Goal: Transaction & Acquisition: Book appointment/travel/reservation

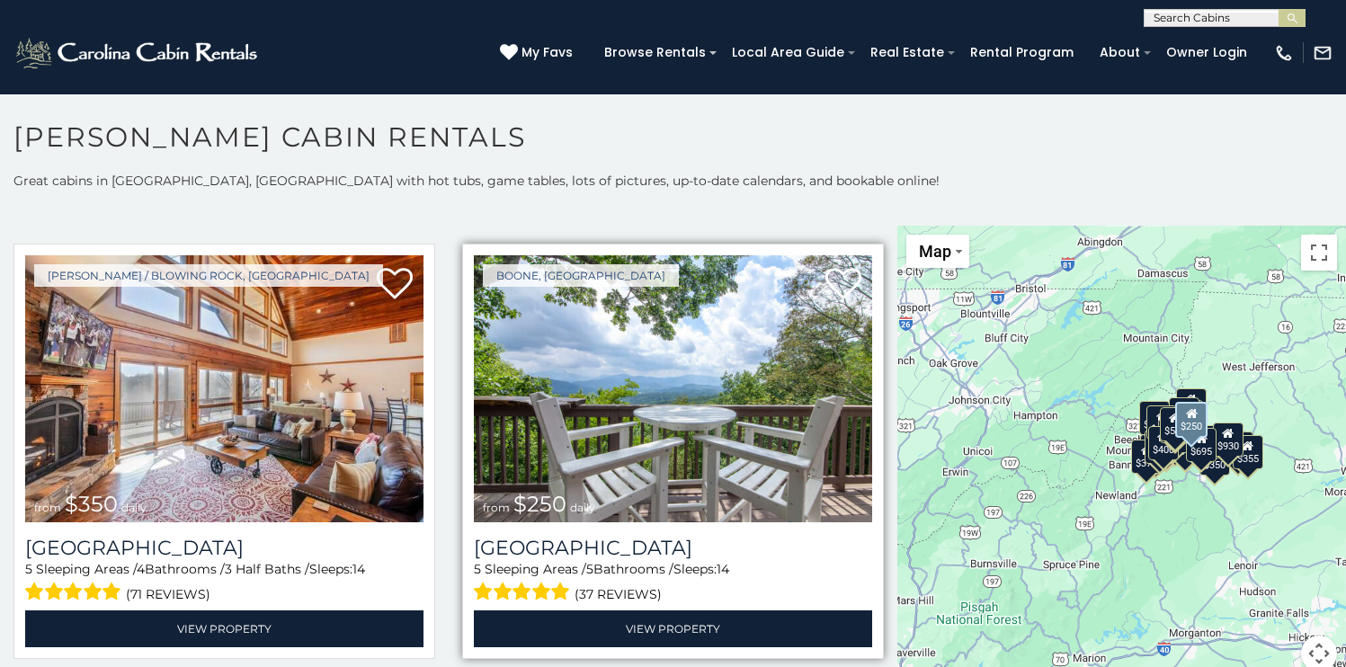
scroll to position [3864, 0]
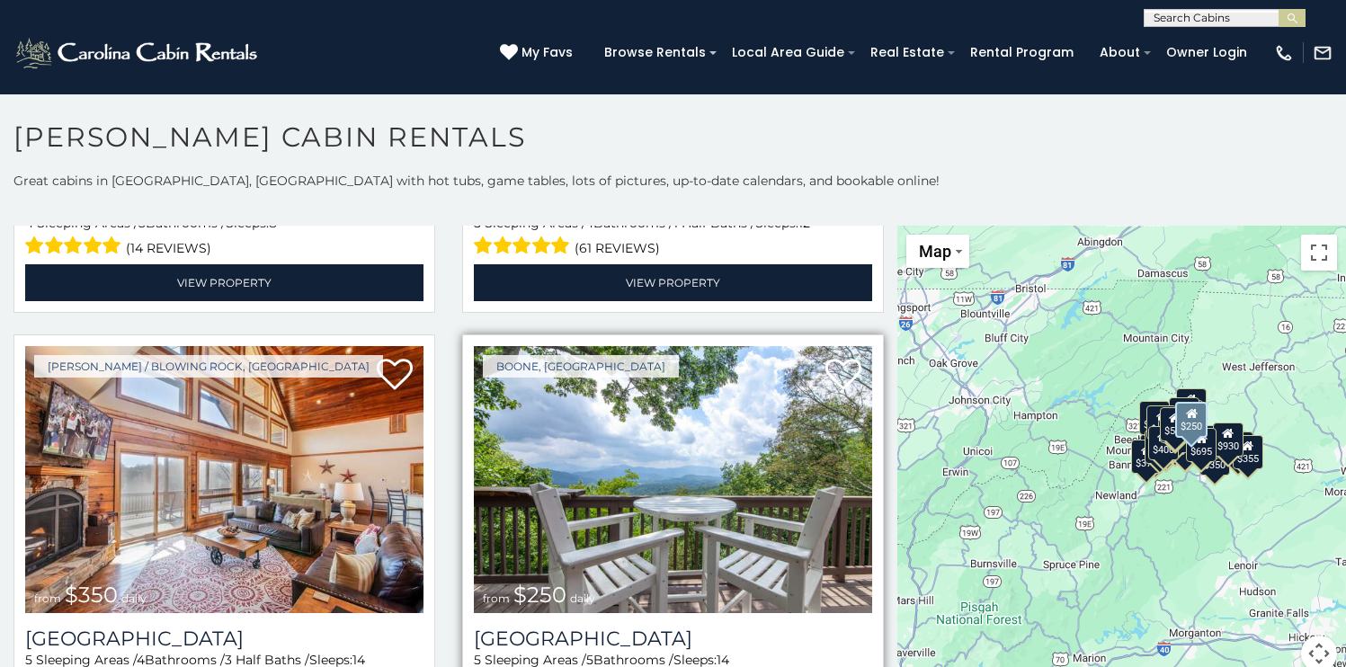
click at [782, 528] on img at bounding box center [673, 479] width 398 height 267
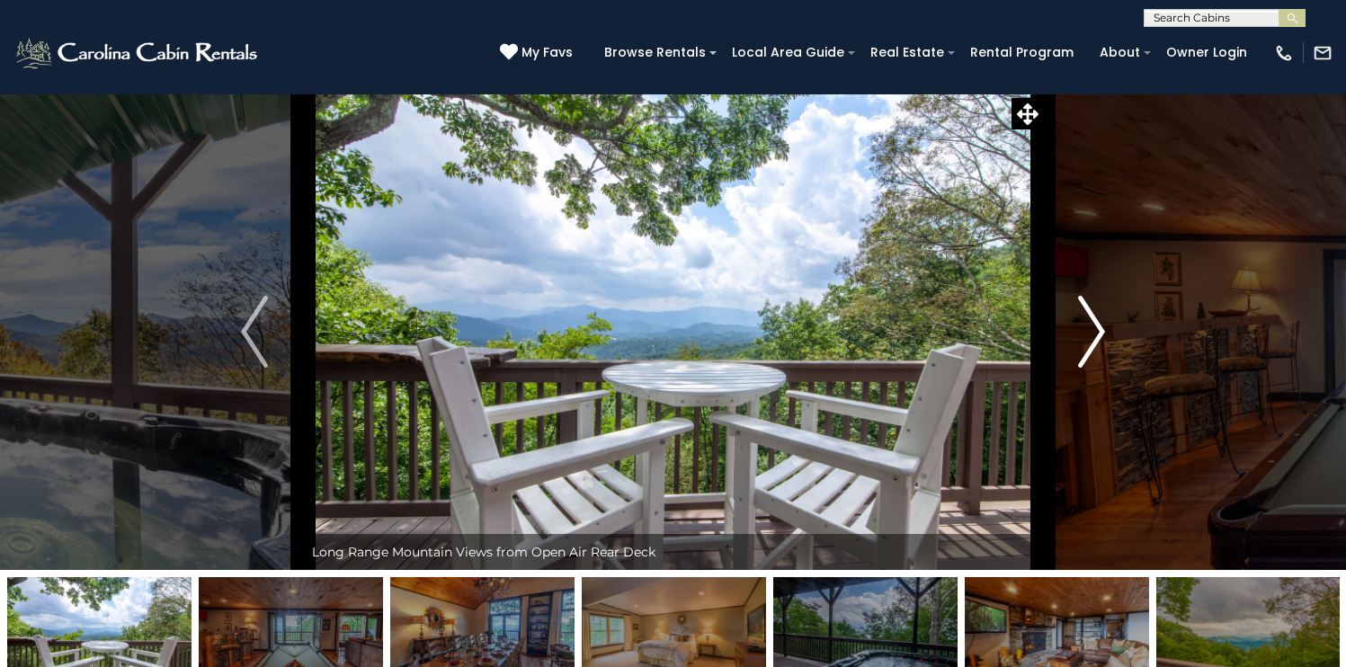
click at [1105, 368] on img "Next" at bounding box center [1091, 332] width 27 height 72
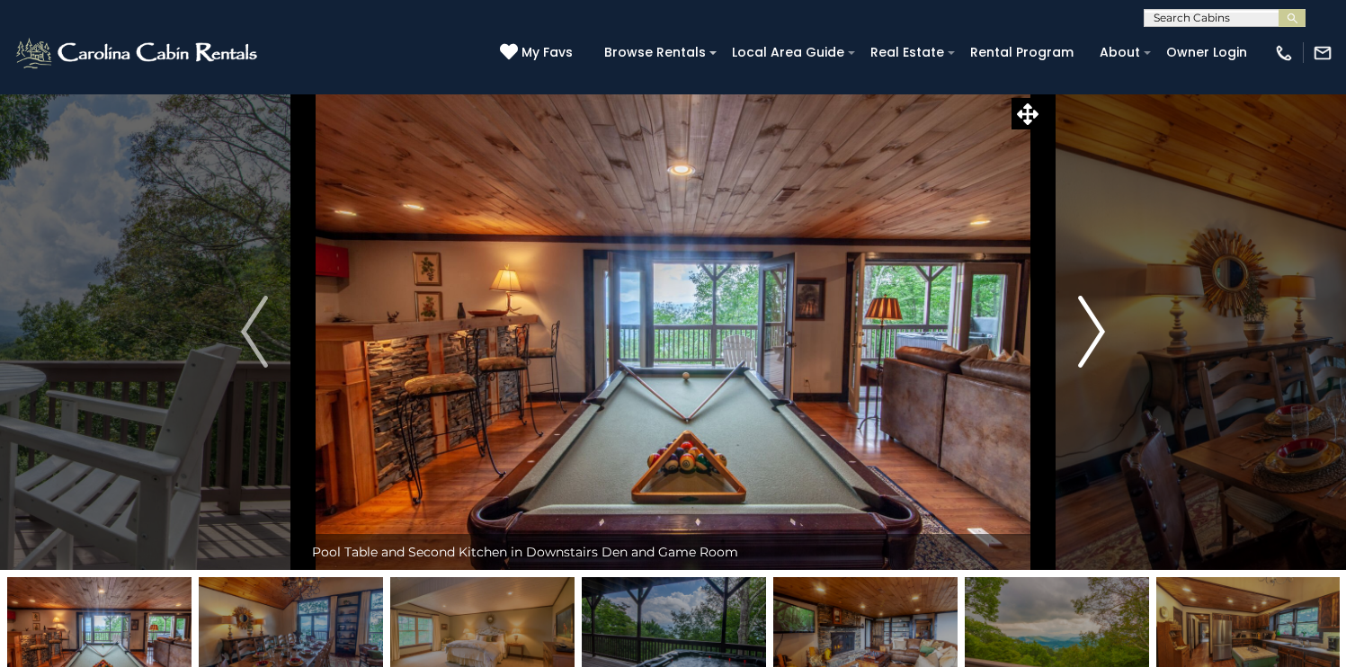
click at [1105, 368] on img "Next" at bounding box center [1091, 332] width 27 height 72
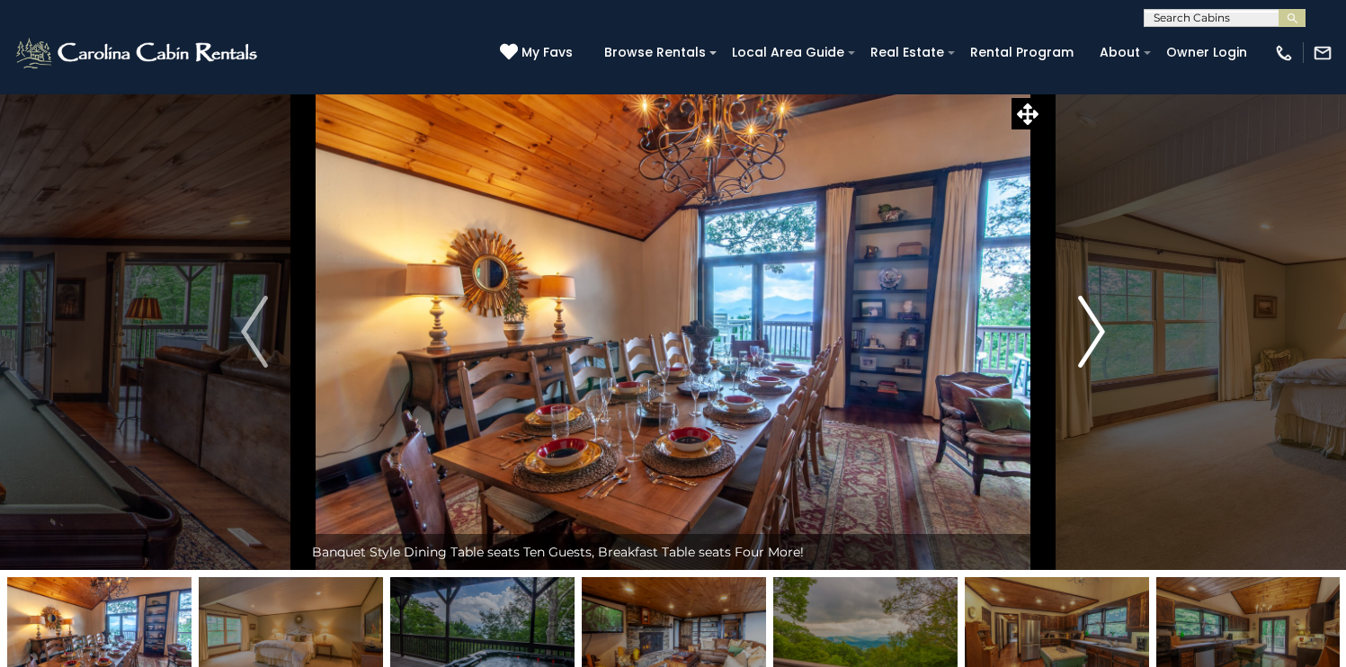
click at [1105, 368] on img "Next" at bounding box center [1091, 332] width 27 height 72
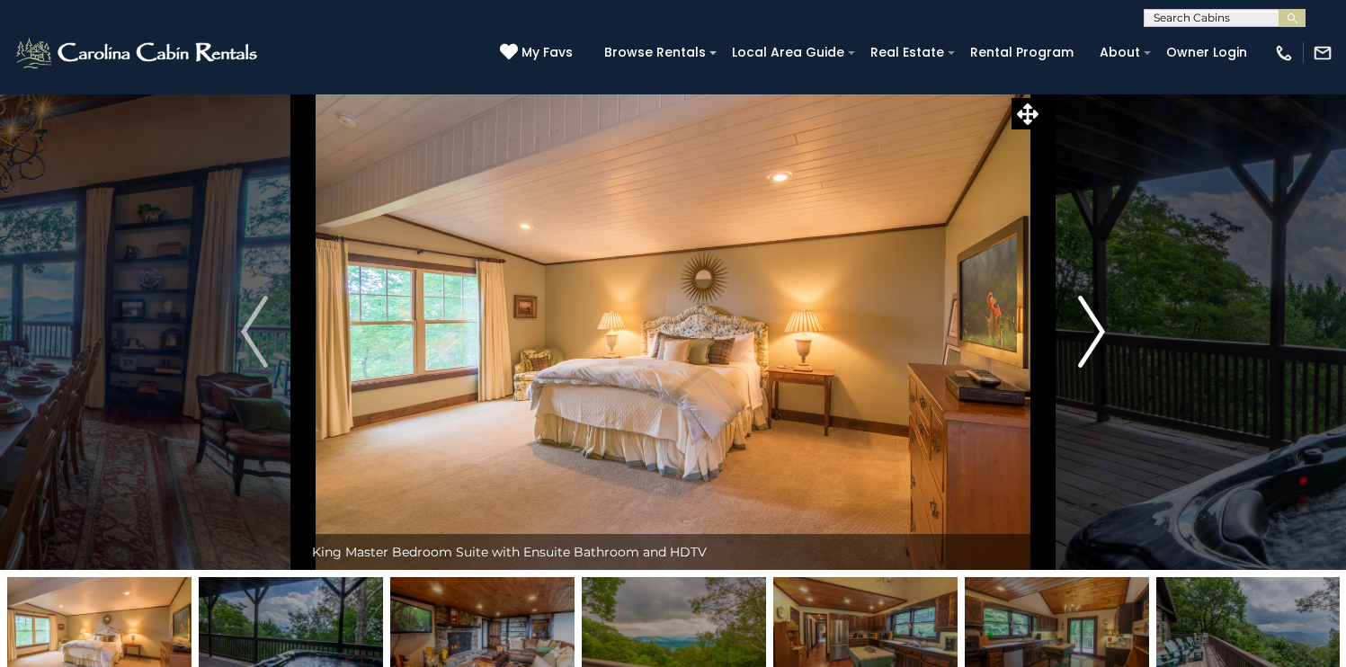
click at [1105, 368] on img "Next" at bounding box center [1091, 332] width 27 height 72
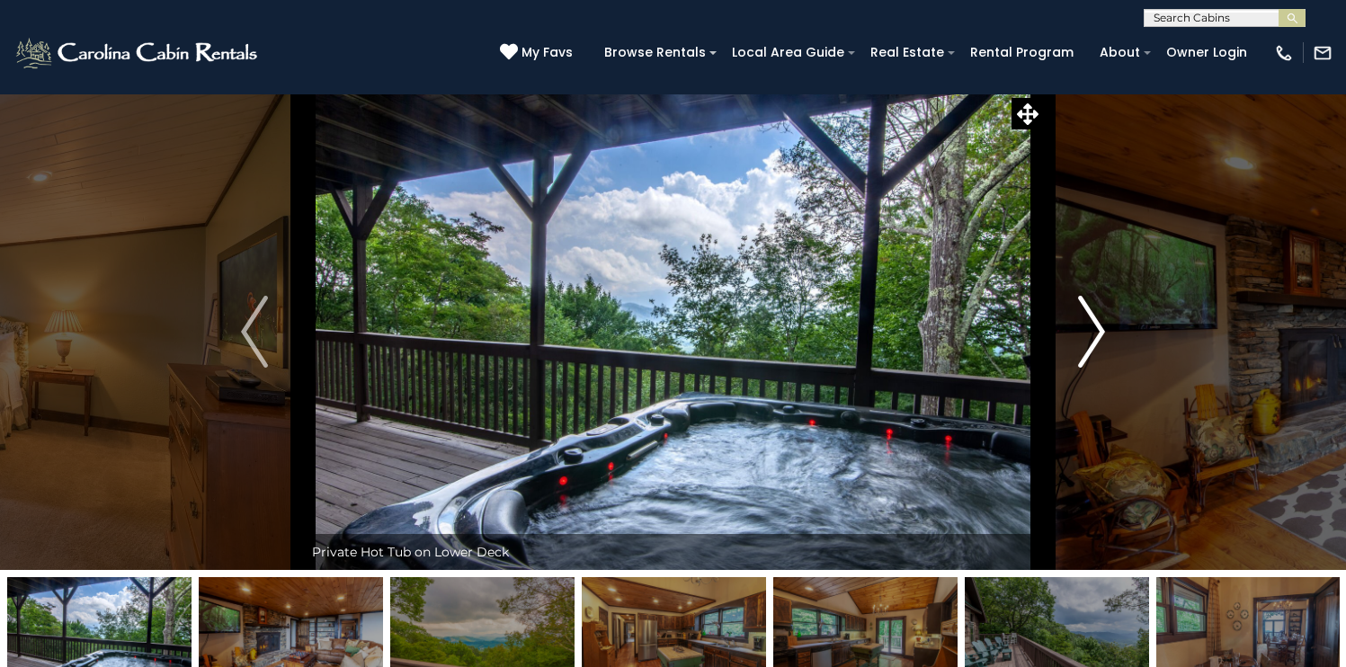
click at [1105, 368] on img "Next" at bounding box center [1091, 332] width 27 height 72
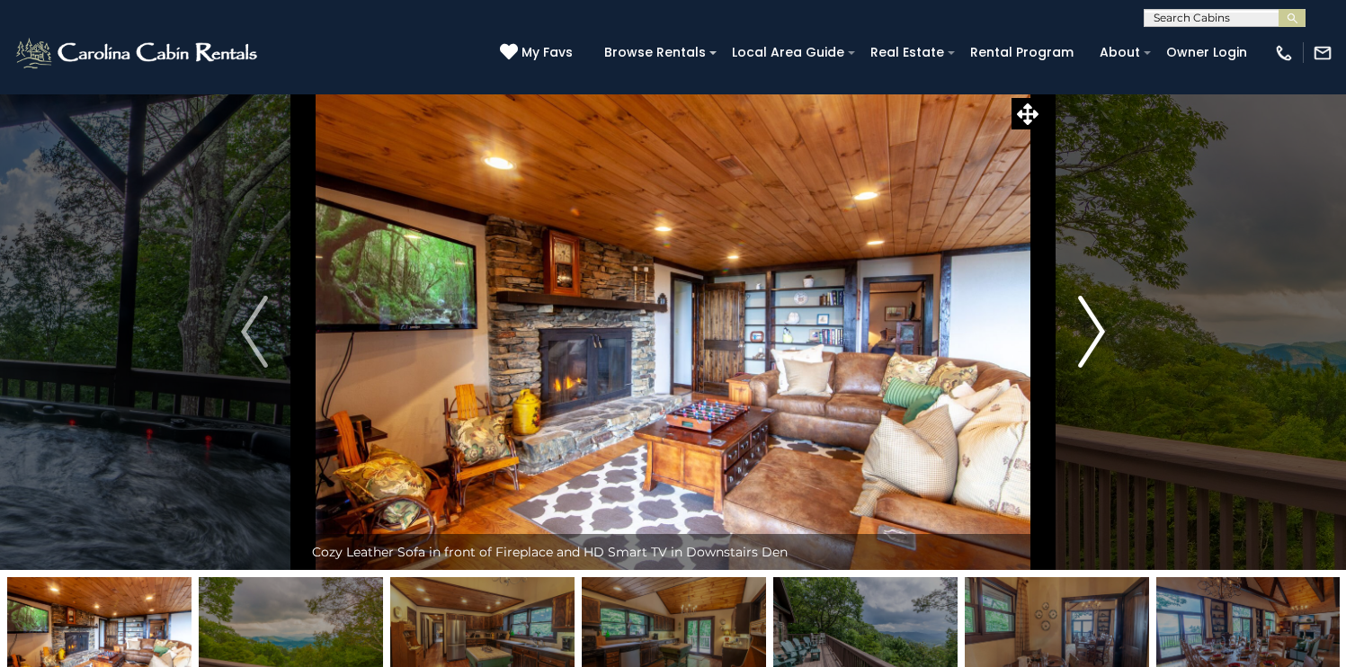
click at [1105, 368] on img "Next" at bounding box center [1091, 332] width 27 height 72
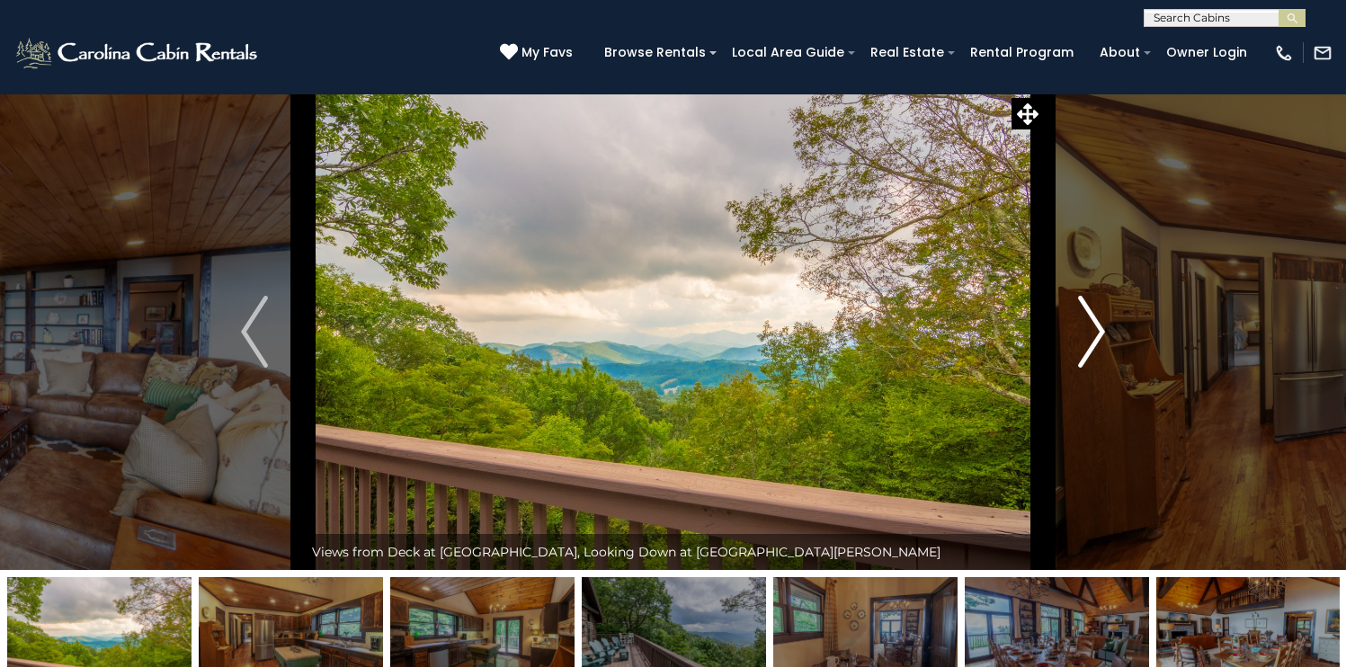
click at [1105, 368] on img "Next" at bounding box center [1091, 332] width 27 height 72
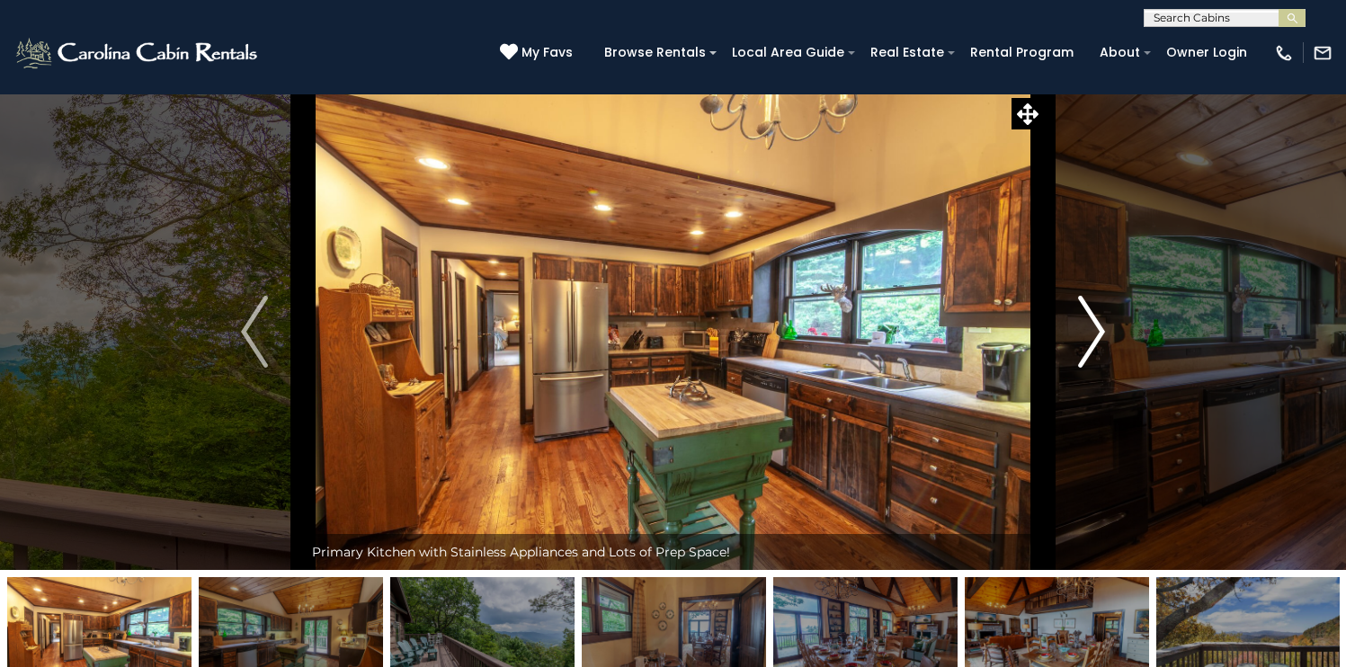
click at [1105, 368] on img "Next" at bounding box center [1091, 332] width 27 height 72
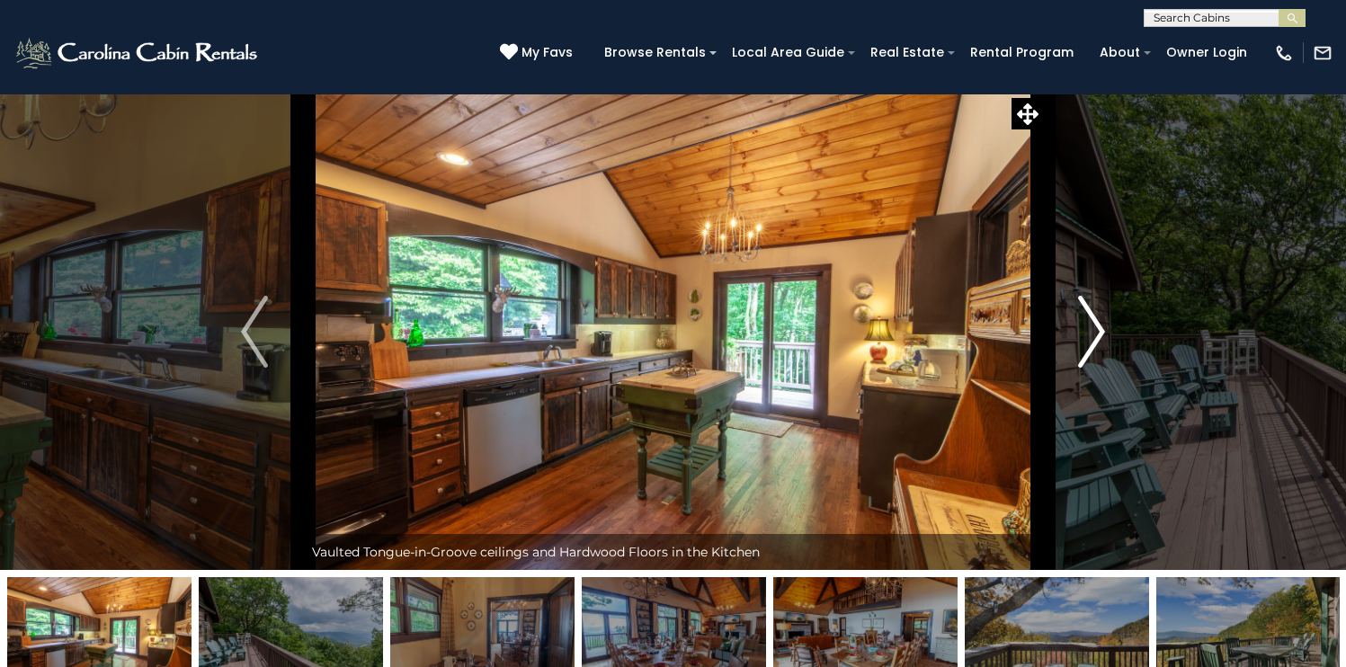
click at [1105, 368] on img "Next" at bounding box center [1091, 332] width 27 height 72
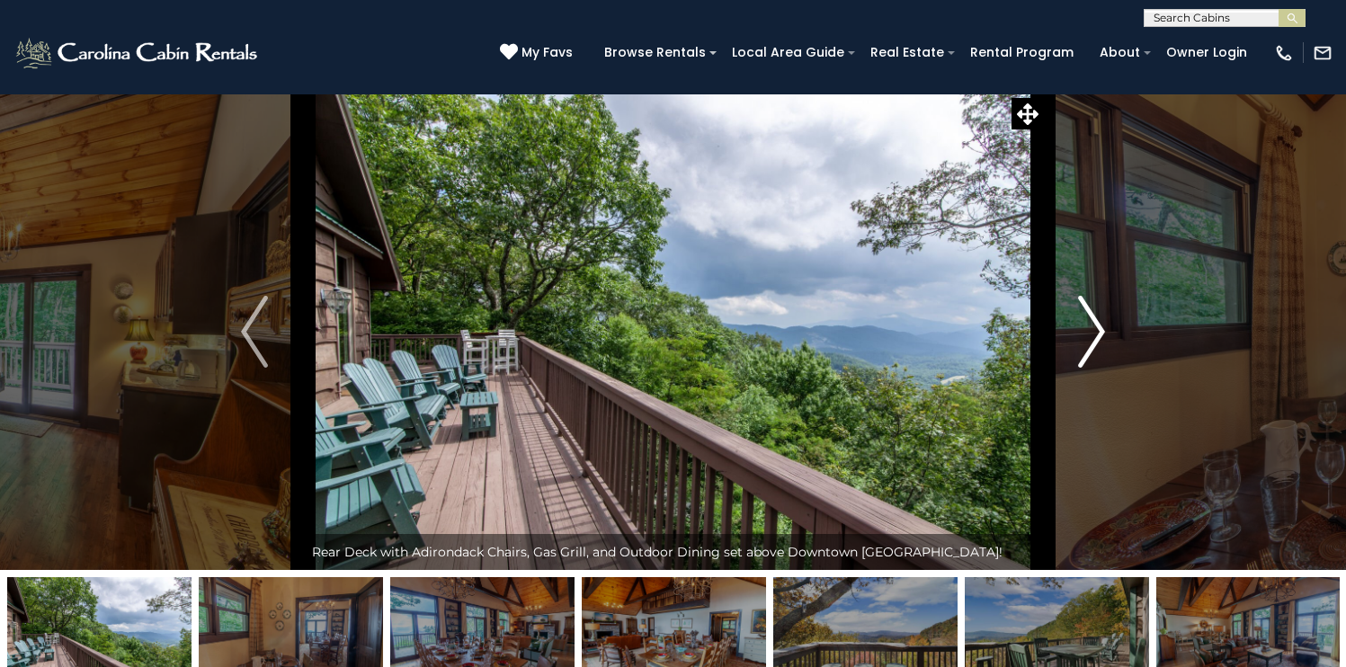
click at [1105, 368] on img "Next" at bounding box center [1091, 332] width 27 height 72
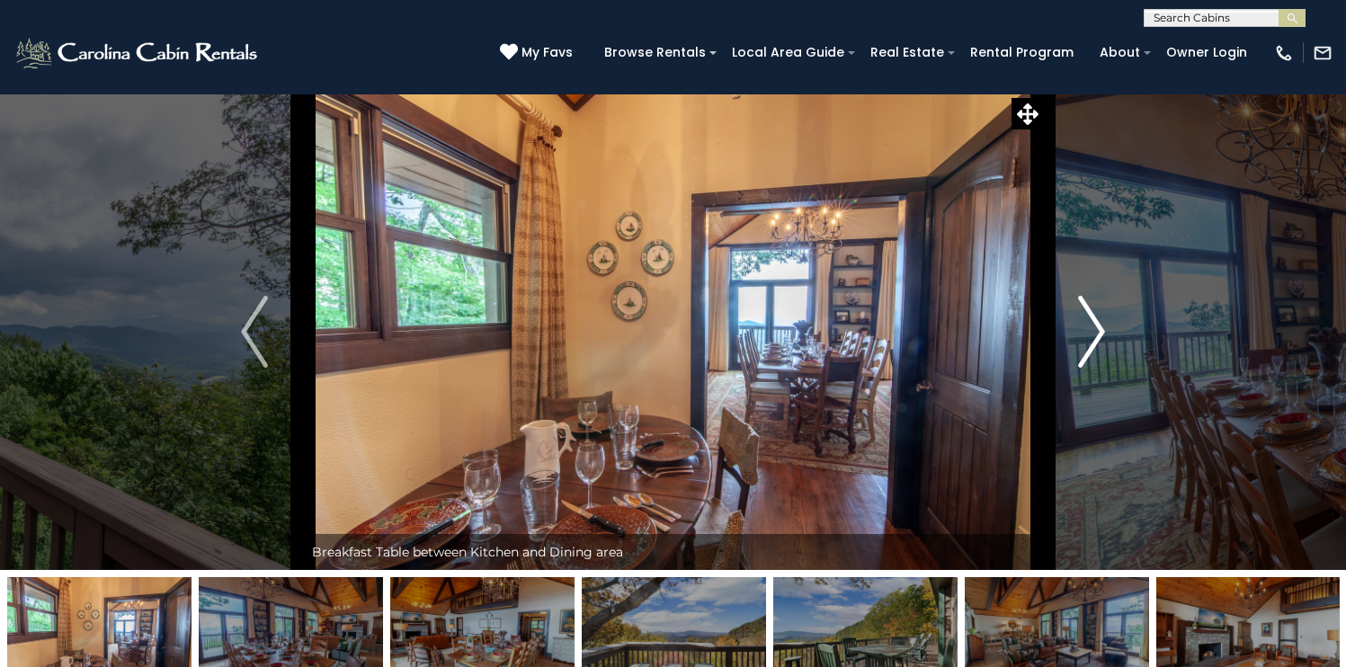
click at [1105, 368] on img "Next" at bounding box center [1091, 332] width 27 height 72
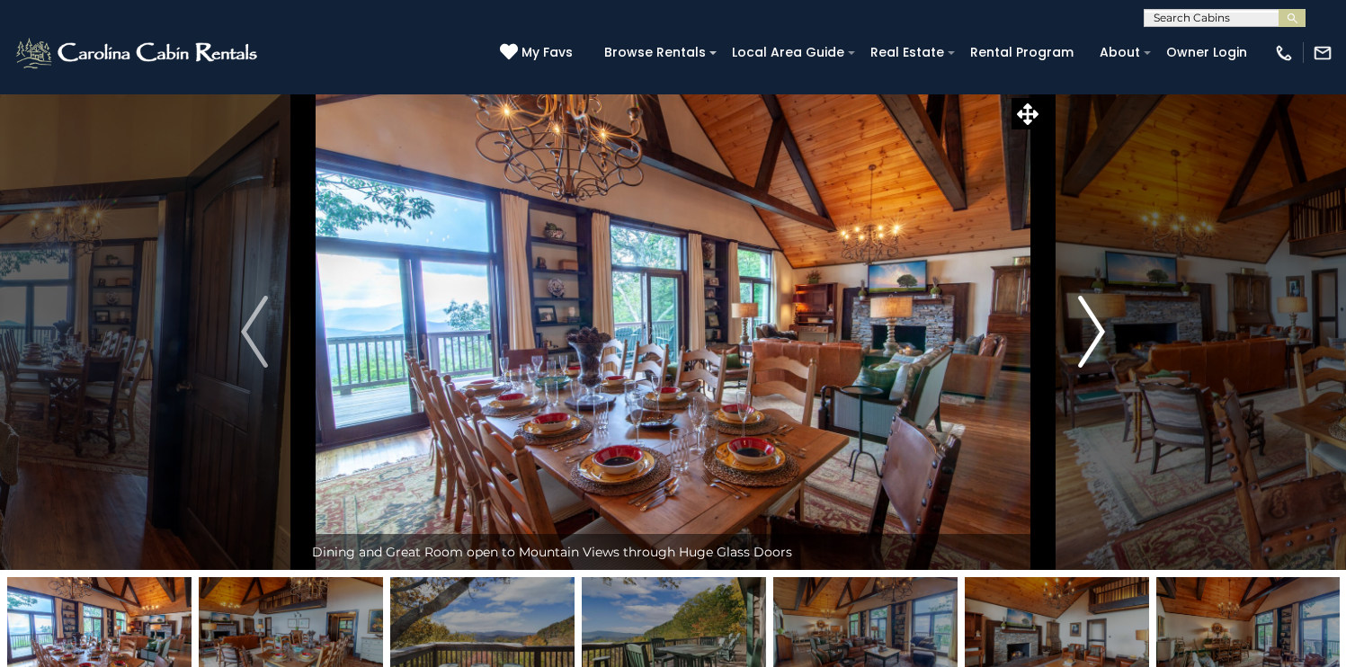
click at [1105, 368] on img "Next" at bounding box center [1091, 332] width 27 height 72
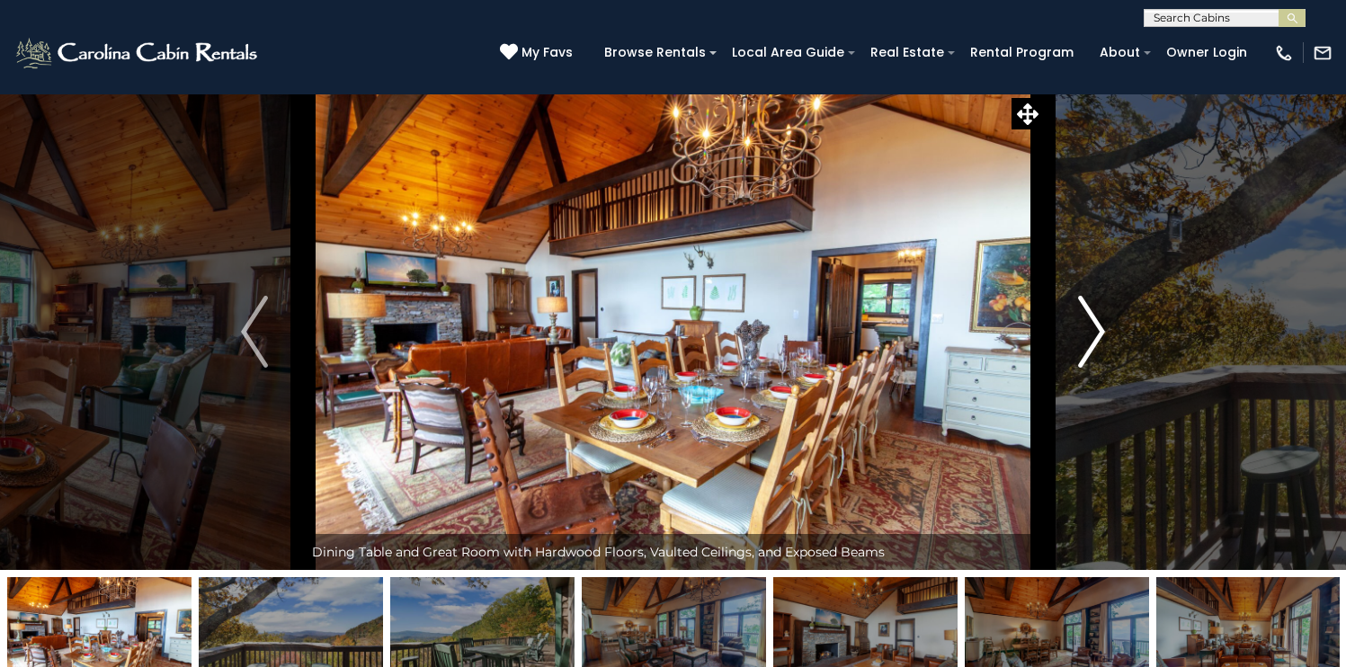
click at [1105, 368] on img "Next" at bounding box center [1091, 332] width 27 height 72
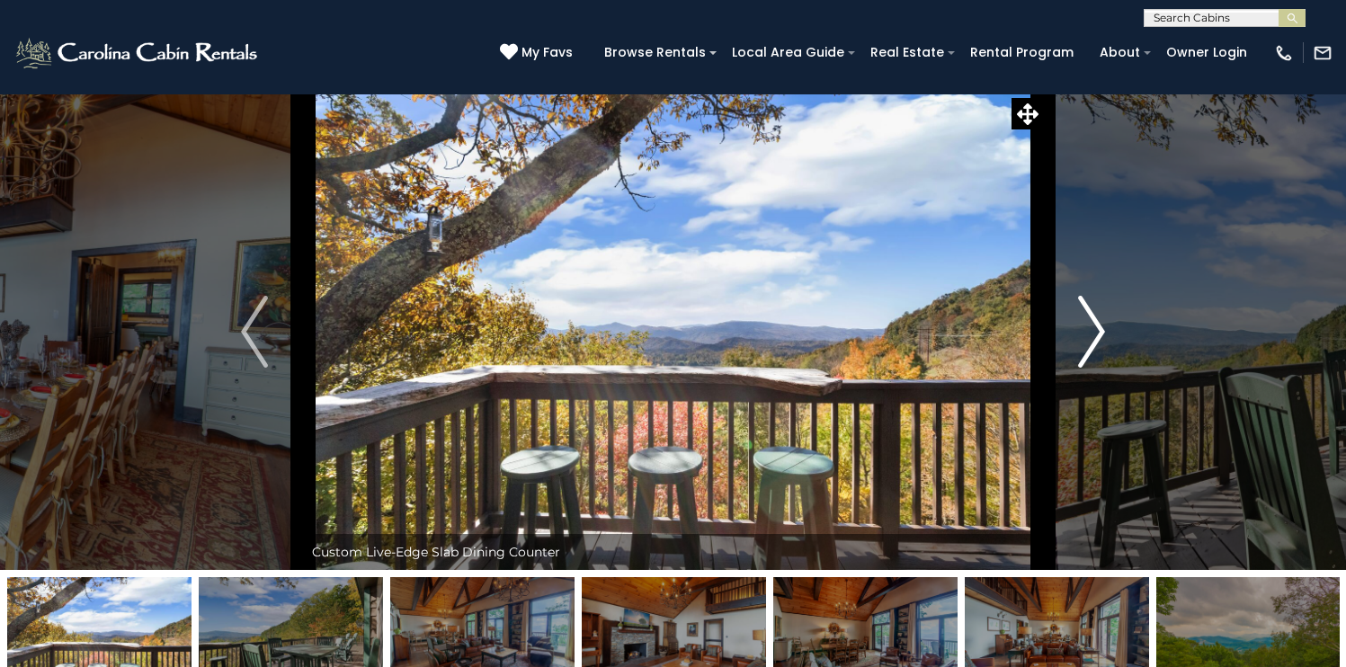
click at [1105, 368] on img "Next" at bounding box center [1091, 332] width 27 height 72
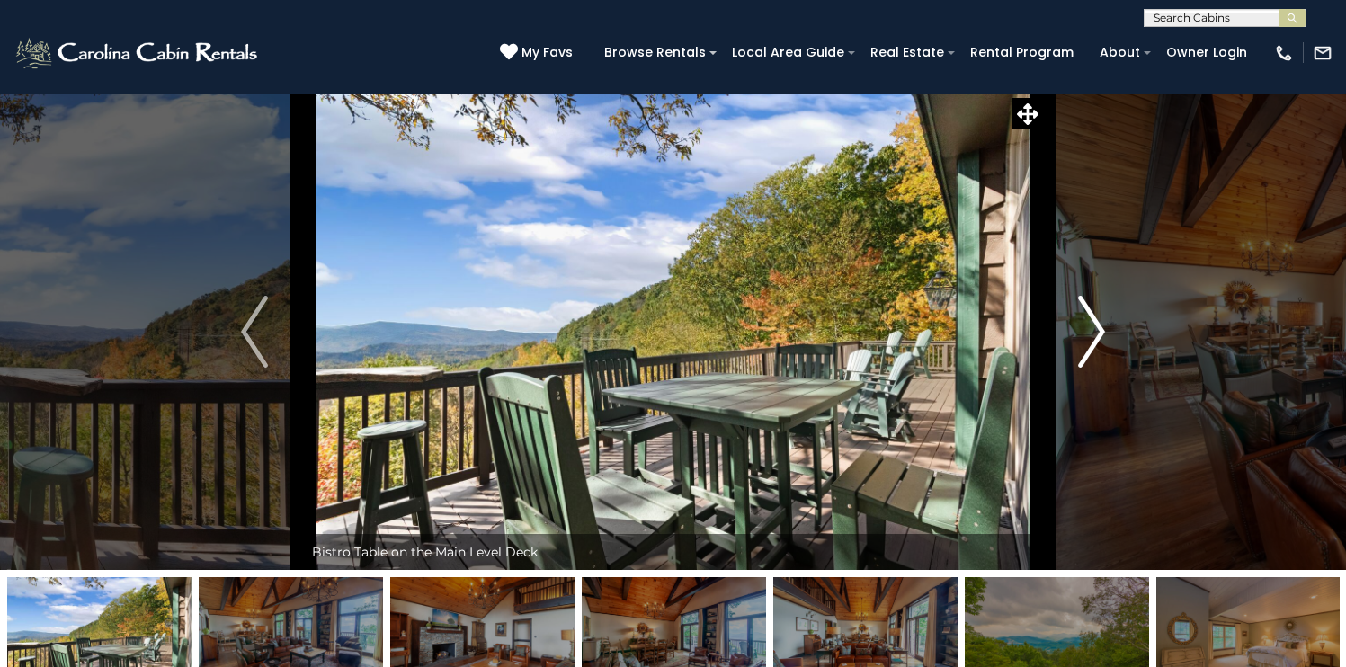
click at [1105, 368] on img "Next" at bounding box center [1091, 332] width 27 height 72
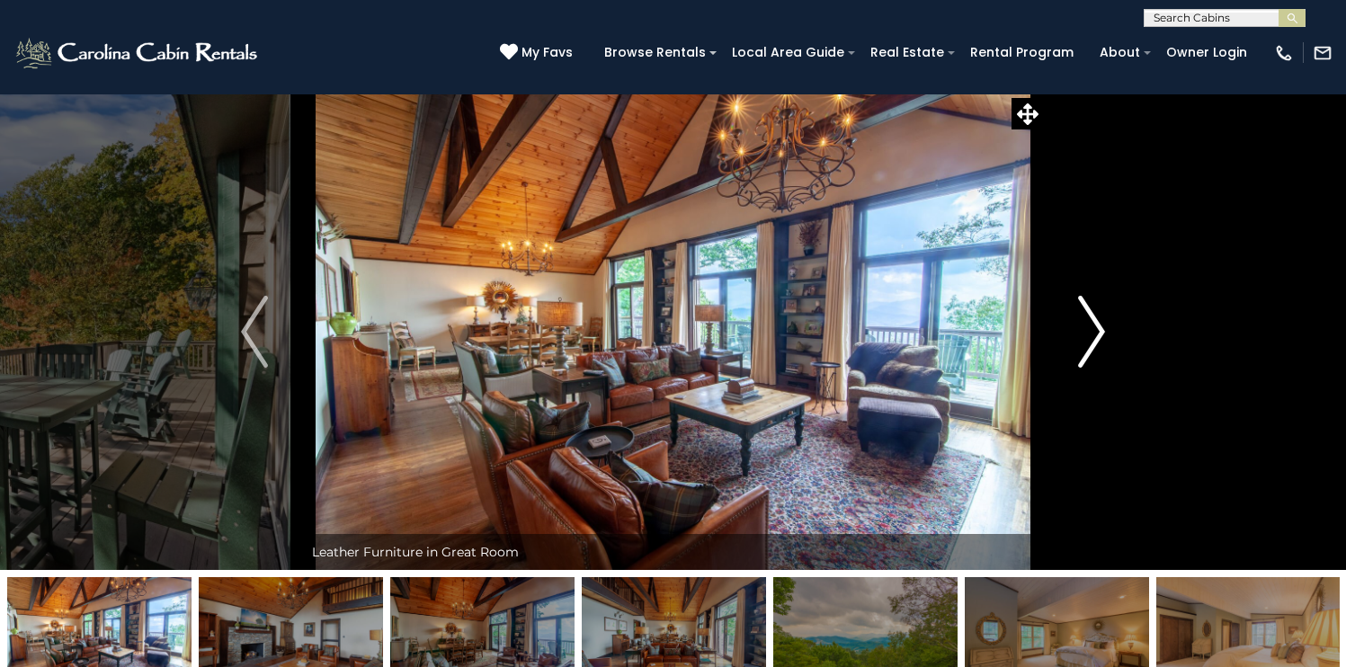
click at [1105, 368] on img "Next" at bounding box center [1091, 332] width 27 height 72
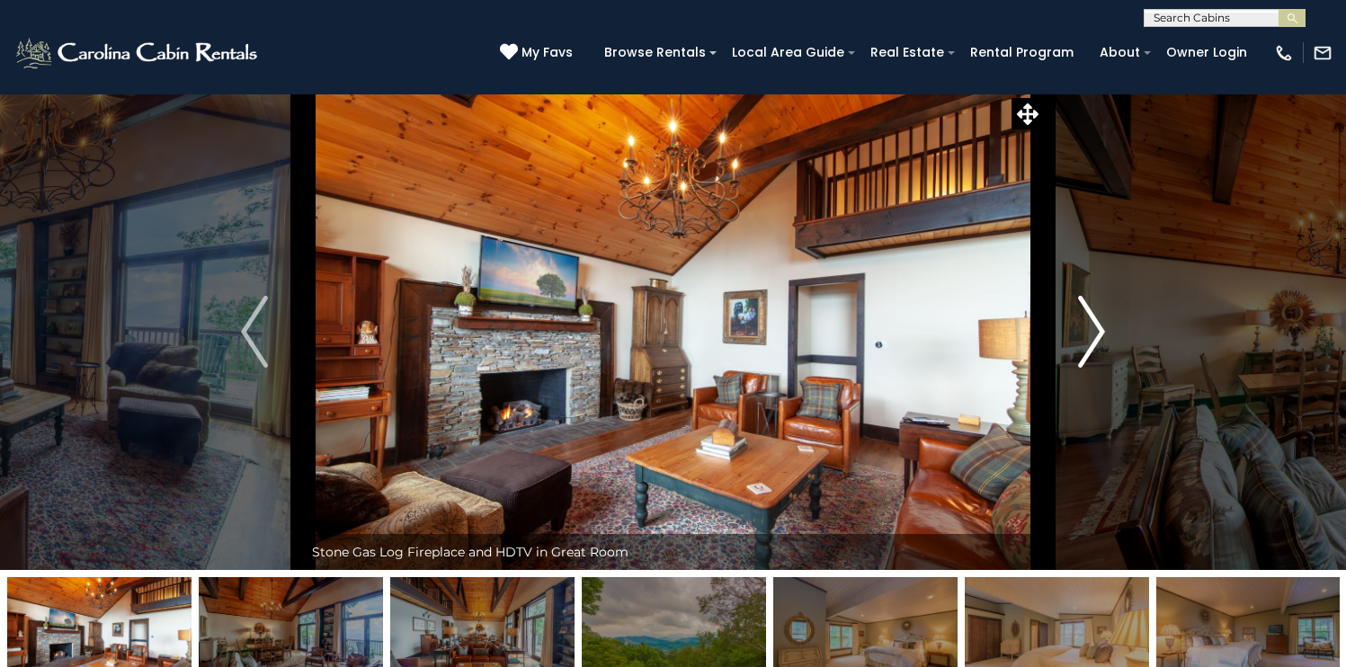
click at [1105, 368] on img "Next" at bounding box center [1091, 332] width 27 height 72
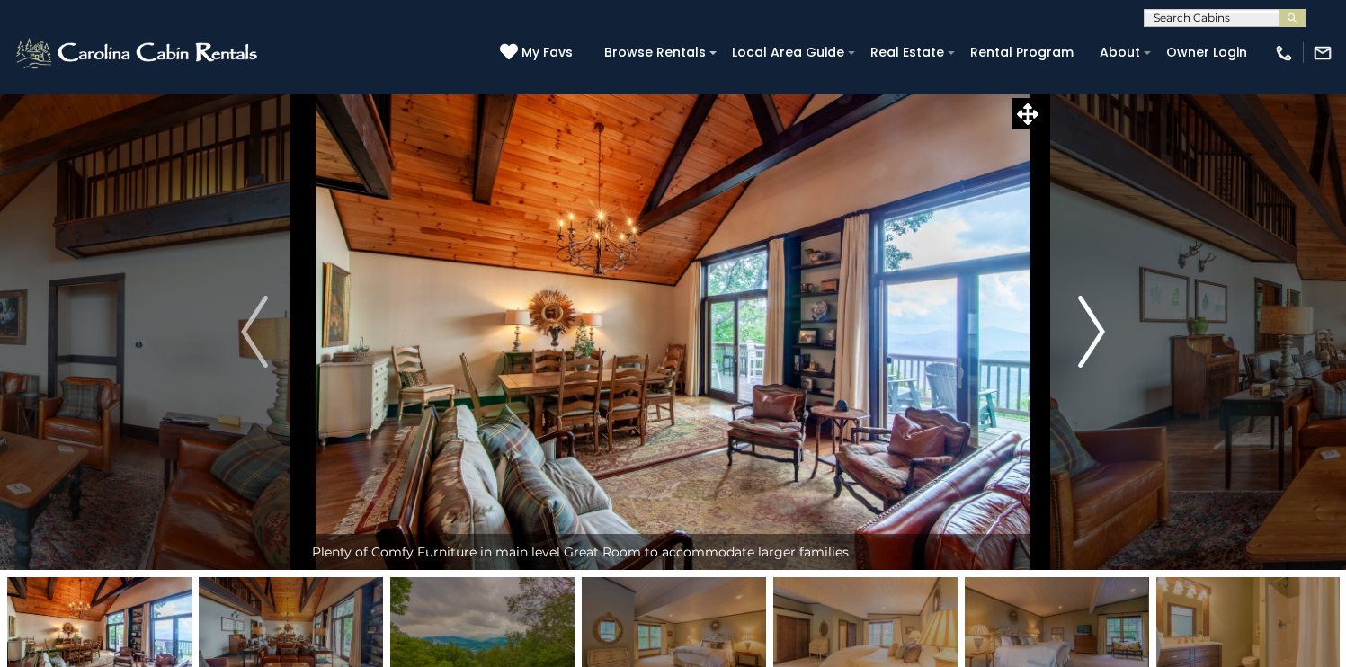
click at [1105, 368] on img "Next" at bounding box center [1091, 332] width 27 height 72
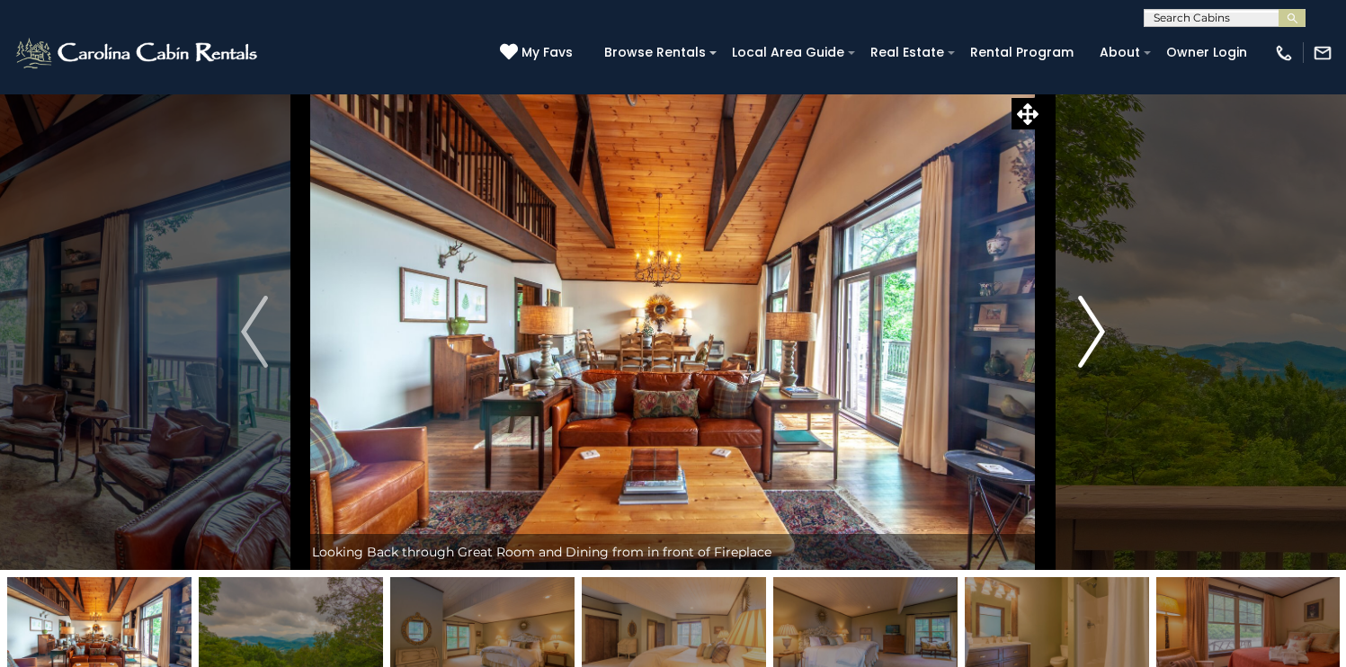
click at [1105, 368] on img "Next" at bounding box center [1091, 332] width 27 height 72
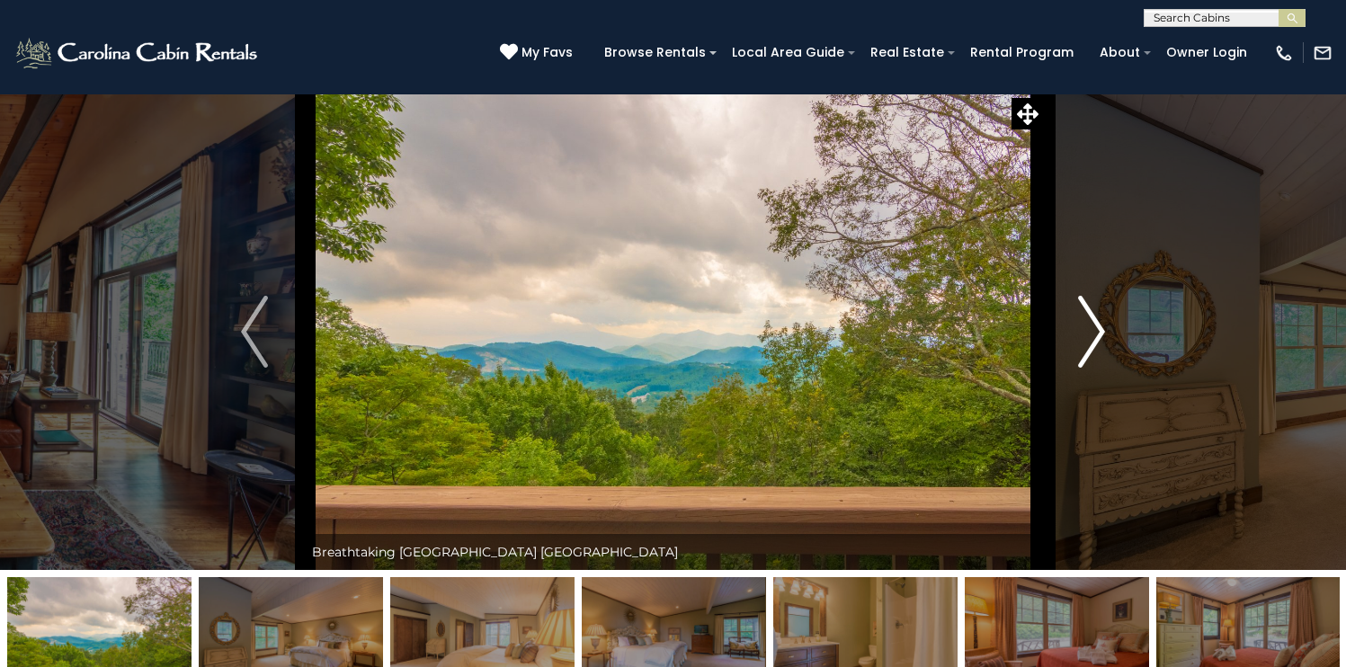
click at [1105, 368] on img "Next" at bounding box center [1091, 332] width 27 height 72
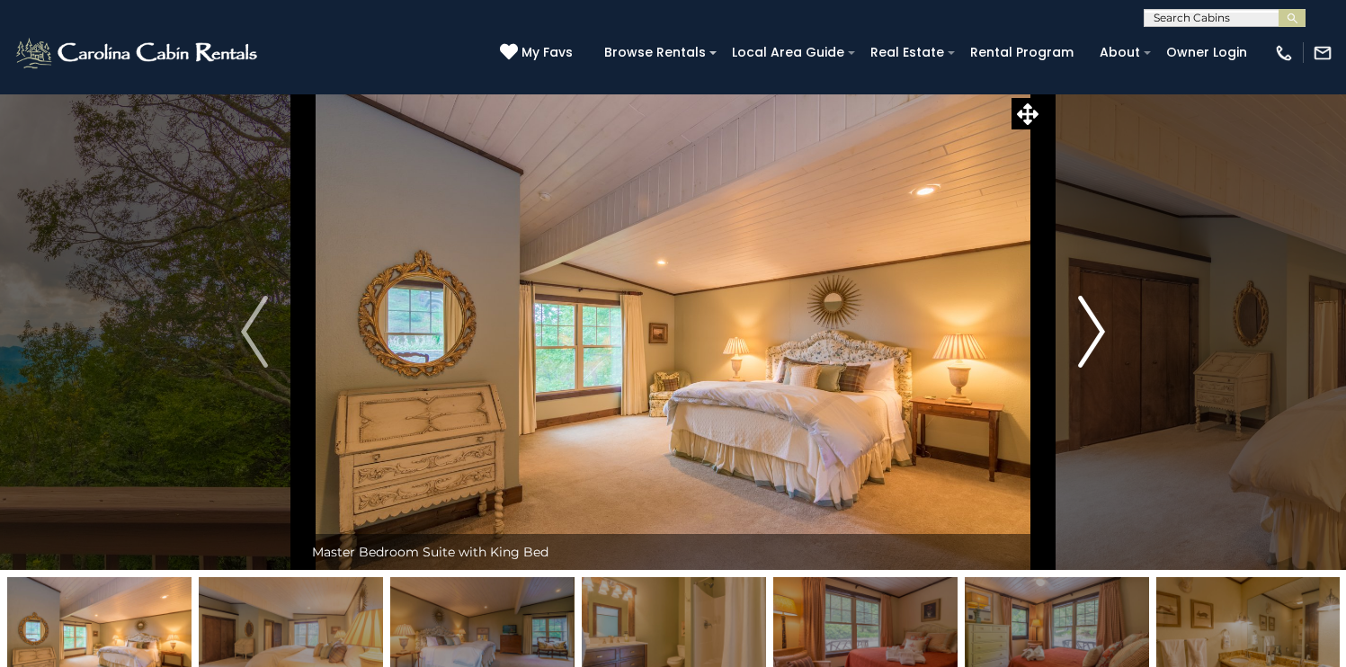
click at [1105, 368] on img "Next" at bounding box center [1091, 332] width 27 height 72
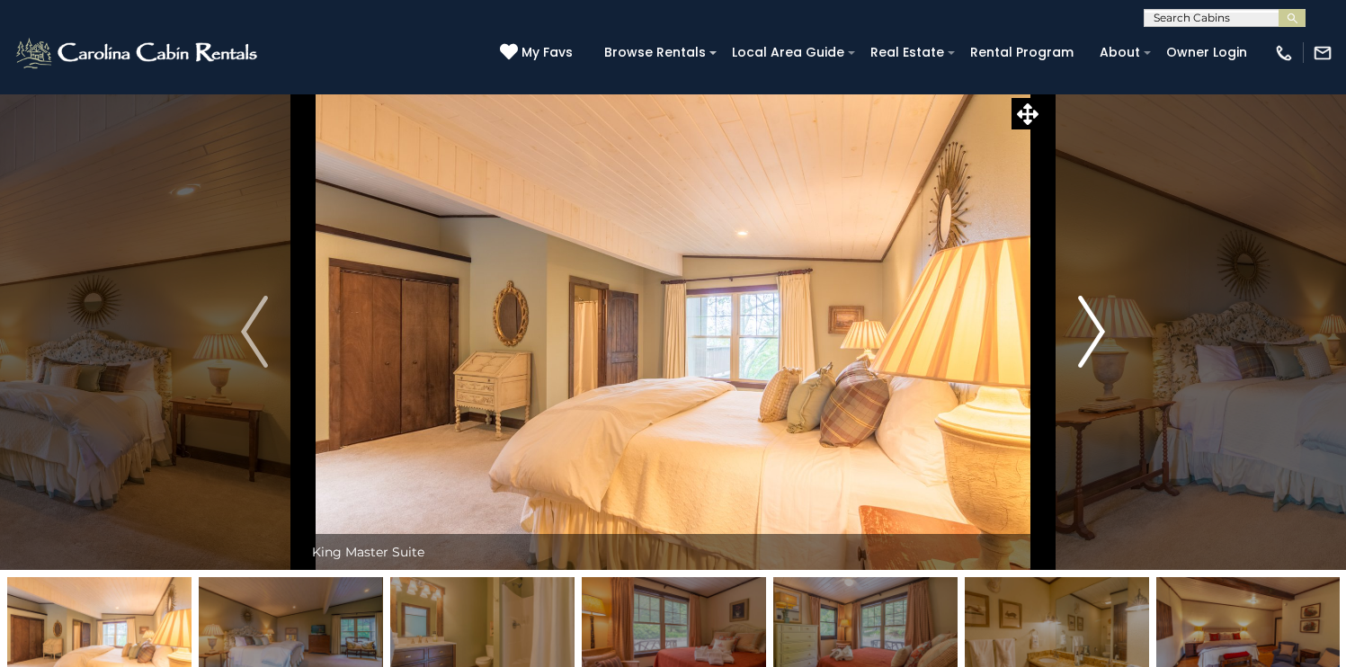
click at [1105, 368] on img "Next" at bounding box center [1091, 332] width 27 height 72
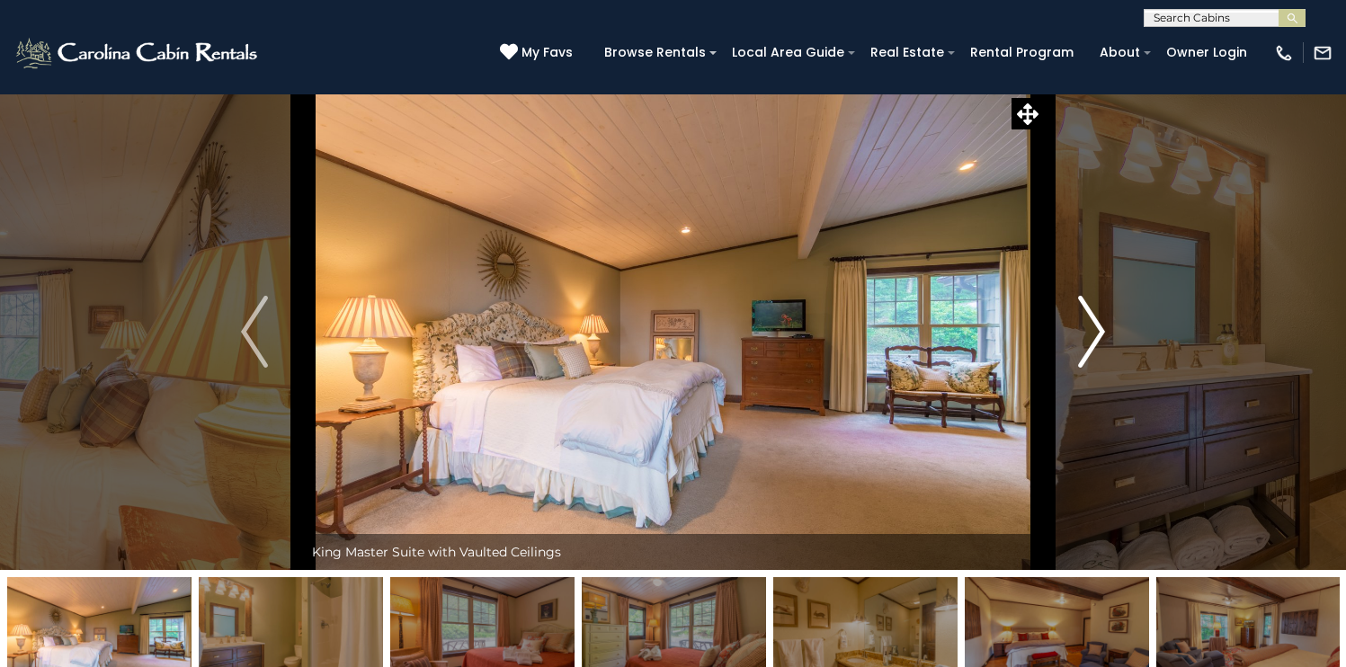
click at [1105, 368] on img "Next" at bounding box center [1091, 332] width 27 height 72
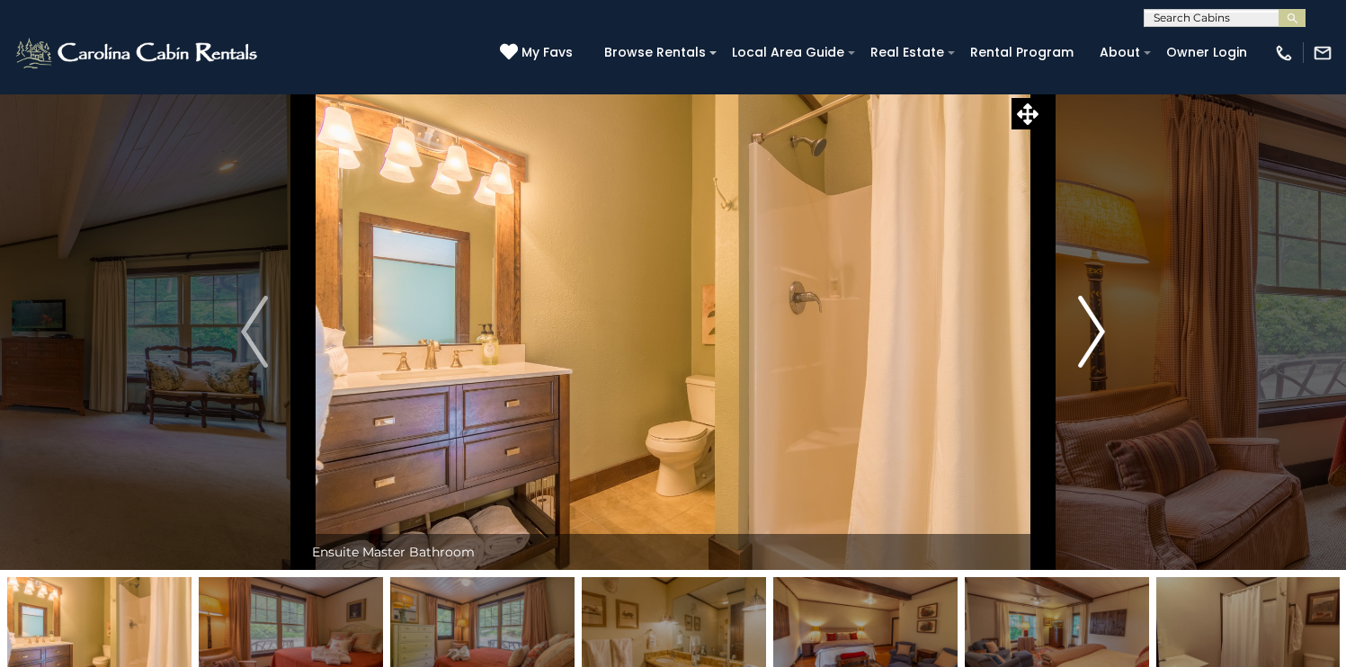
click at [1105, 368] on img "Next" at bounding box center [1091, 332] width 27 height 72
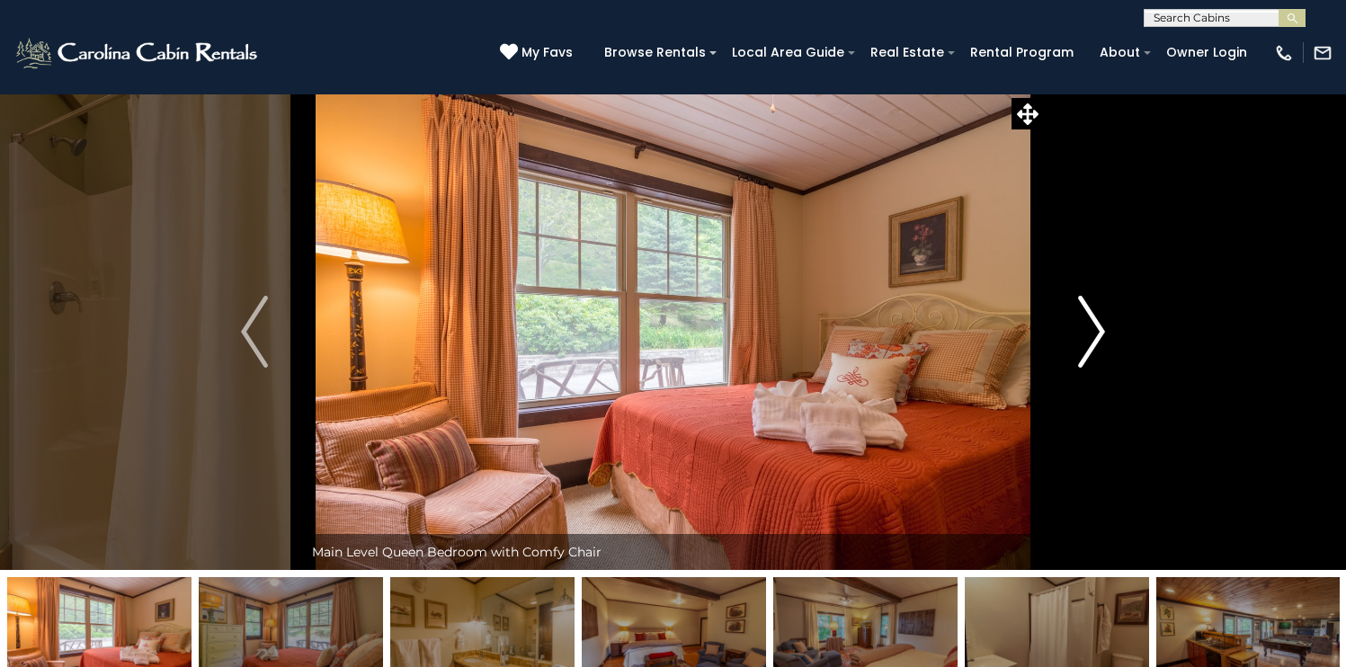
click at [1105, 368] on img "Next" at bounding box center [1091, 332] width 27 height 72
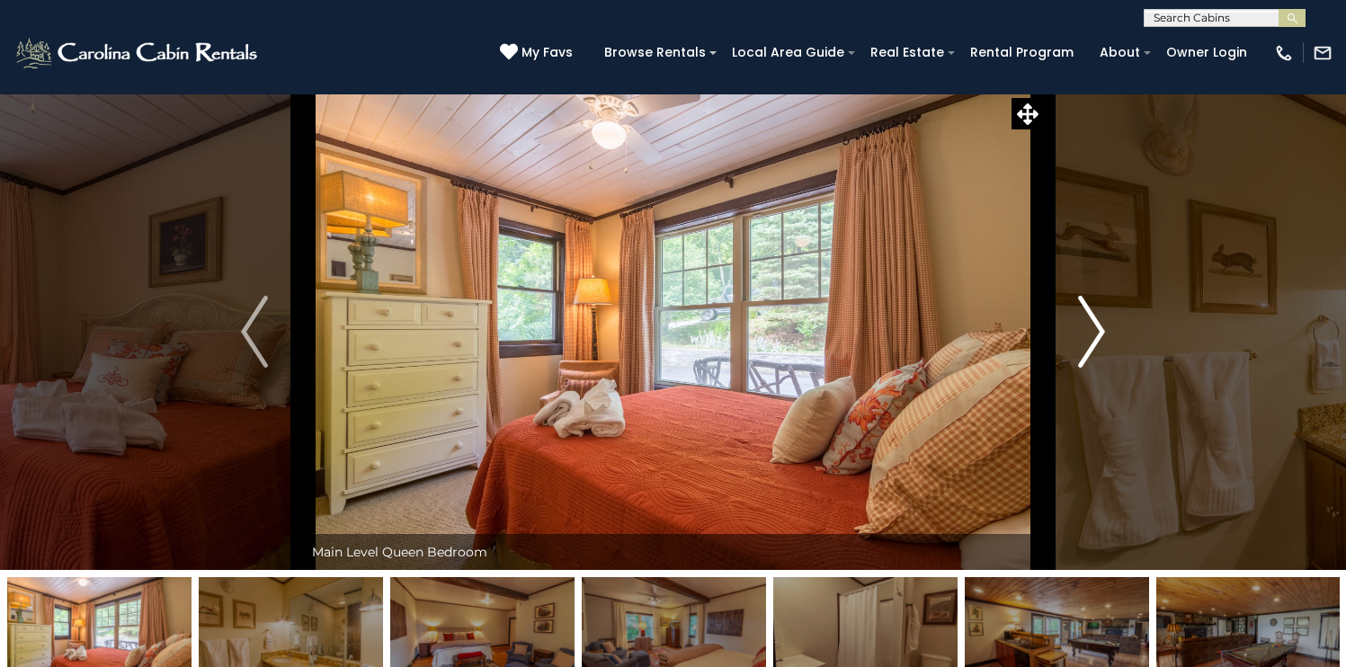
click at [1105, 368] on img "Next" at bounding box center [1091, 332] width 27 height 72
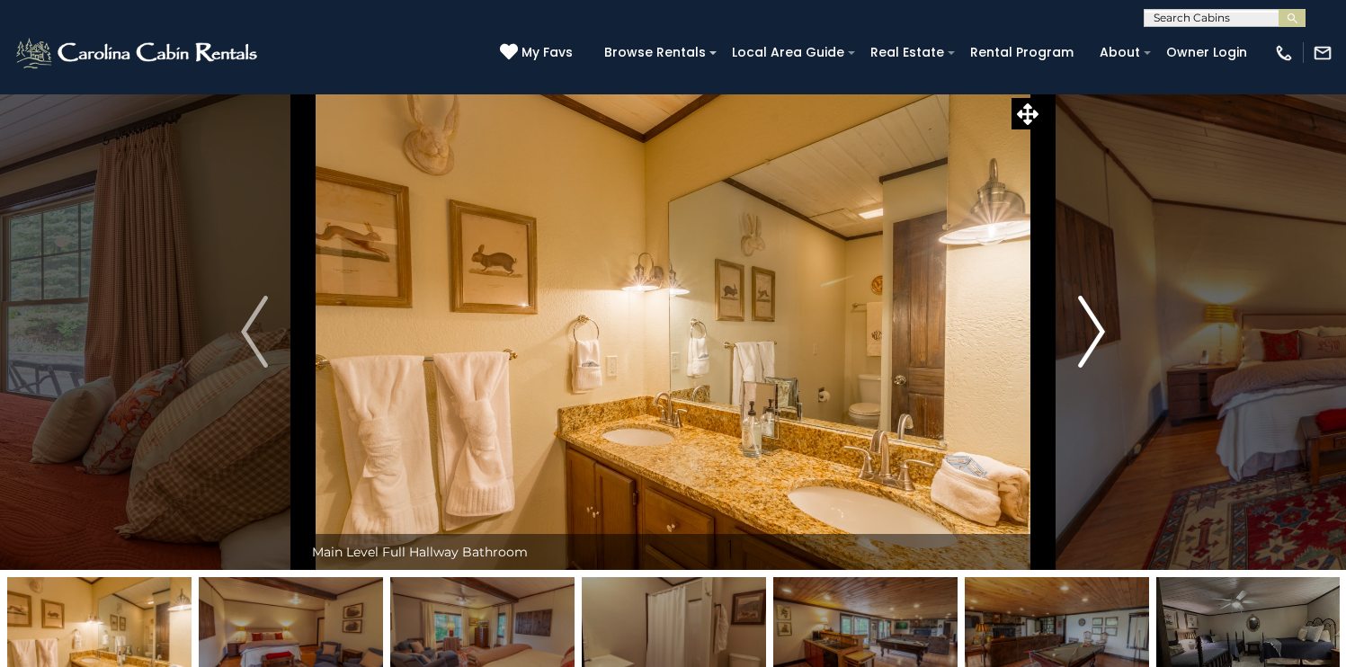
click at [1105, 368] on img "Next" at bounding box center [1091, 332] width 27 height 72
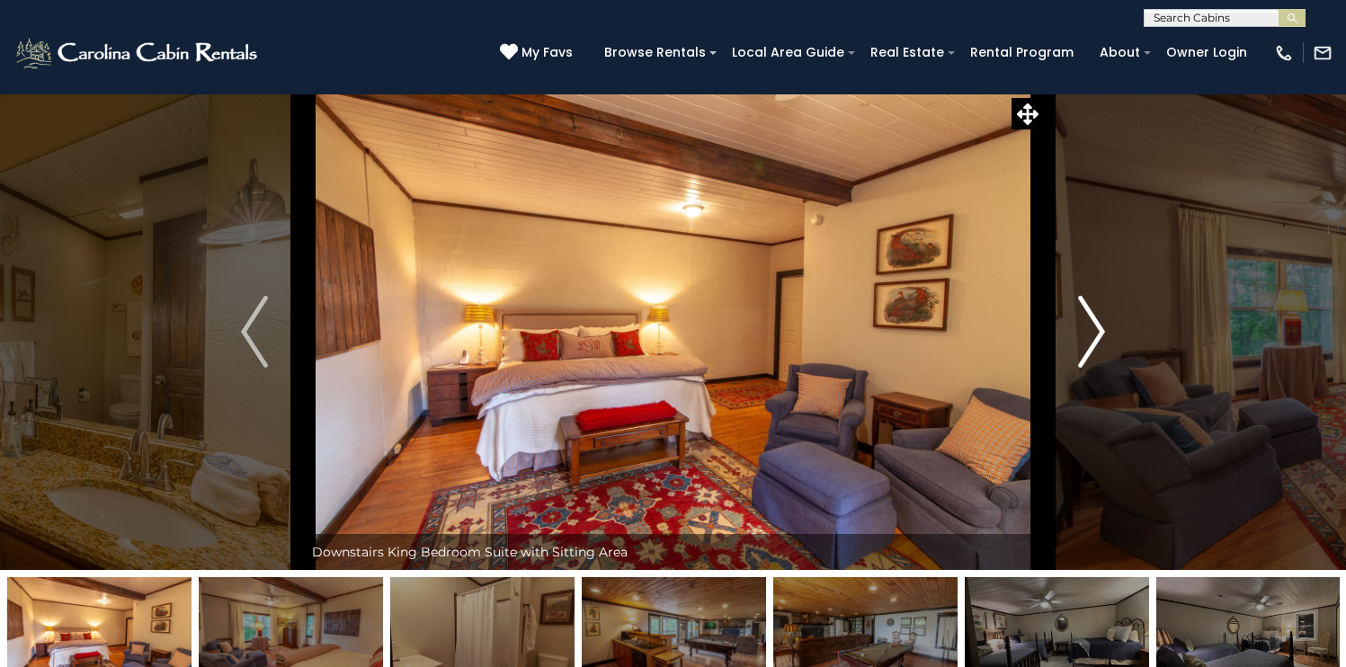
click at [1105, 368] on img "Next" at bounding box center [1091, 332] width 27 height 72
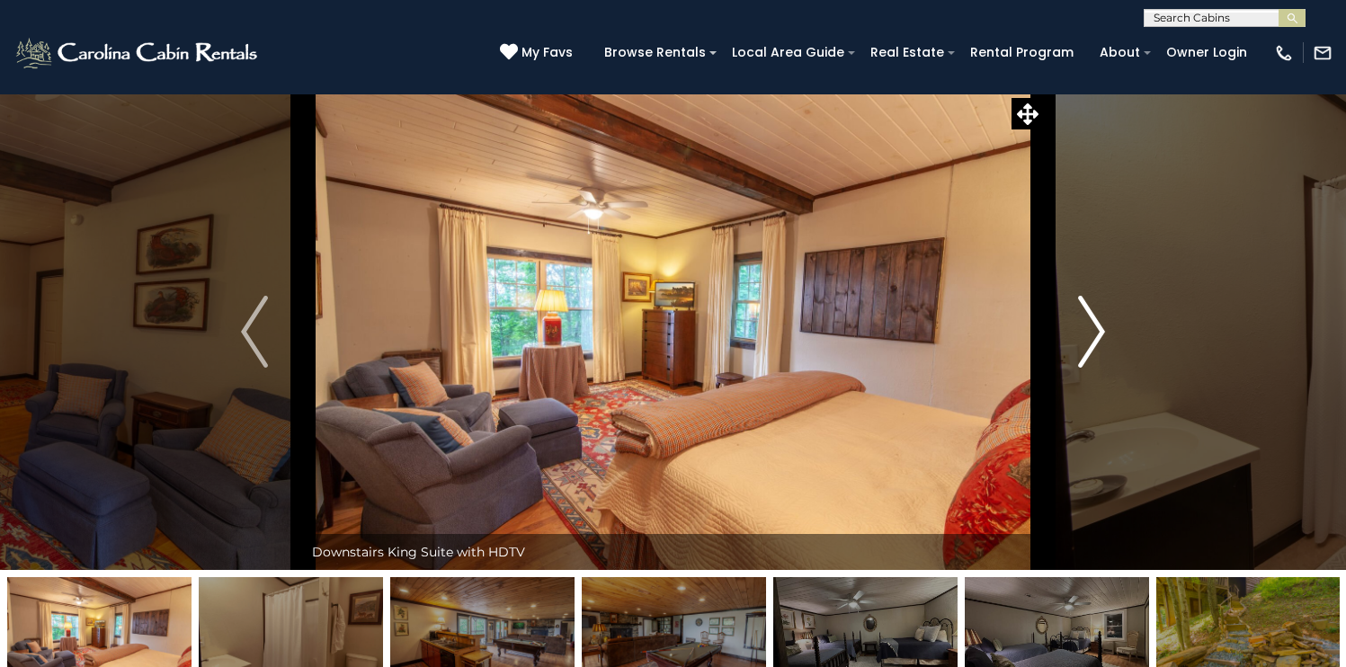
click at [1105, 368] on img "Next" at bounding box center [1091, 332] width 27 height 72
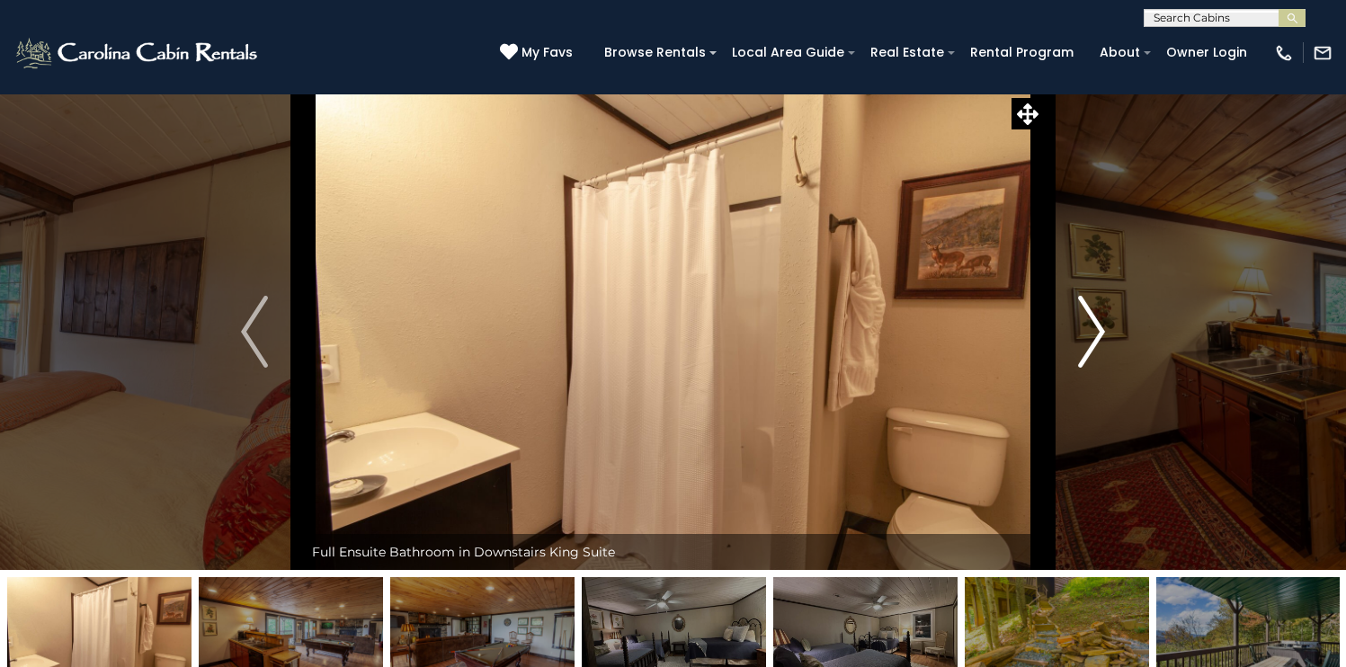
click at [1105, 368] on img "Next" at bounding box center [1091, 332] width 27 height 72
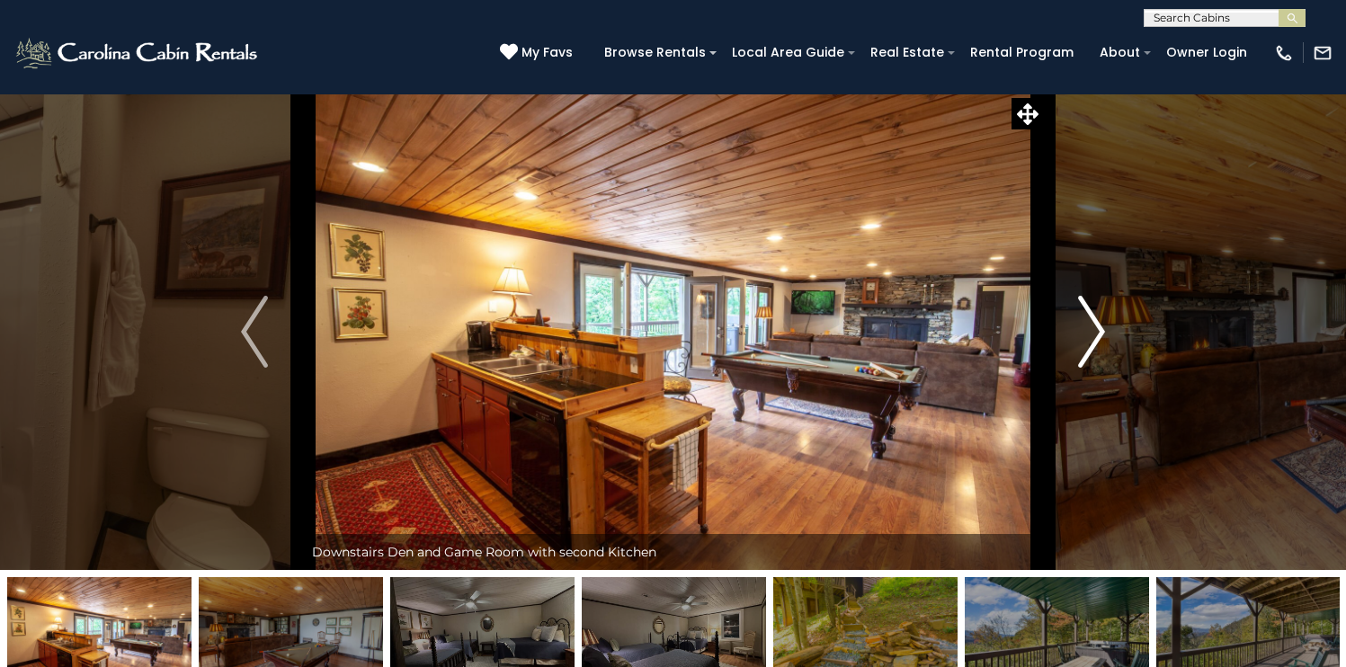
click at [1105, 368] on img "Next" at bounding box center [1091, 332] width 27 height 72
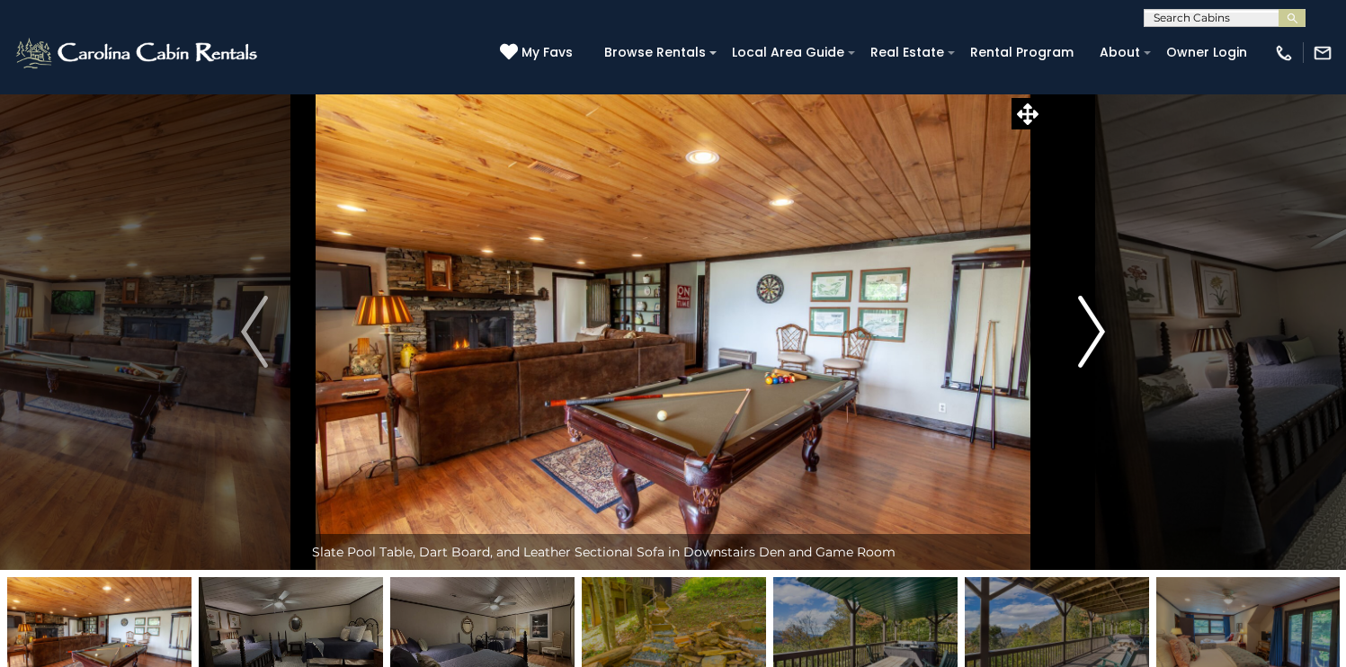
click at [1105, 368] on img "Next" at bounding box center [1091, 332] width 27 height 72
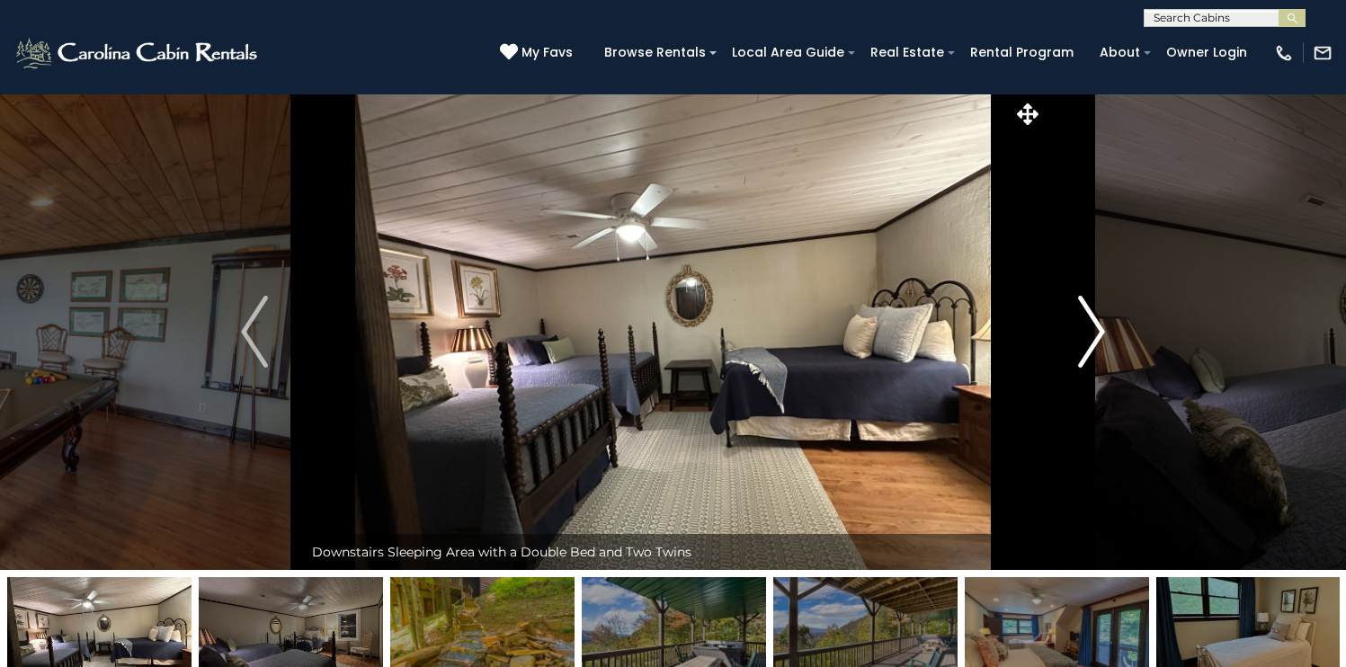
click at [1105, 368] on img "Next" at bounding box center [1091, 332] width 27 height 72
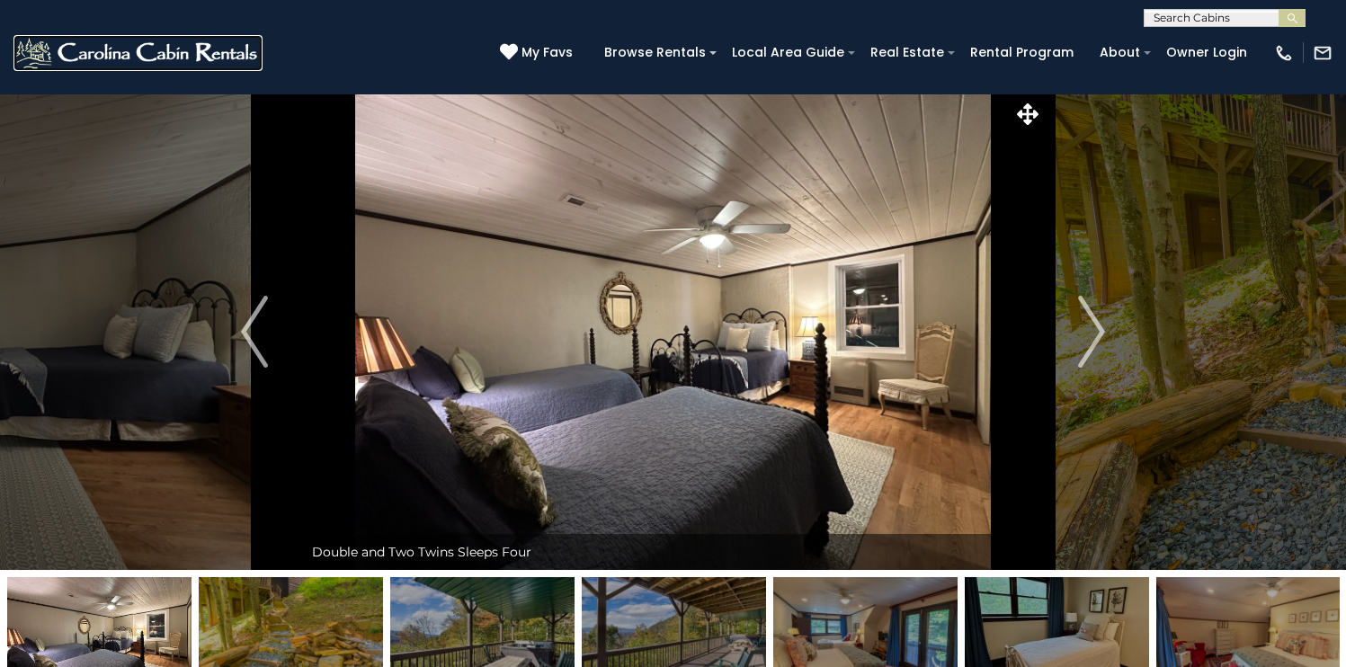
click at [181, 43] on img at bounding box center [137, 53] width 249 height 36
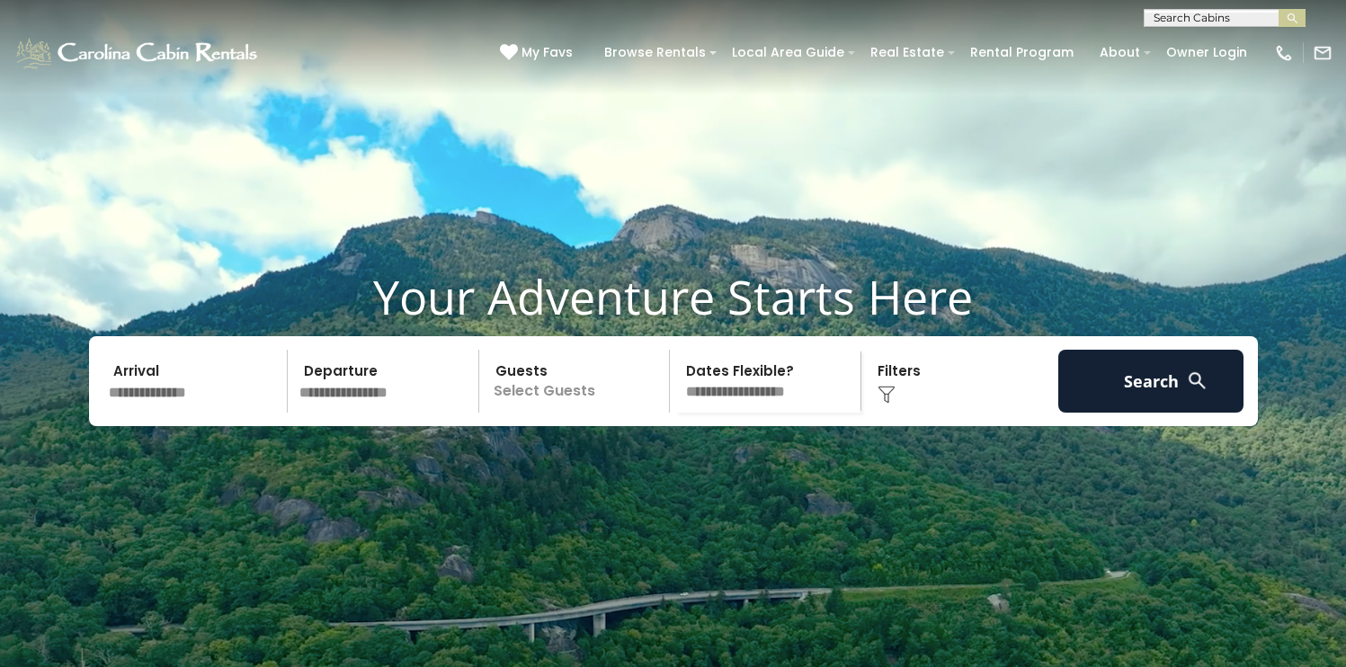
click at [558, 413] on p "Select Guests" at bounding box center [577, 381] width 185 height 63
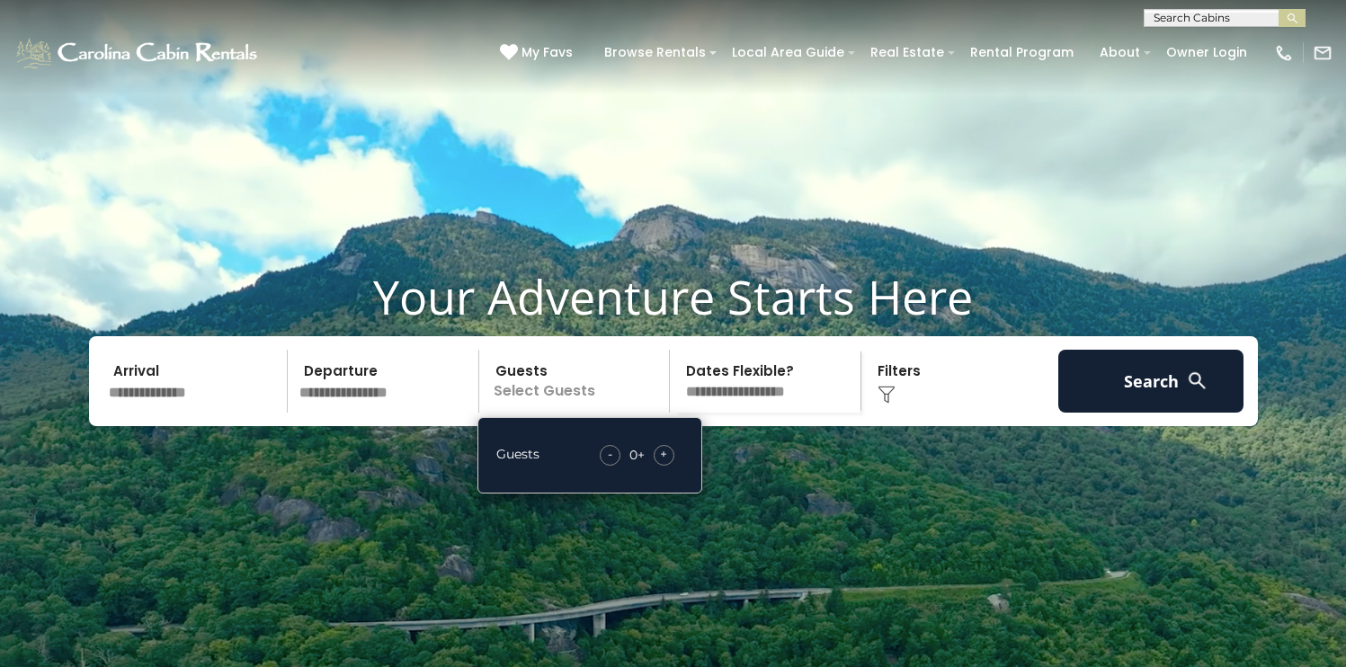
click at [760, 413] on select "**********" at bounding box center [767, 381] width 185 height 63
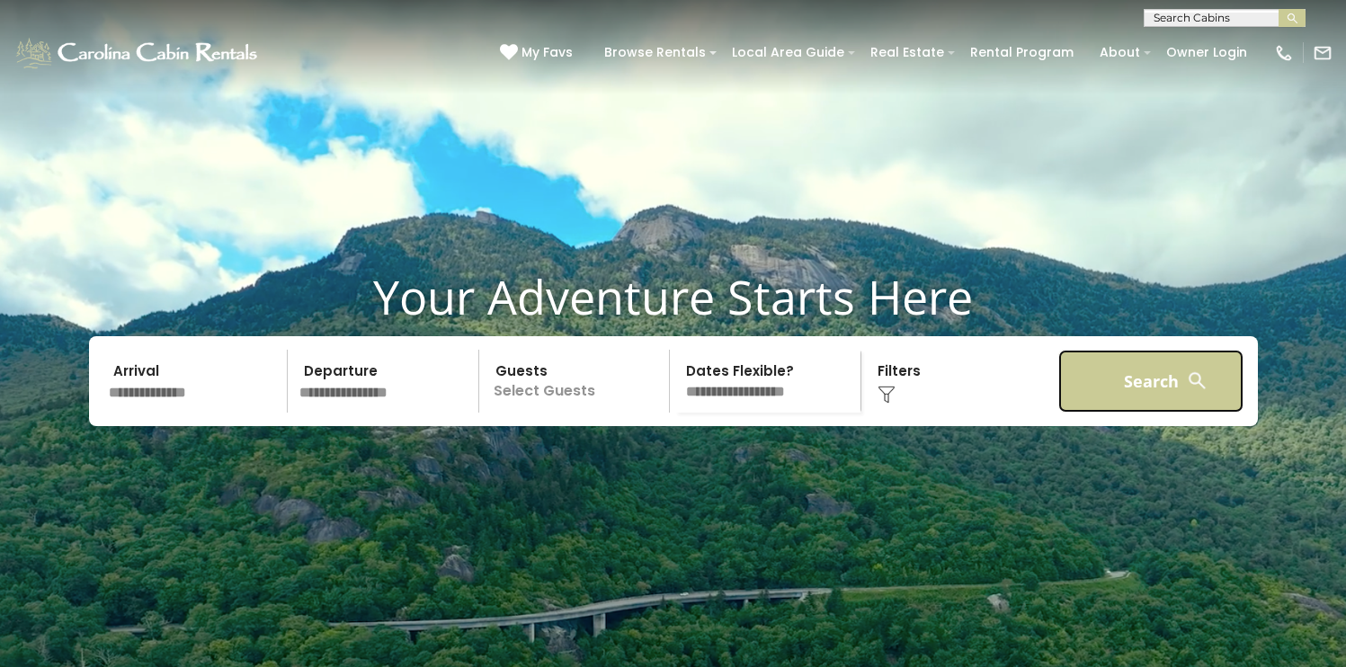
click at [1124, 413] on button "Search" at bounding box center [1151, 381] width 186 height 63
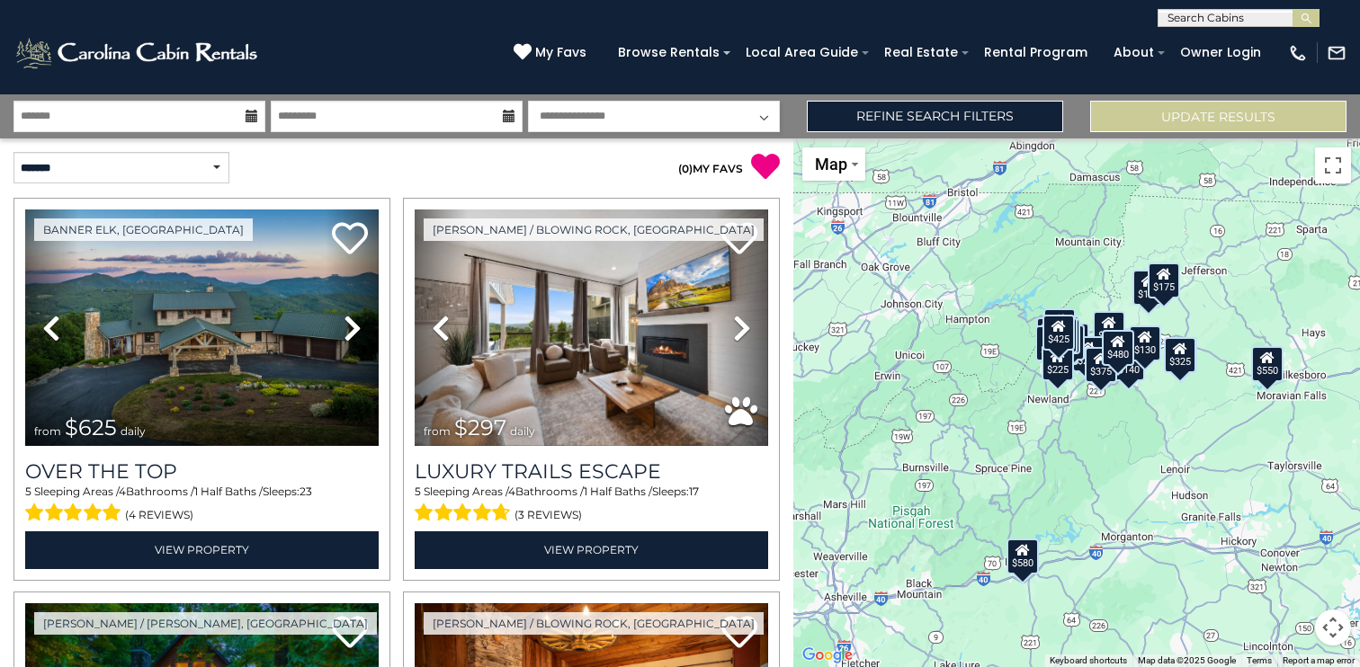
click at [1168, 291] on div "$175" at bounding box center [1164, 281] width 32 height 36
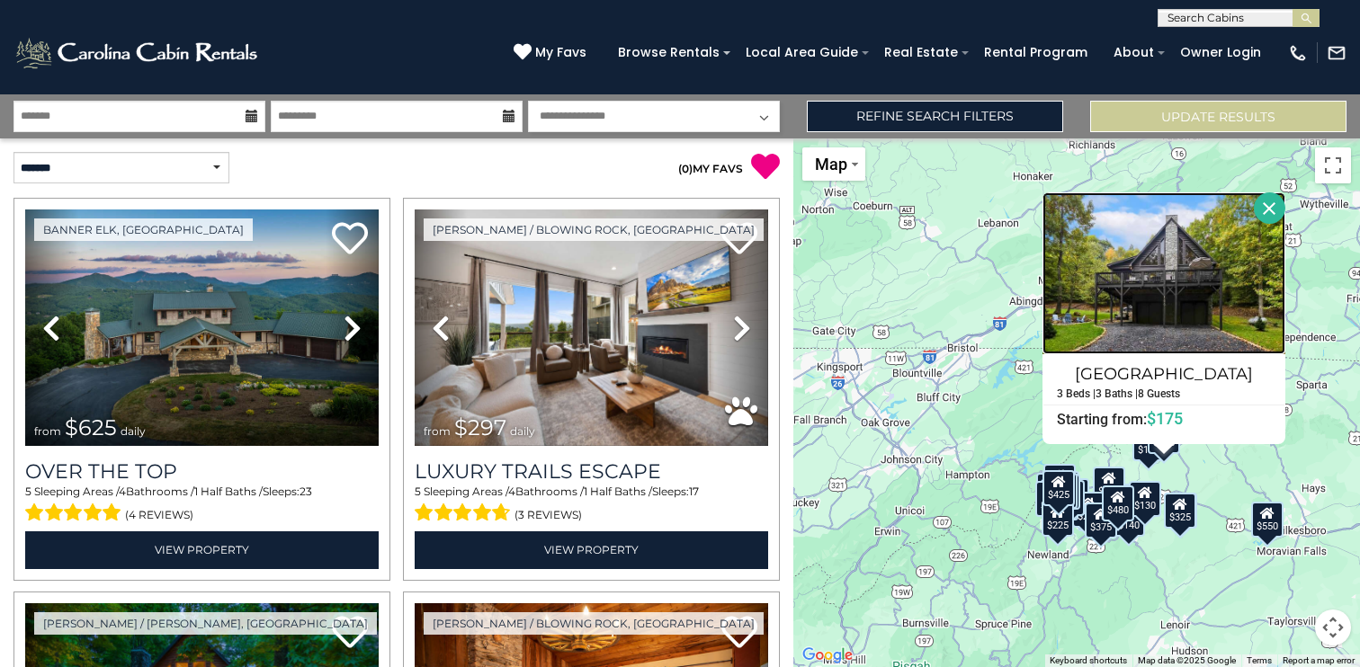
click at [1188, 298] on img at bounding box center [1163, 273] width 243 height 162
click at [1280, 212] on button "Close" at bounding box center [1269, 207] width 31 height 31
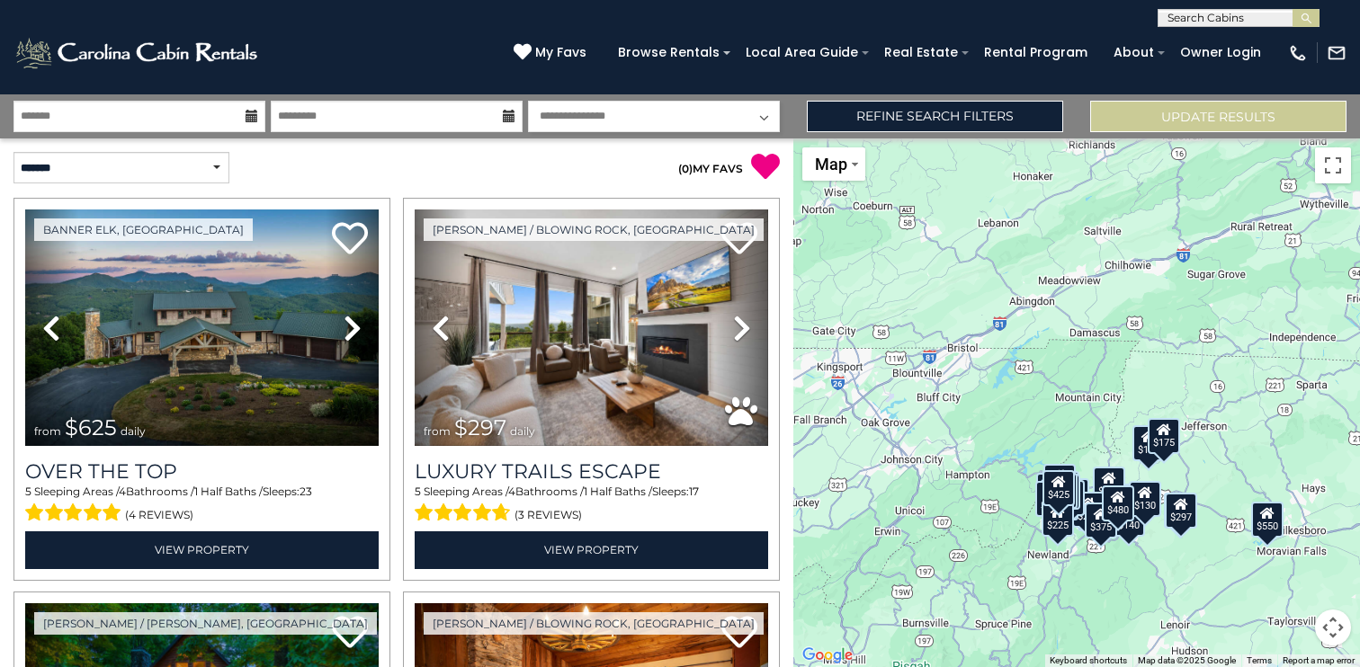
click at [186, 150] on div "**********" at bounding box center [198, 167] width 397 height 58
click at [184, 174] on select "**********" at bounding box center [121, 167] width 216 height 31
select select "*********"
click at [13, 152] on select "**********" at bounding box center [121, 167] width 216 height 31
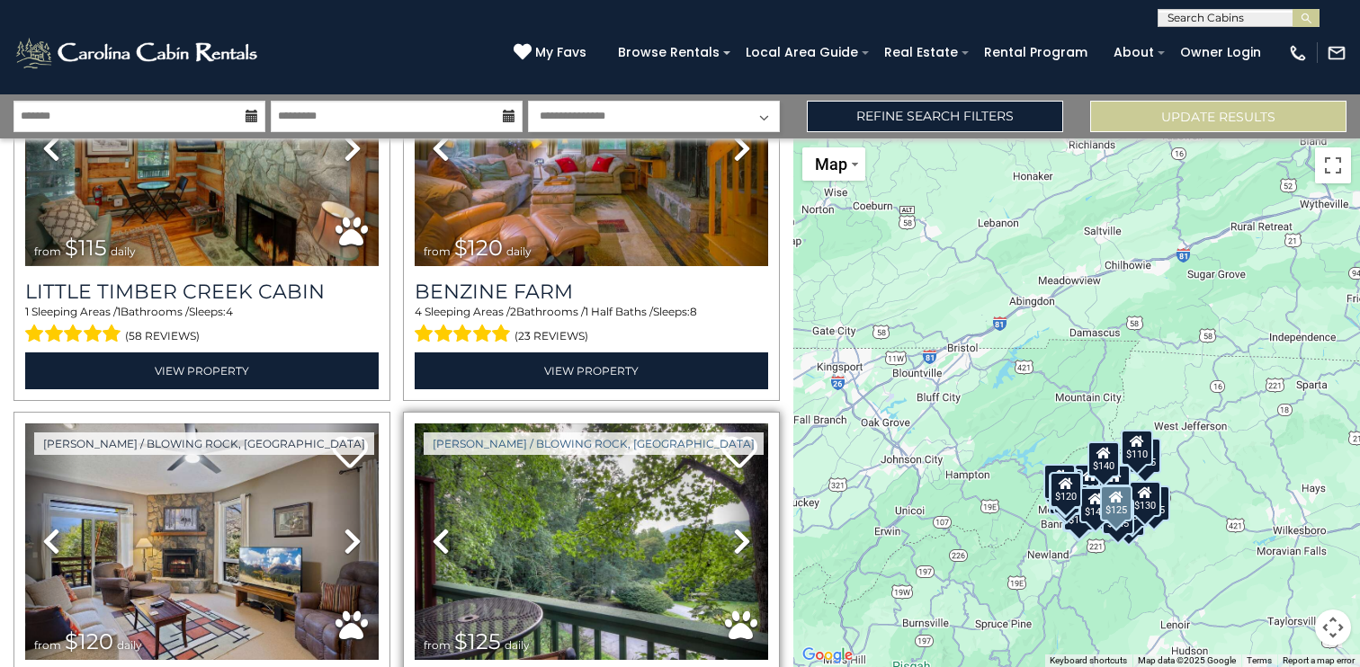
scroll to position [1000, 0]
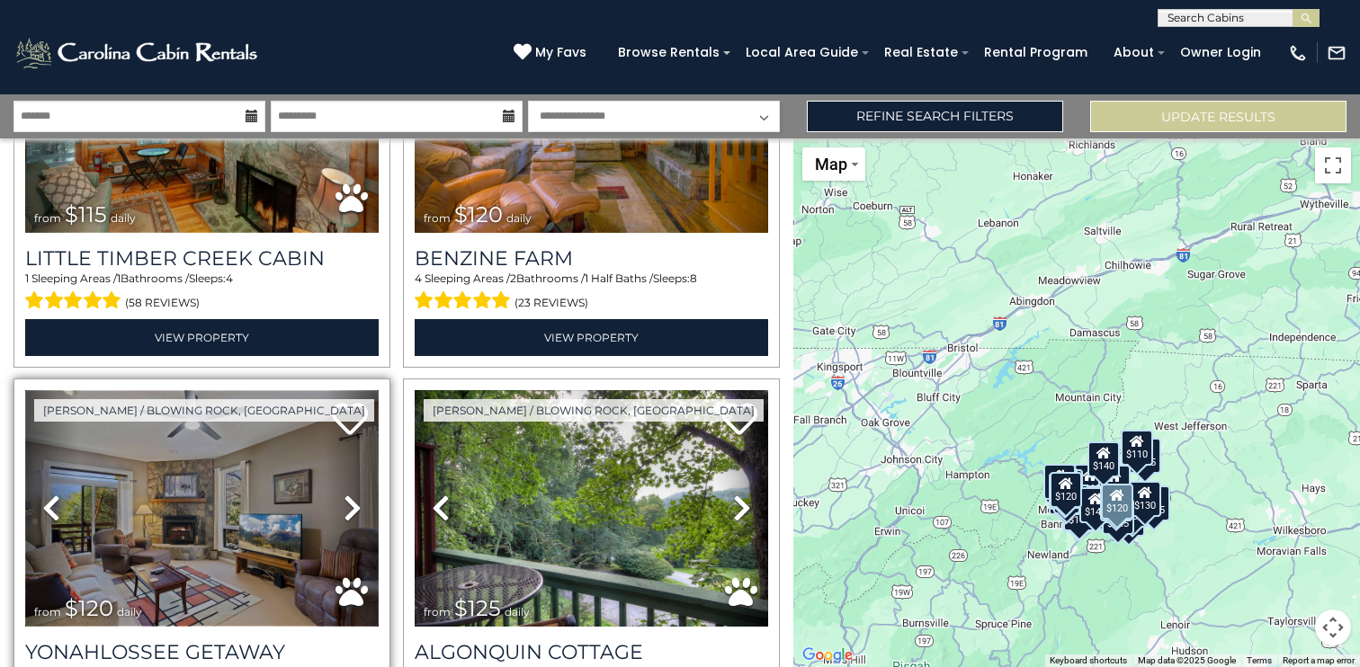
click at [174, 503] on img at bounding box center [201, 508] width 353 height 237
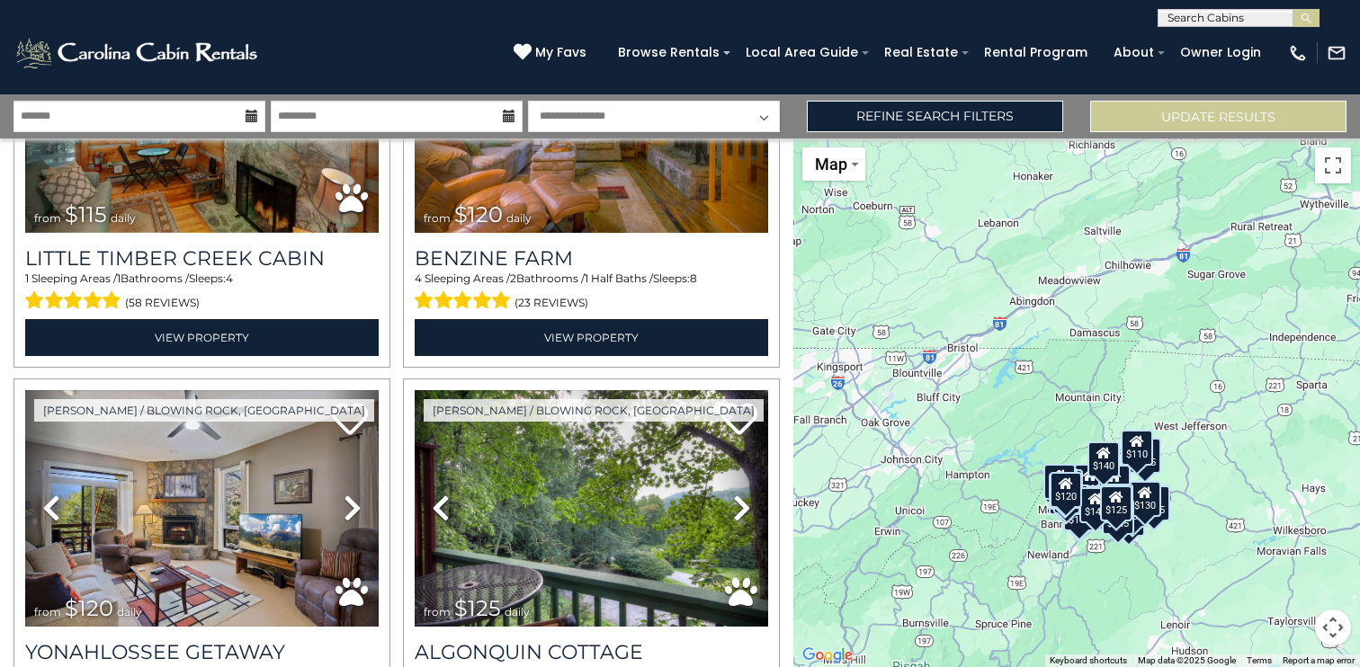
click at [1177, 533] on div "$85 $90 $110 $115 $115 $120 $120 $125 $125 $125 $125 $125 $125 $115 $125 $135 $…" at bounding box center [1076, 402] width 567 height 529
click at [1108, 457] on icon at bounding box center [1103, 453] width 14 height 13
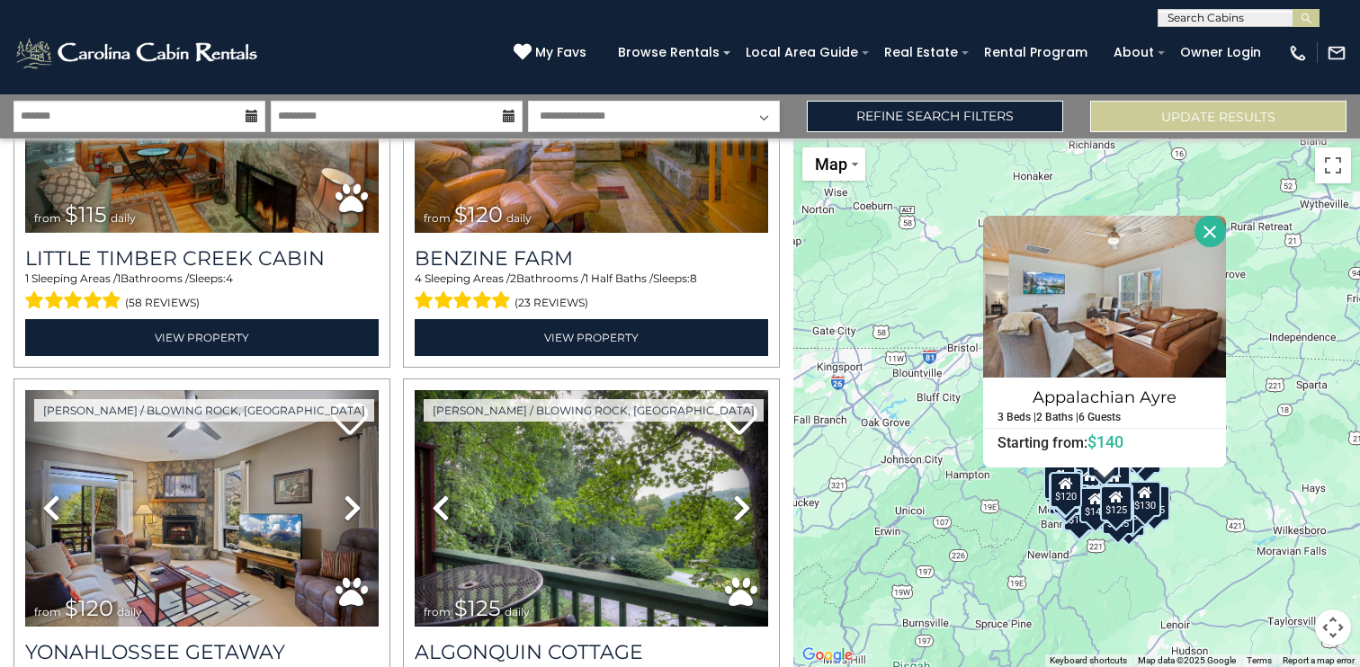
click at [1199, 466] on div "Appalachian Ayre 3 Beds | 2 Baths | 6 Guests Distance from your point: %dist% %…" at bounding box center [1104, 342] width 243 height 252
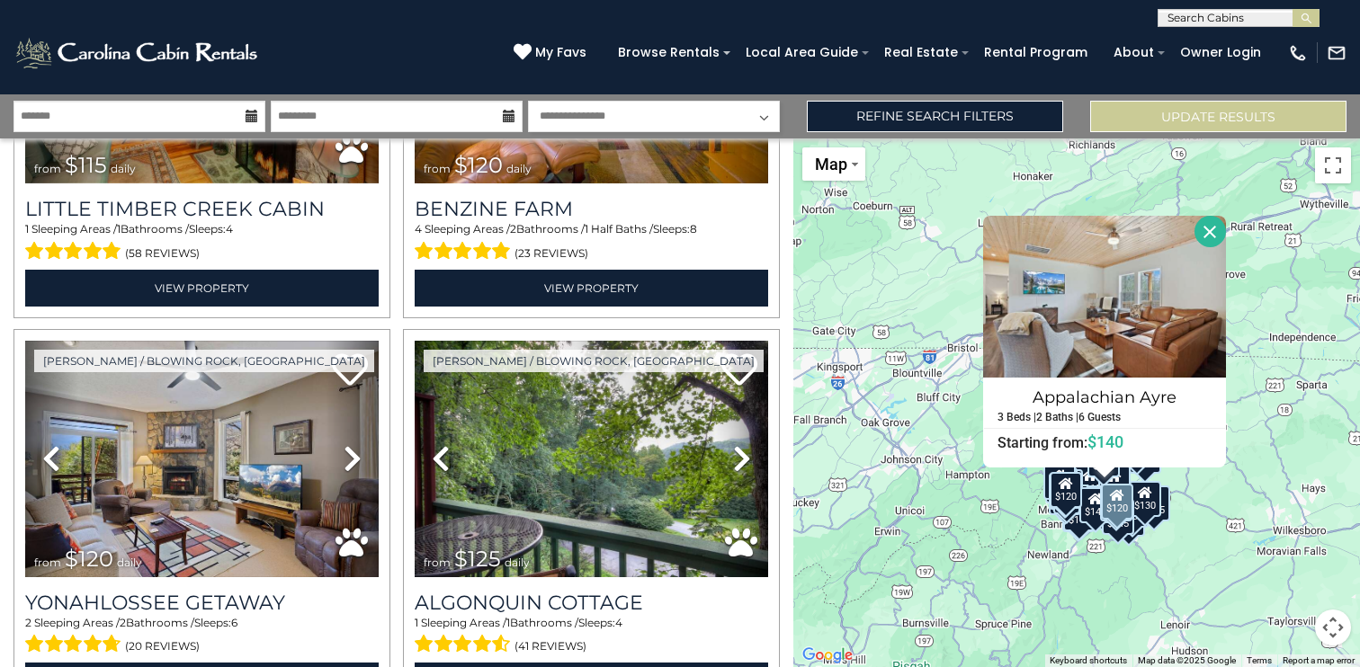
scroll to position [1434, 0]
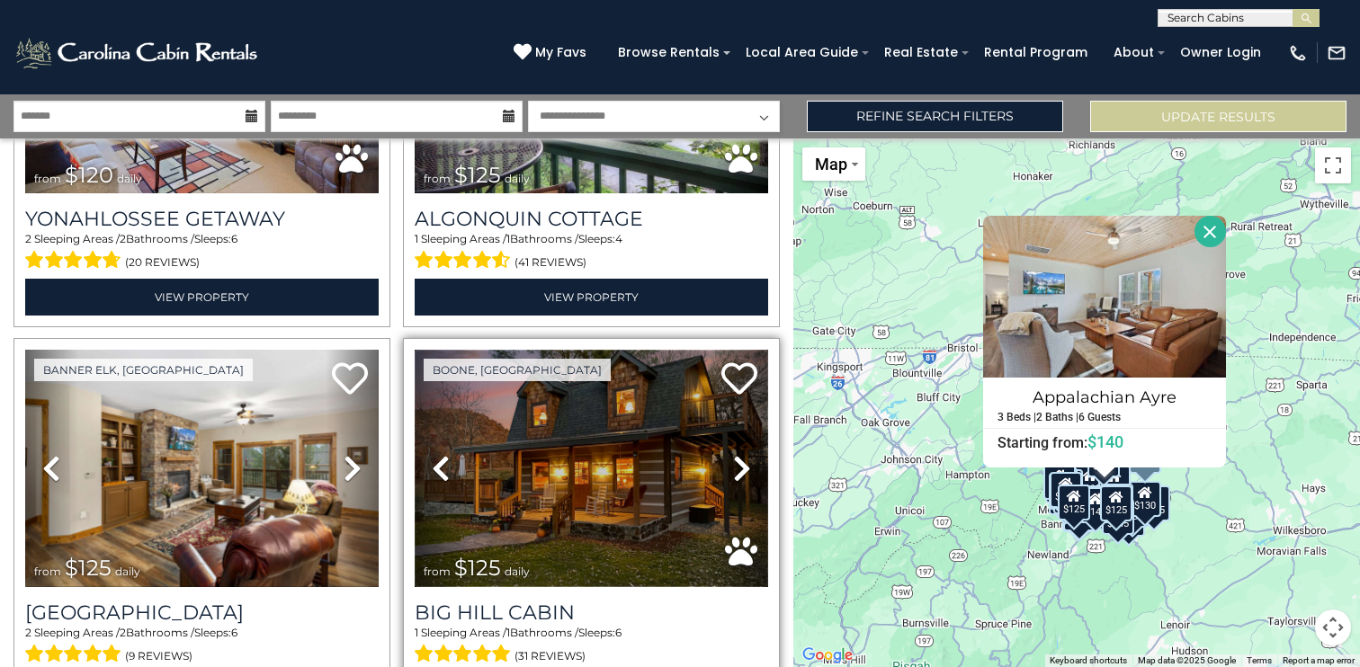
click at [563, 508] on img at bounding box center [591, 468] width 353 height 237
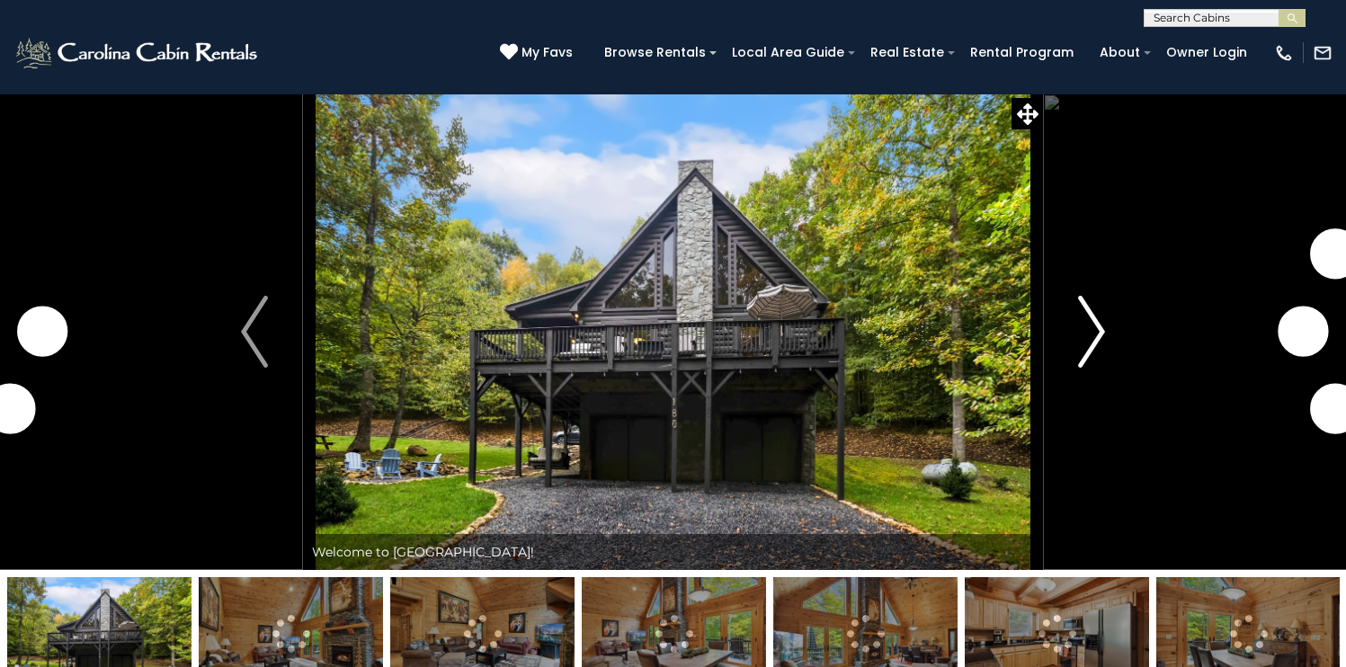
click at [1105, 368] on img "Next" at bounding box center [1091, 332] width 27 height 72
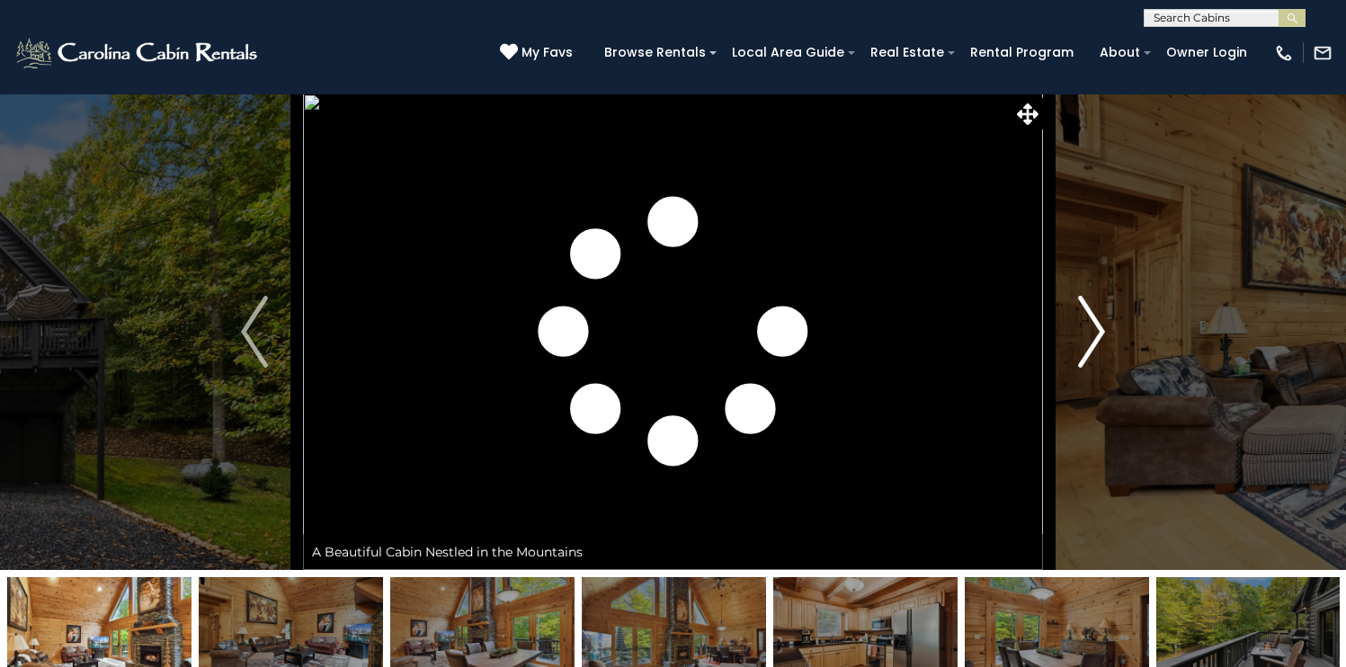
click at [1105, 368] on img "Next" at bounding box center [1091, 332] width 27 height 72
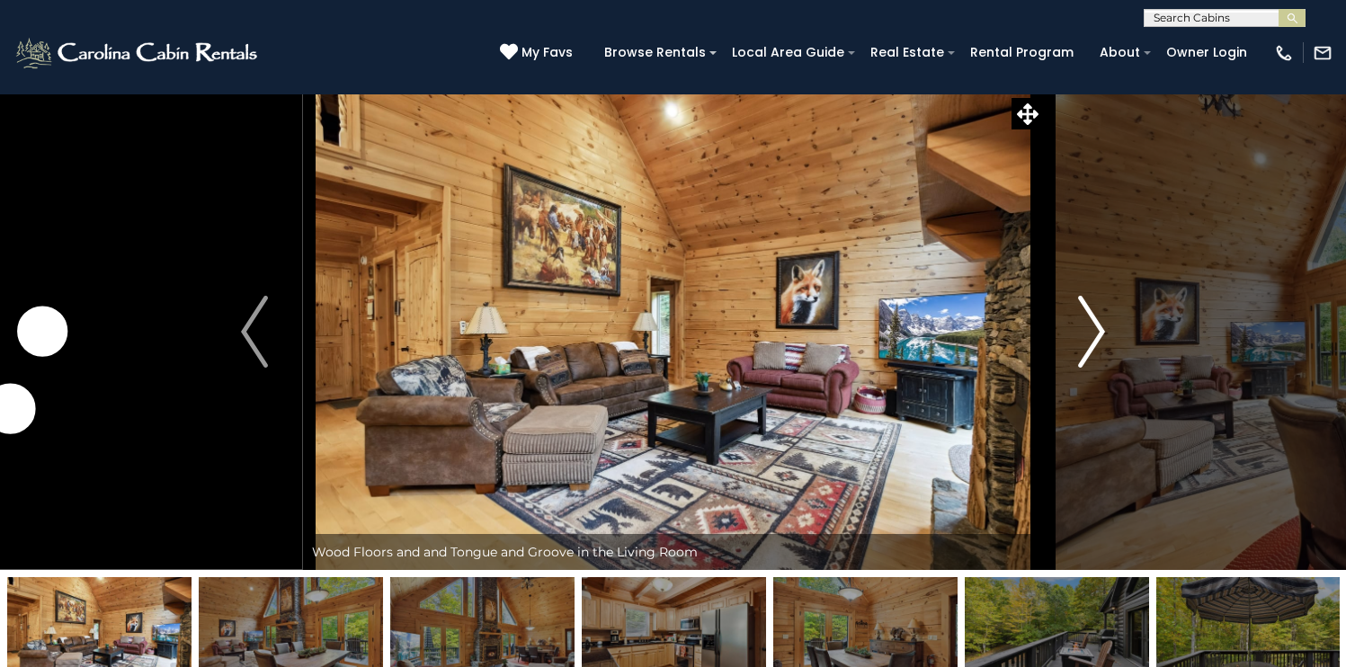
click at [1105, 368] on img "Next" at bounding box center [1091, 332] width 27 height 72
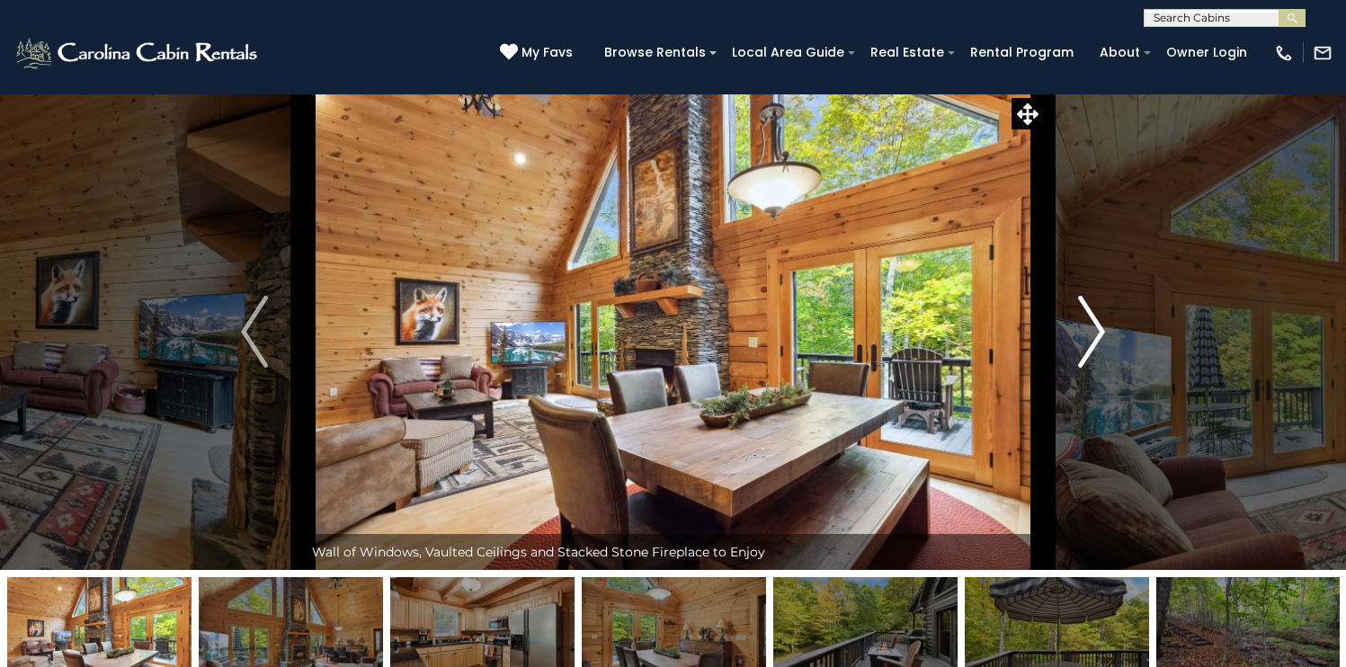
click at [1105, 368] on img "Next" at bounding box center [1091, 332] width 27 height 72
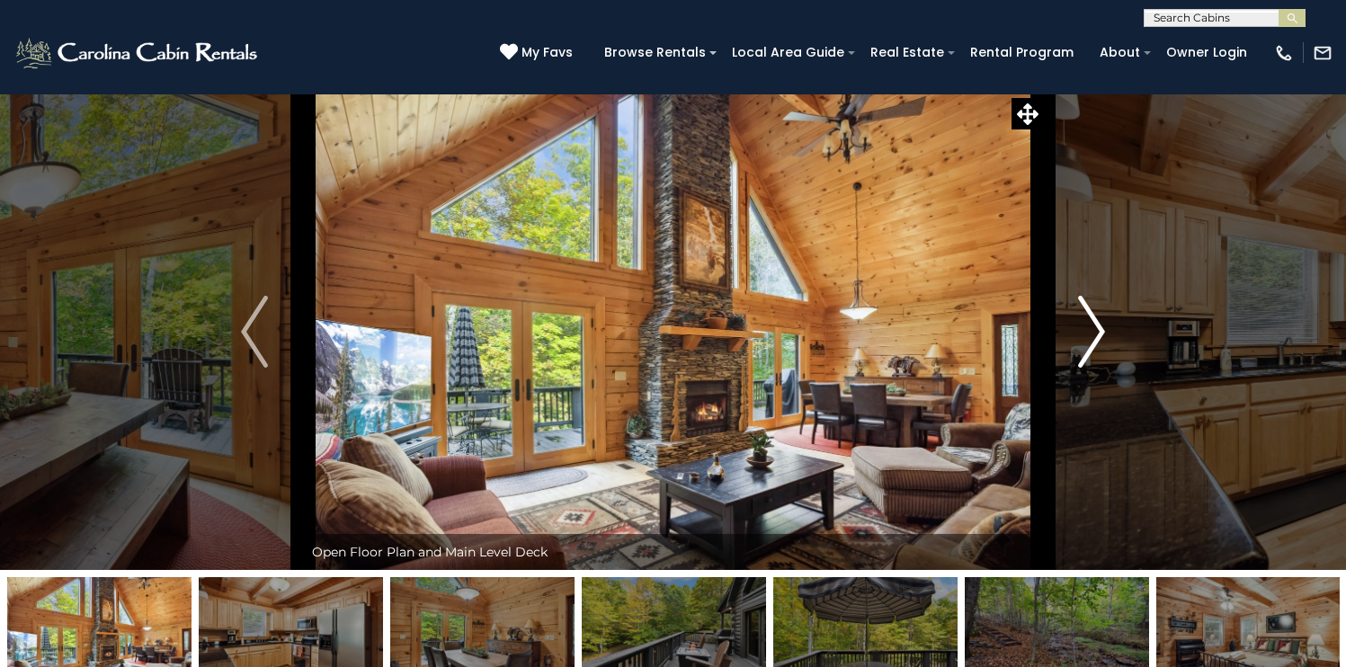
click at [1105, 368] on img "Next" at bounding box center [1091, 332] width 27 height 72
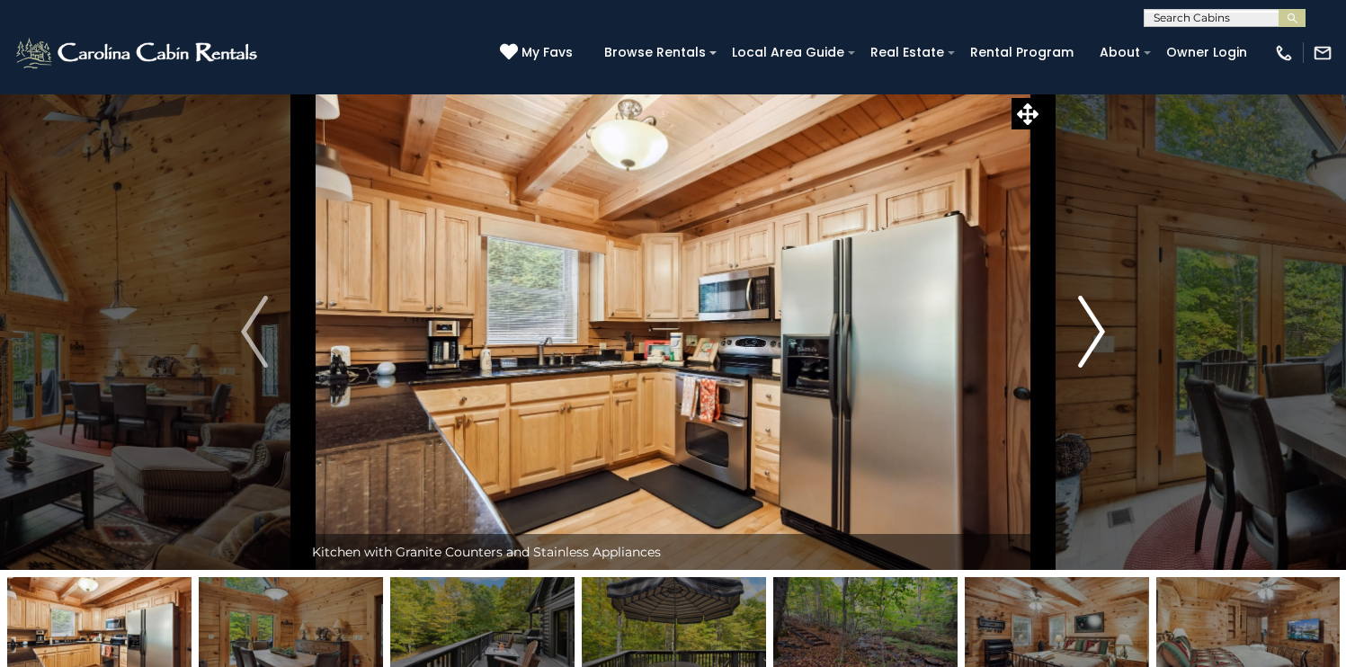
click at [1105, 368] on img "Next" at bounding box center [1091, 332] width 27 height 72
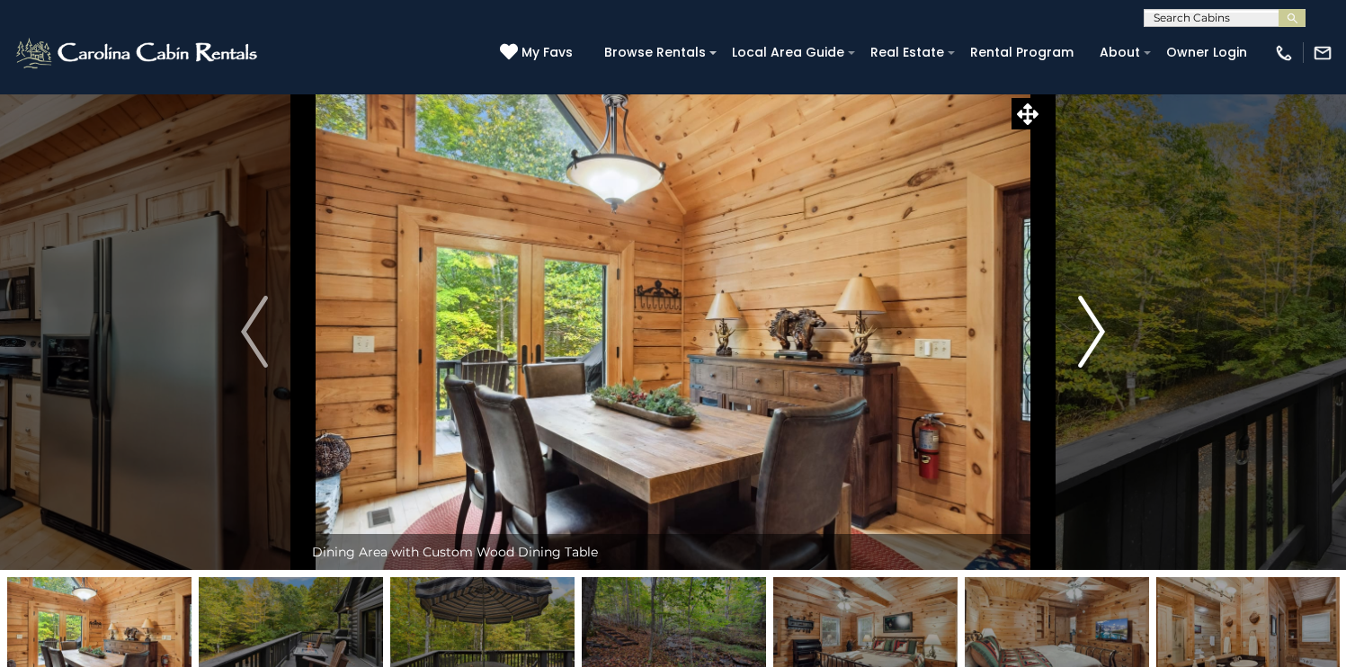
click at [1105, 368] on img "Next" at bounding box center [1091, 332] width 27 height 72
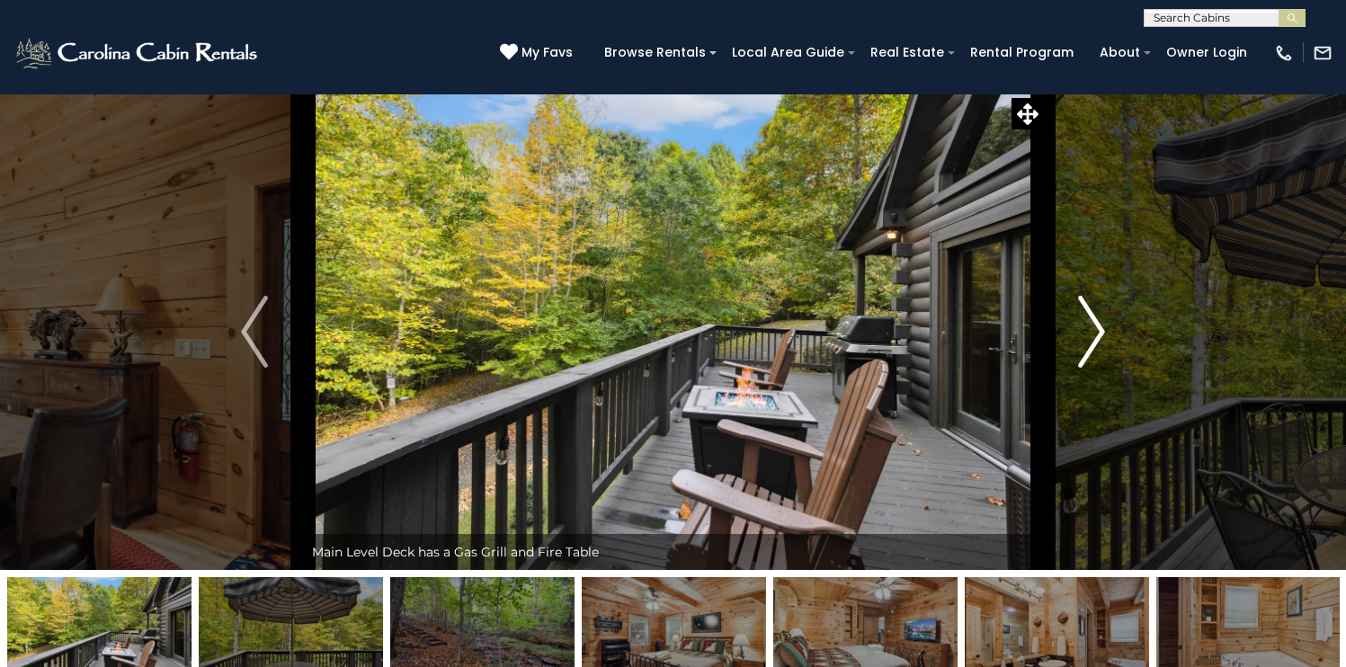
click at [1105, 368] on img "Next" at bounding box center [1091, 332] width 27 height 72
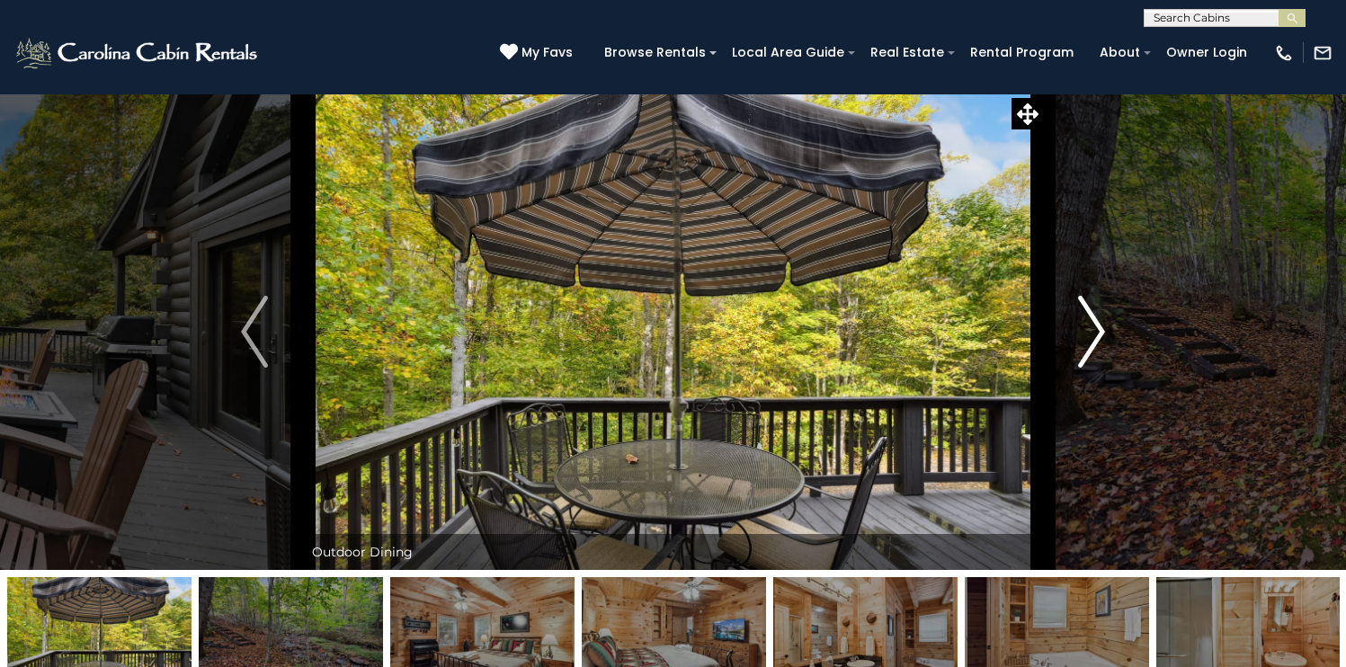
click at [1105, 368] on img "Next" at bounding box center [1091, 332] width 27 height 72
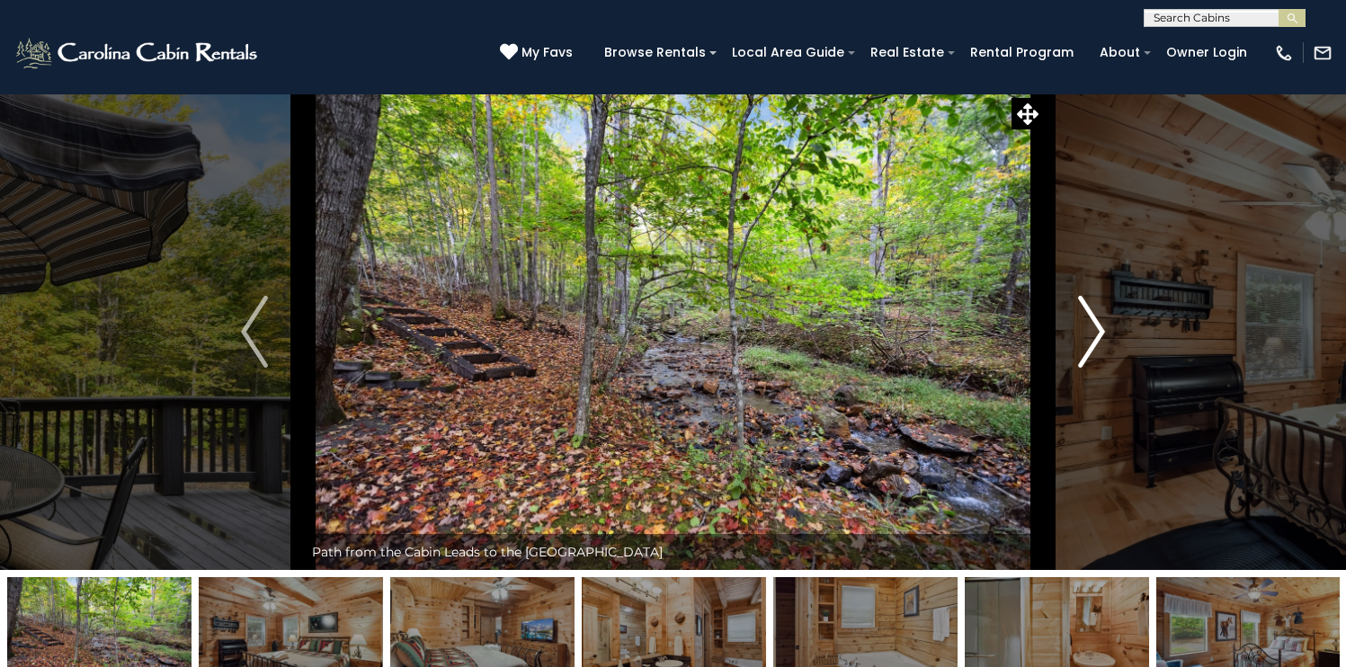
click at [1105, 368] on img "Next" at bounding box center [1091, 332] width 27 height 72
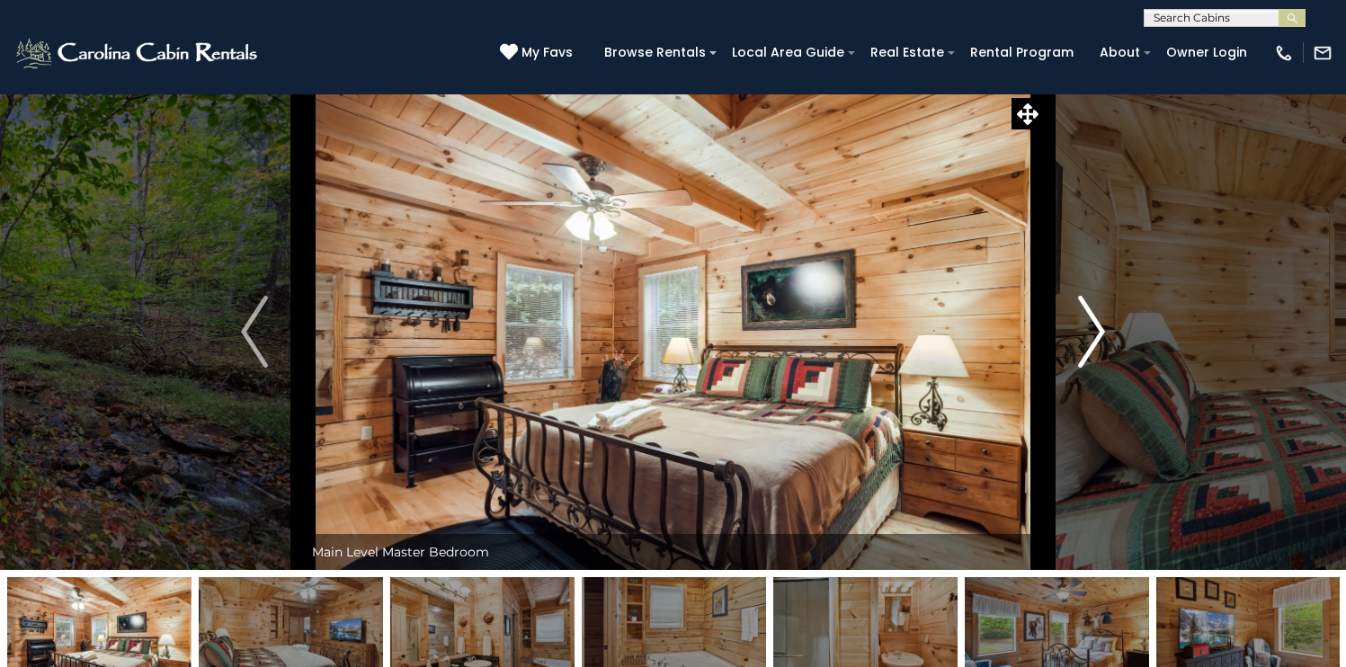
click at [1105, 368] on img "Next" at bounding box center [1091, 332] width 27 height 72
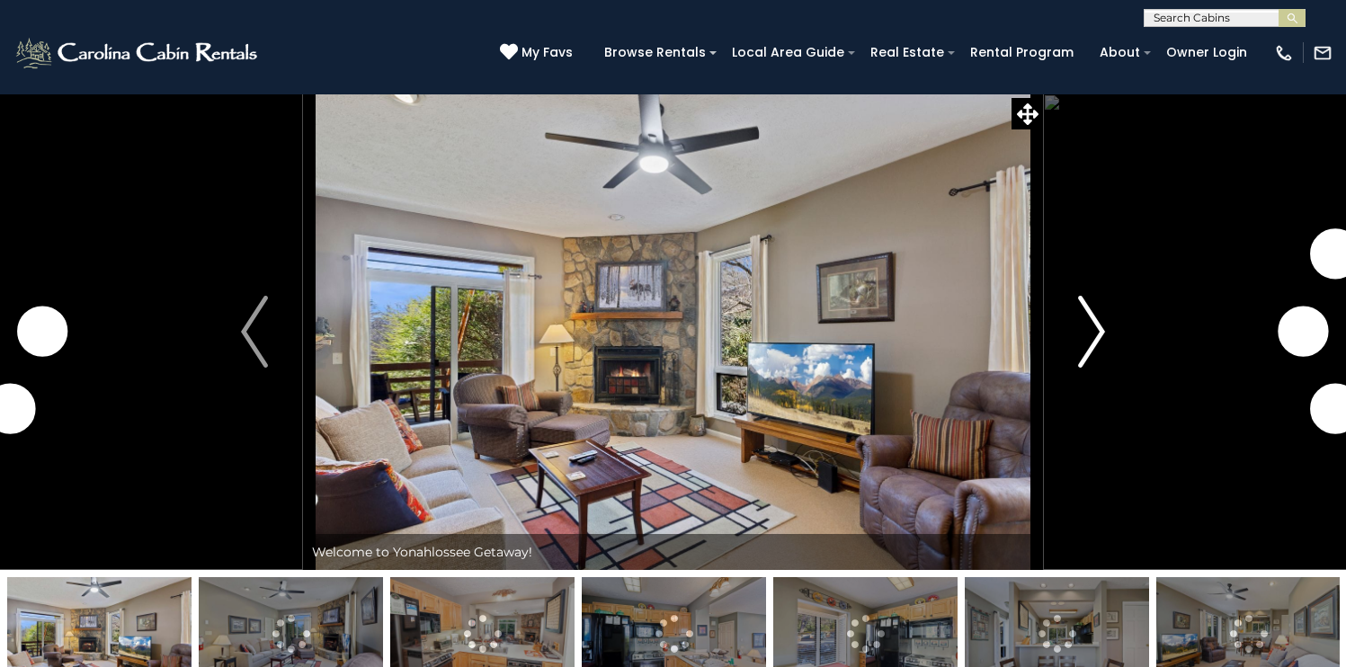
click at [1105, 368] on img "Next" at bounding box center [1091, 332] width 27 height 72
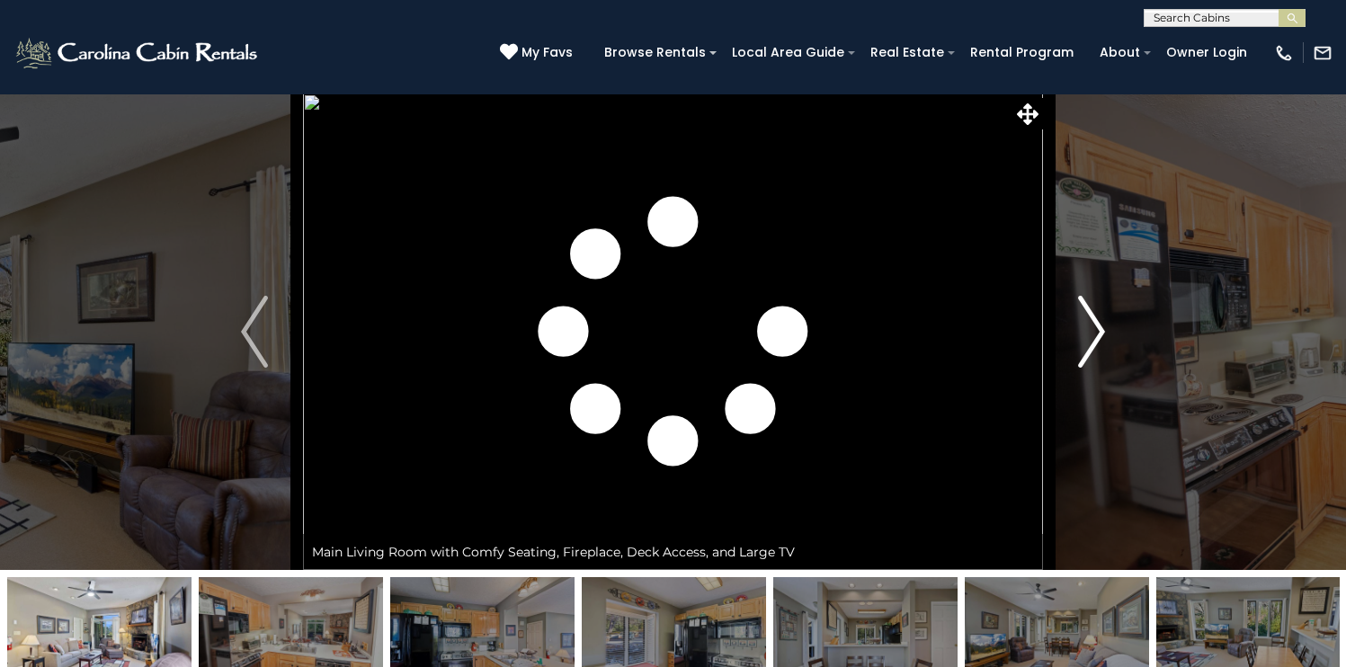
click at [1105, 368] on img "Next" at bounding box center [1091, 332] width 27 height 72
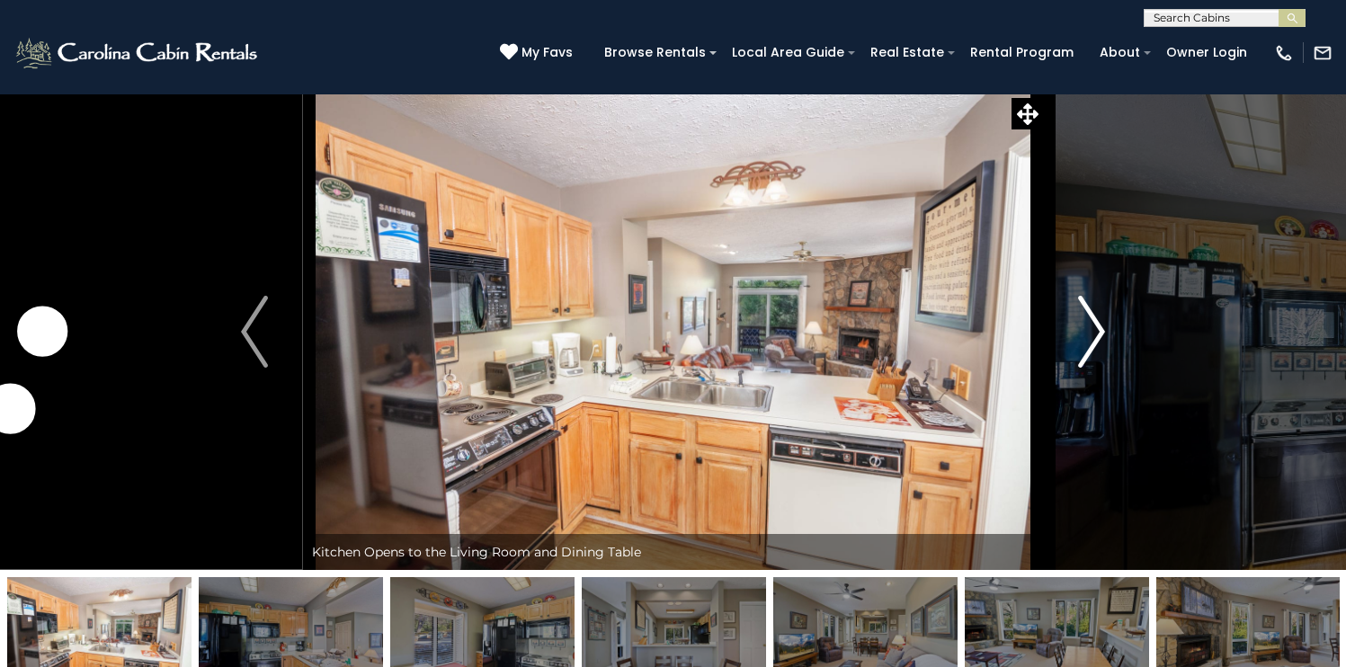
click at [1105, 368] on img "Next" at bounding box center [1091, 332] width 27 height 72
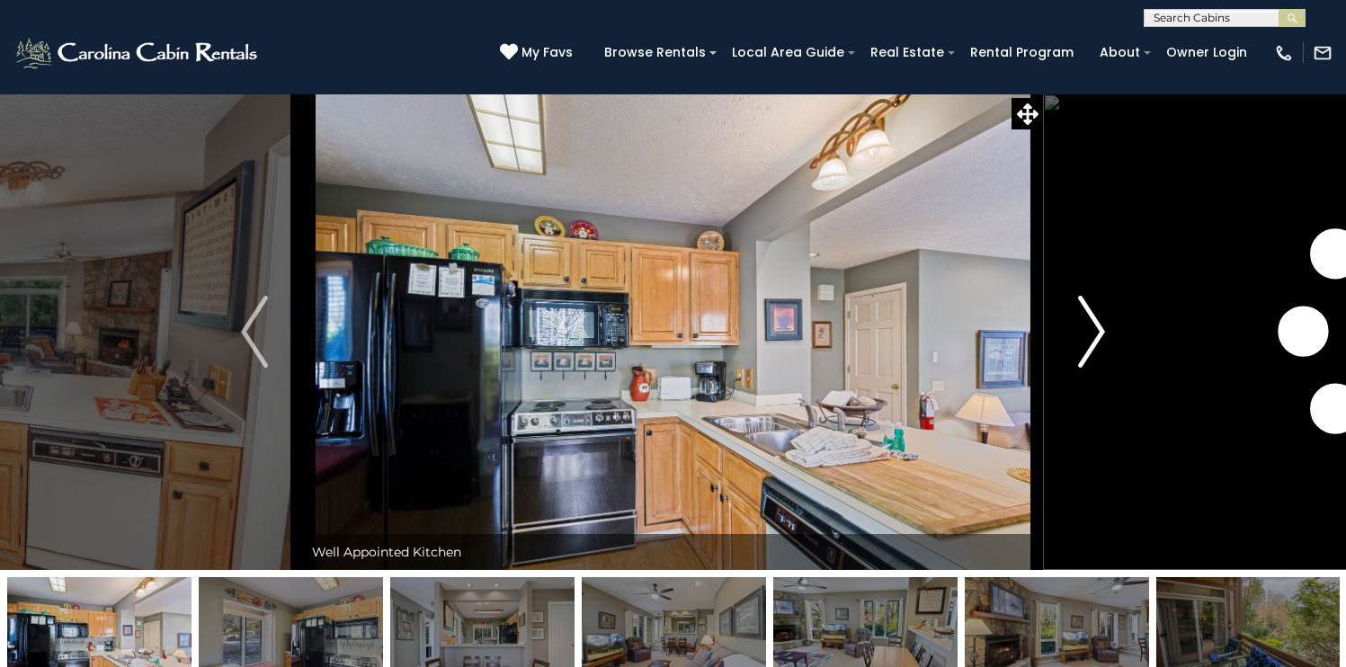
click at [1105, 368] on img "Next" at bounding box center [1091, 332] width 27 height 72
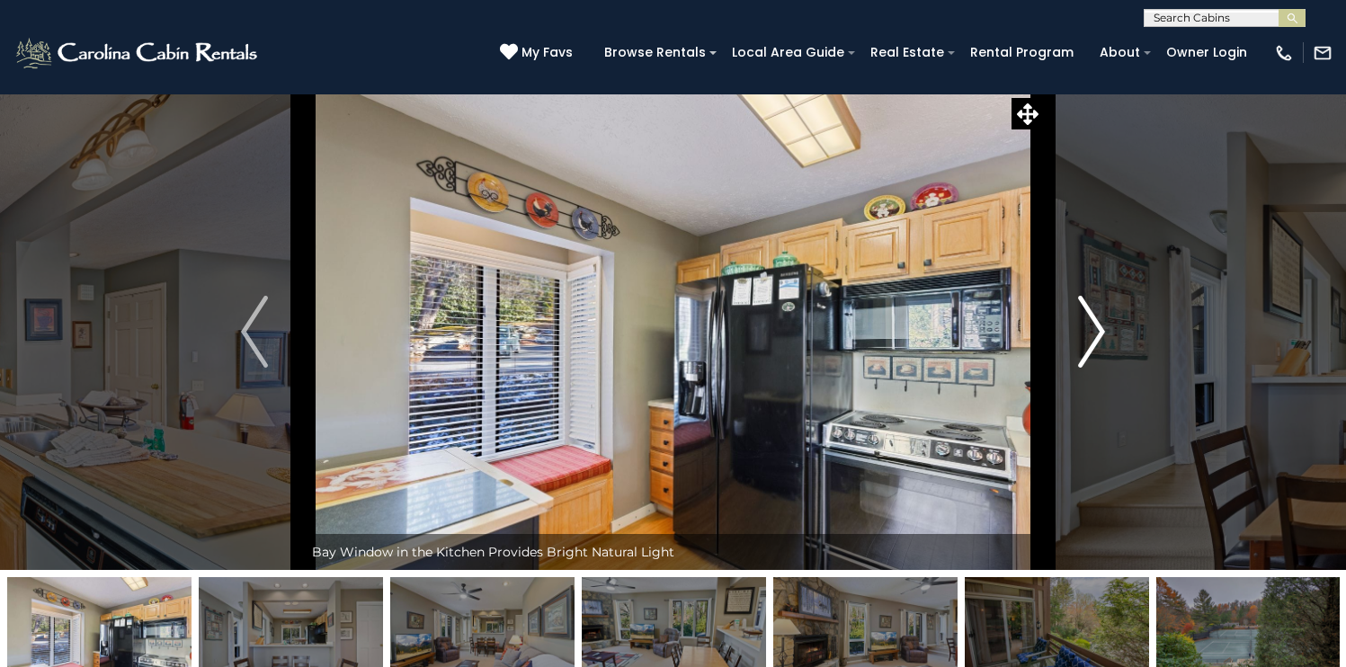
click at [1105, 368] on img "Next" at bounding box center [1091, 332] width 27 height 72
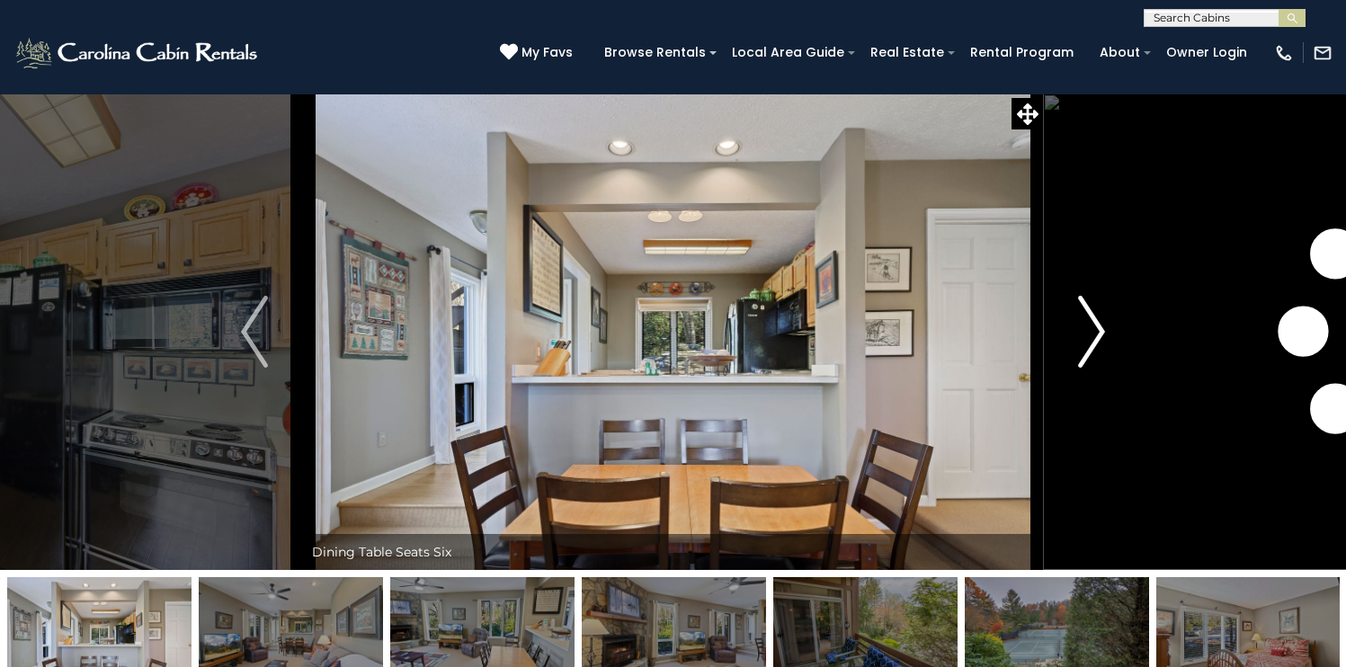
click at [1105, 368] on img "Next" at bounding box center [1091, 332] width 27 height 72
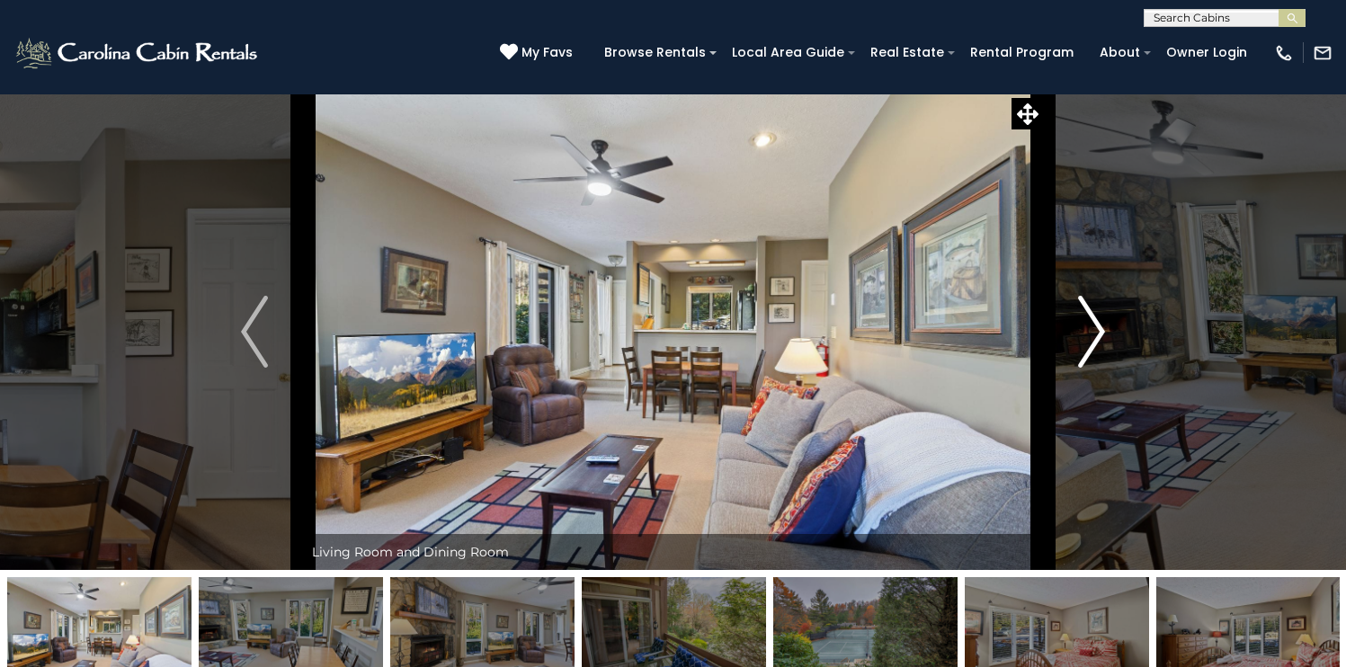
click at [1105, 368] on img "Next" at bounding box center [1091, 332] width 27 height 72
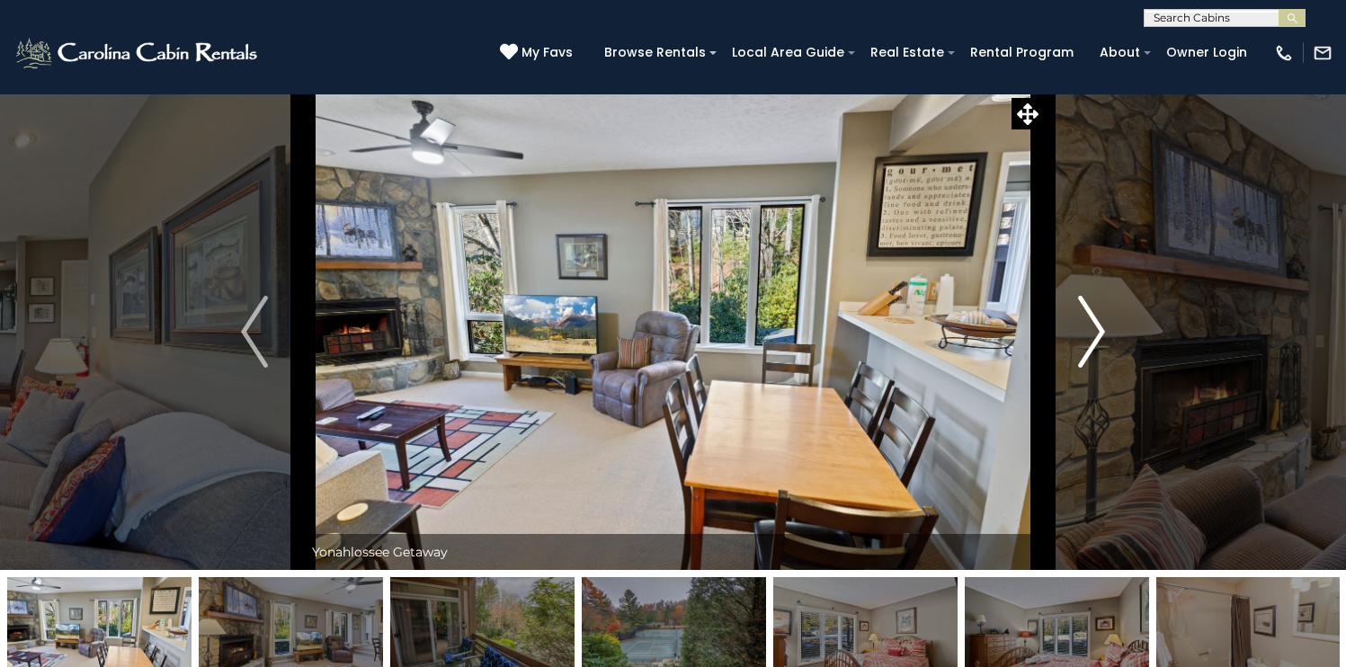
click at [1105, 368] on img "Next" at bounding box center [1091, 332] width 27 height 72
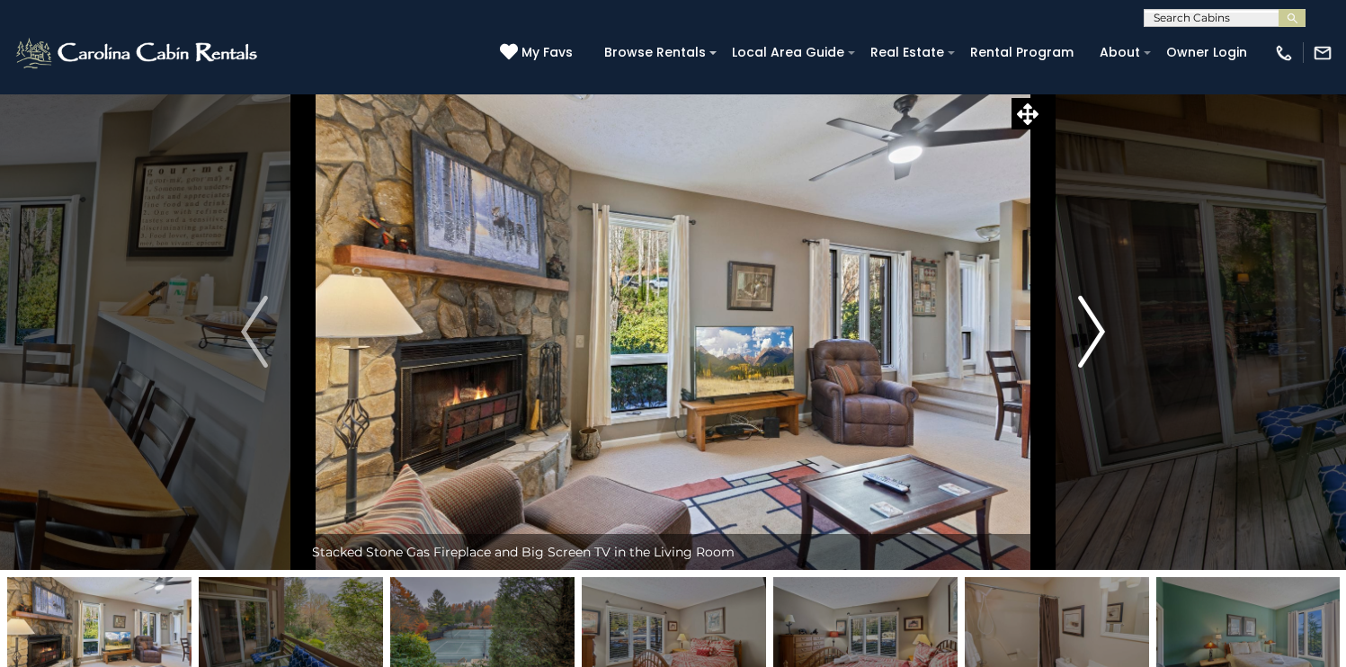
click at [1105, 368] on img "Next" at bounding box center [1091, 332] width 27 height 72
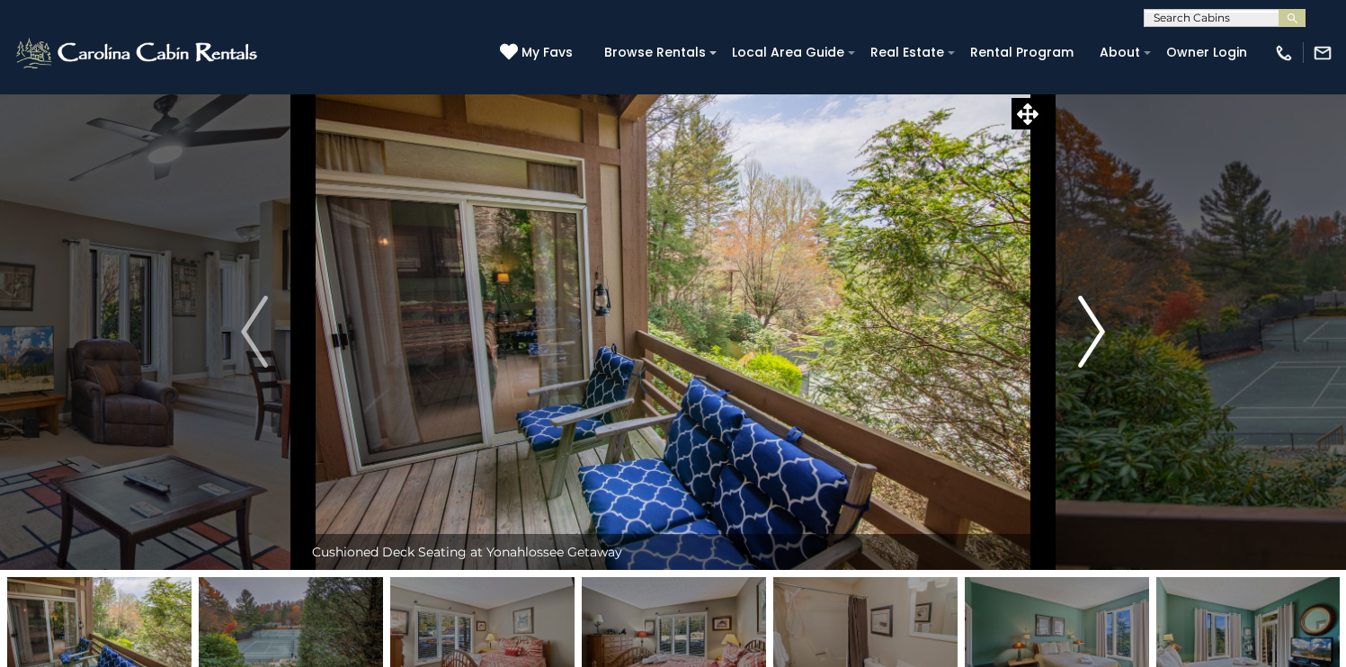
click at [1105, 368] on img "Next" at bounding box center [1091, 332] width 27 height 72
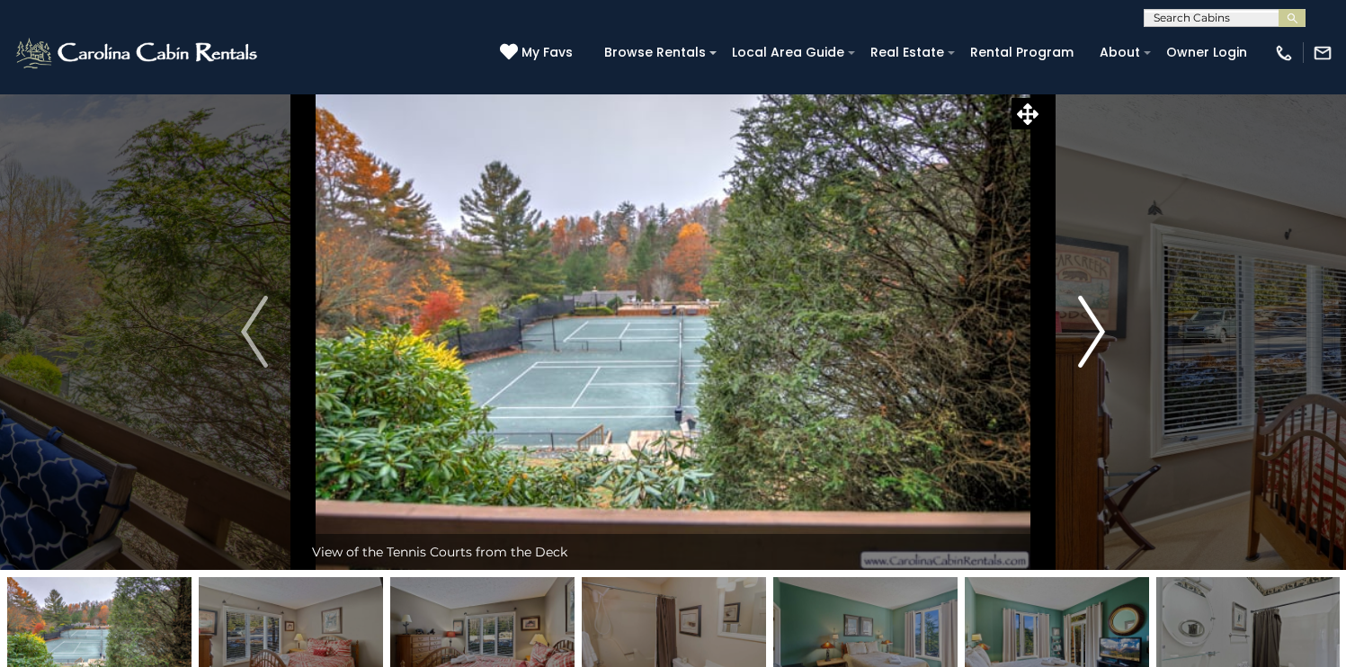
click at [1105, 368] on img "Next" at bounding box center [1091, 332] width 27 height 72
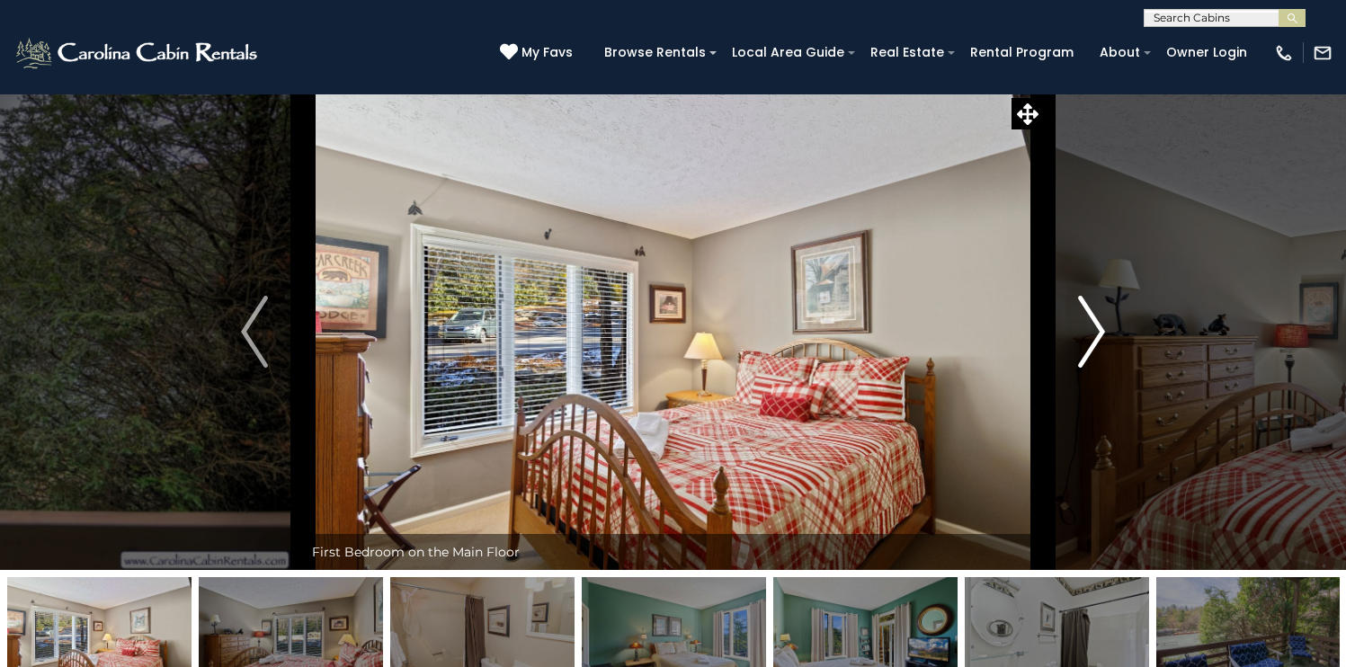
click at [1105, 368] on img "Next" at bounding box center [1091, 332] width 27 height 72
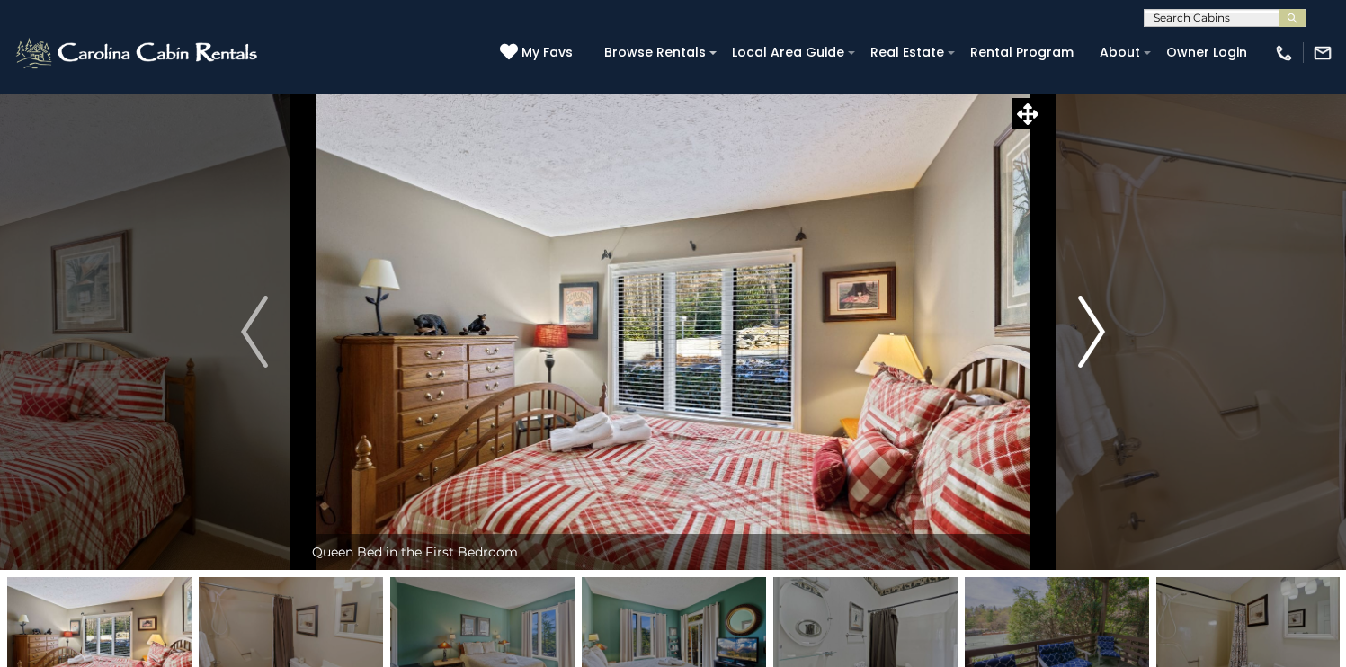
click at [1105, 368] on img "Next" at bounding box center [1091, 332] width 27 height 72
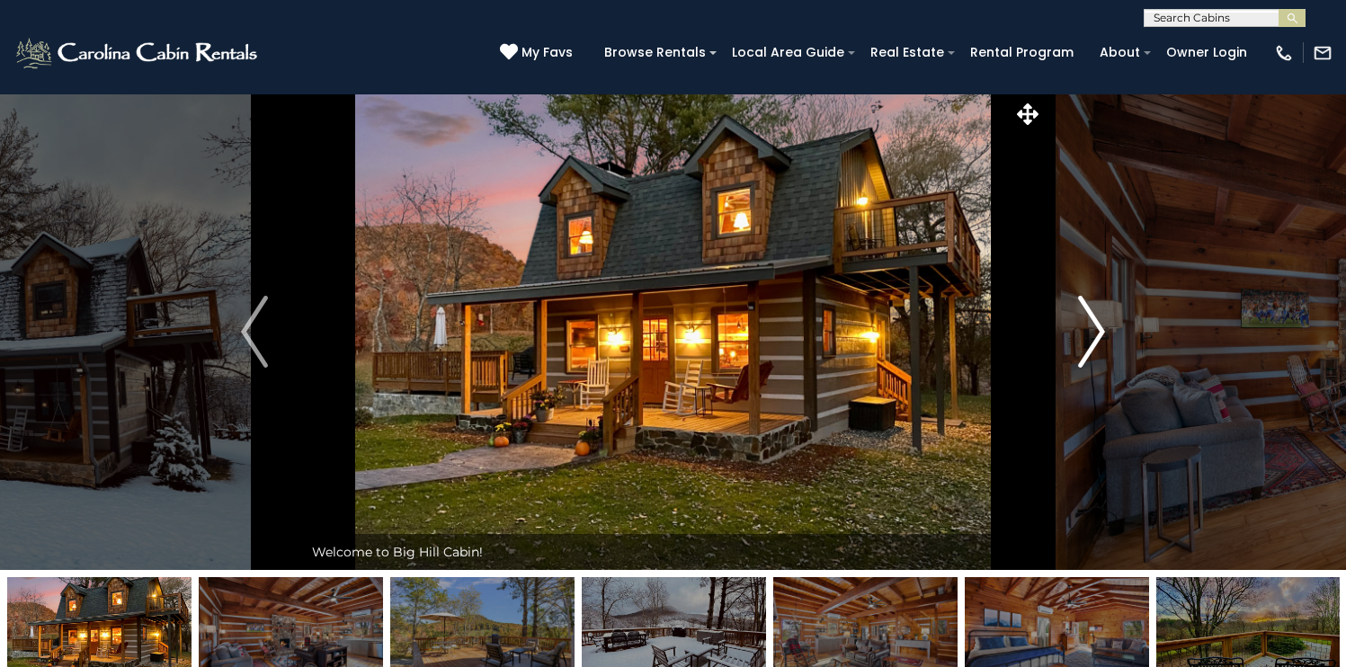
click at [1105, 368] on img "Next" at bounding box center [1091, 332] width 27 height 72
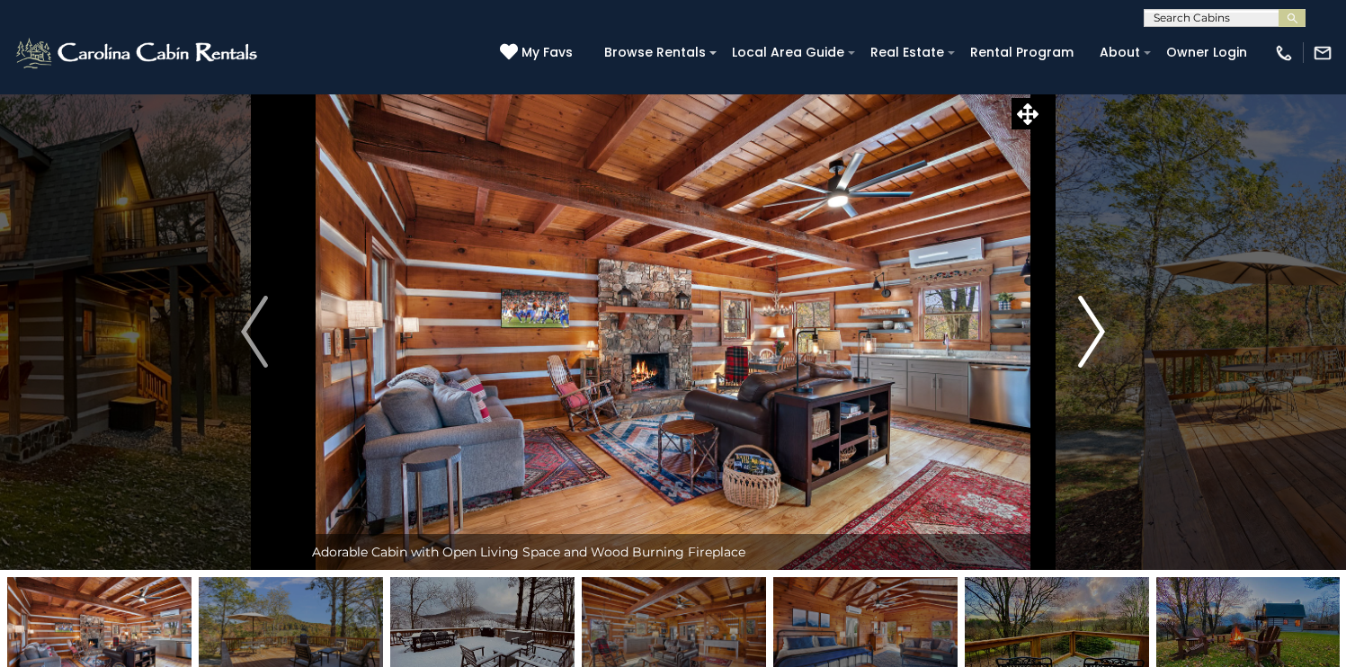
click at [1105, 368] on img "Next" at bounding box center [1091, 332] width 27 height 72
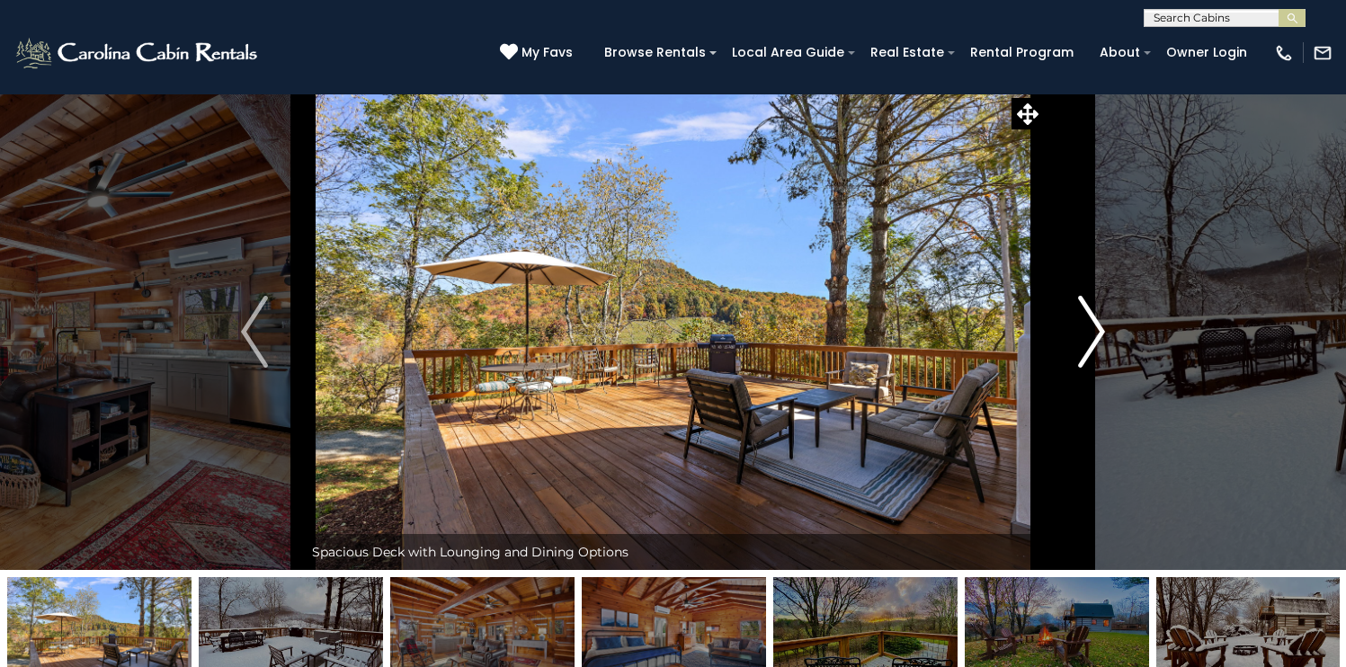
click at [1105, 368] on img "Next" at bounding box center [1091, 332] width 27 height 72
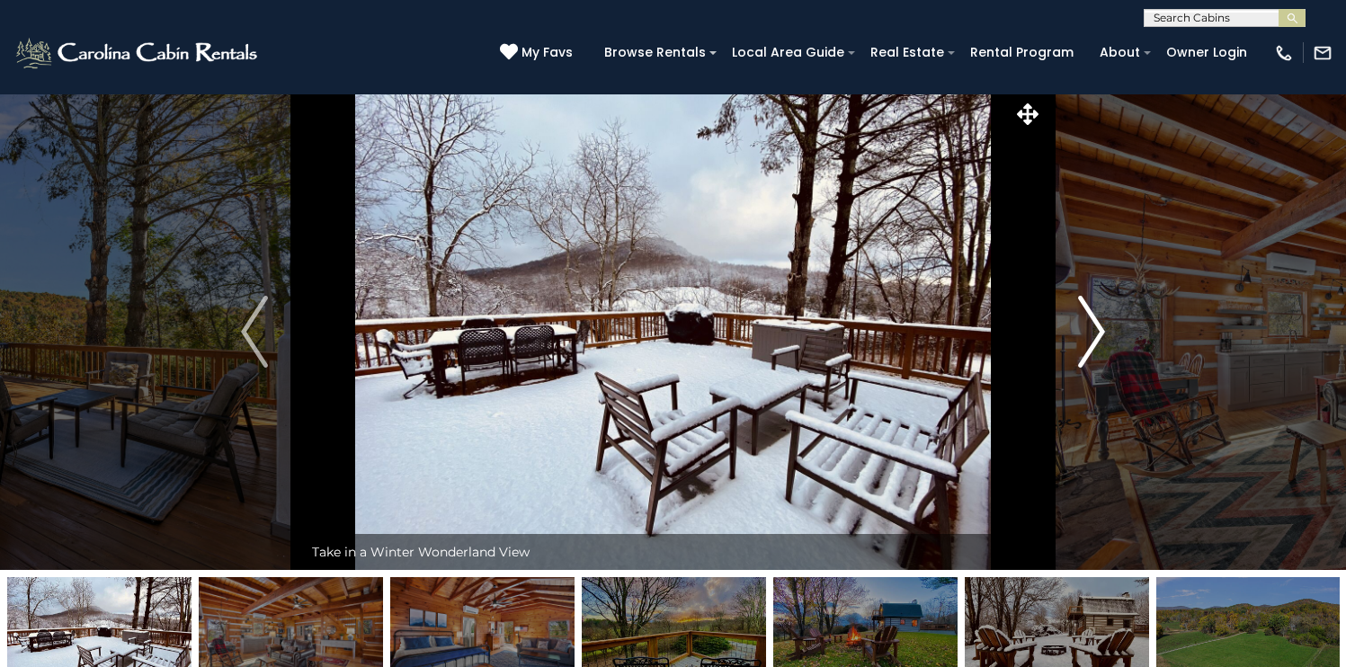
click at [1105, 368] on img "Next" at bounding box center [1091, 332] width 27 height 72
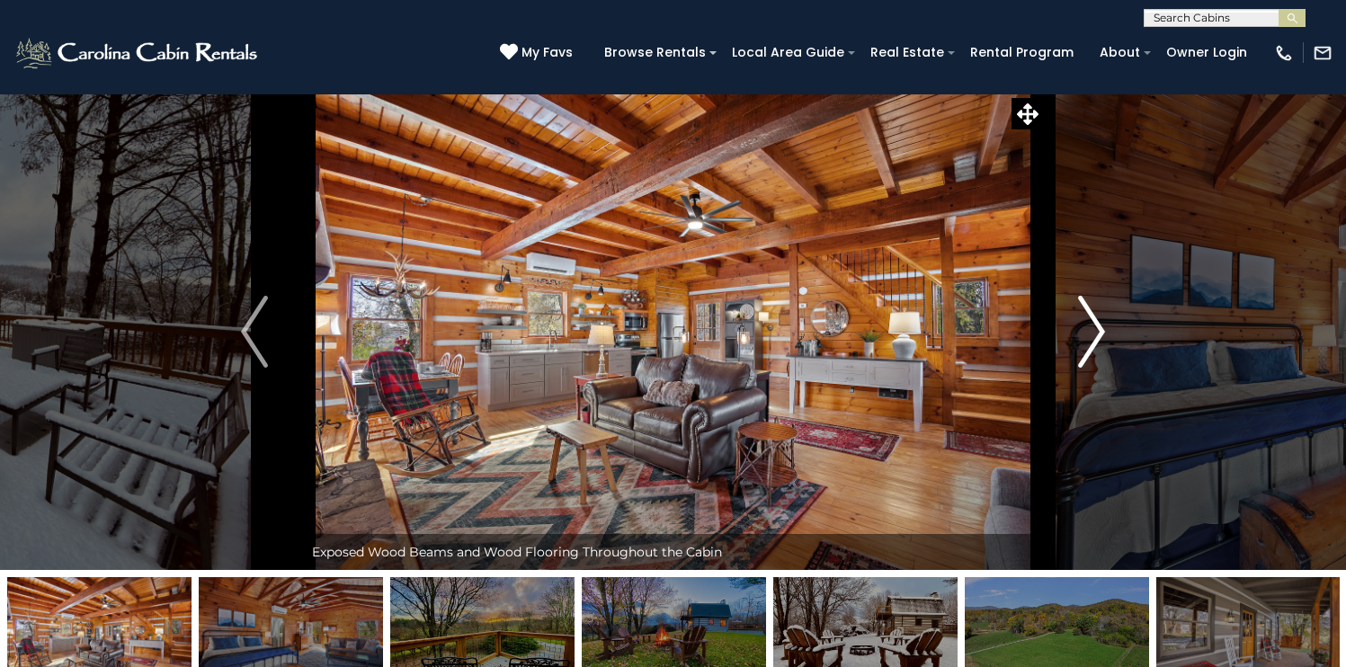
click at [1105, 368] on img "Next" at bounding box center [1091, 332] width 27 height 72
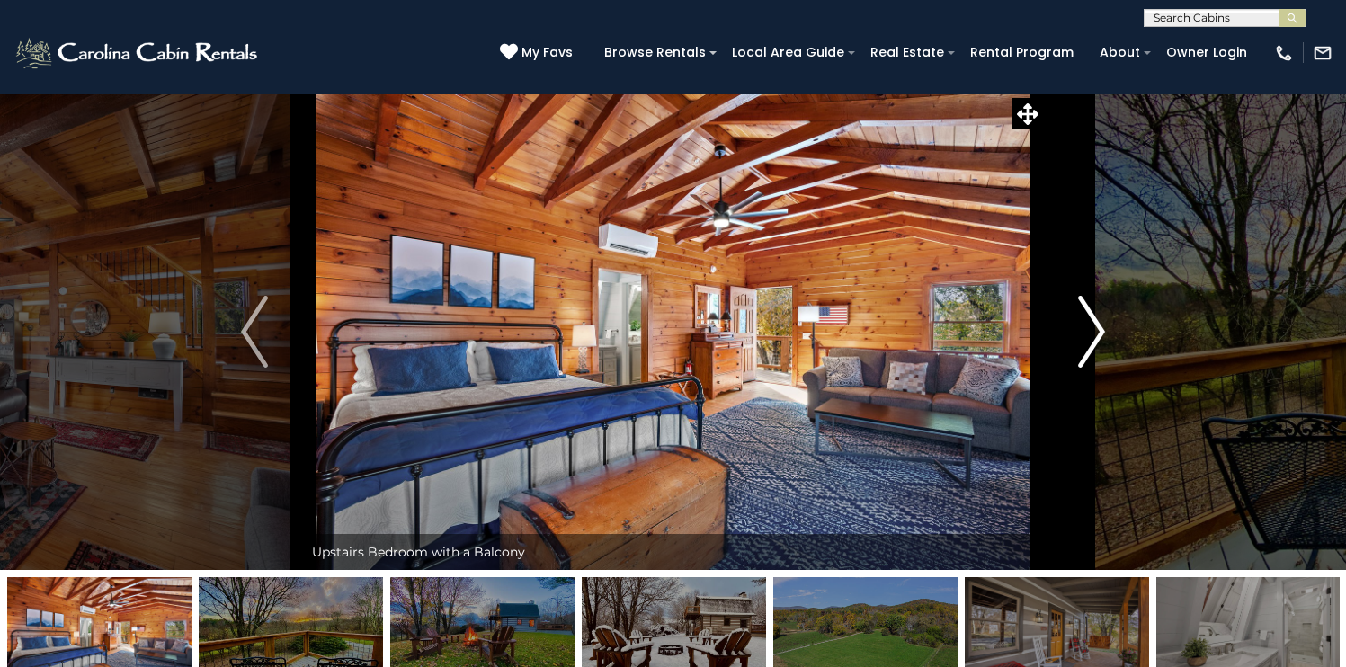
click at [1105, 368] on img "Next" at bounding box center [1091, 332] width 27 height 72
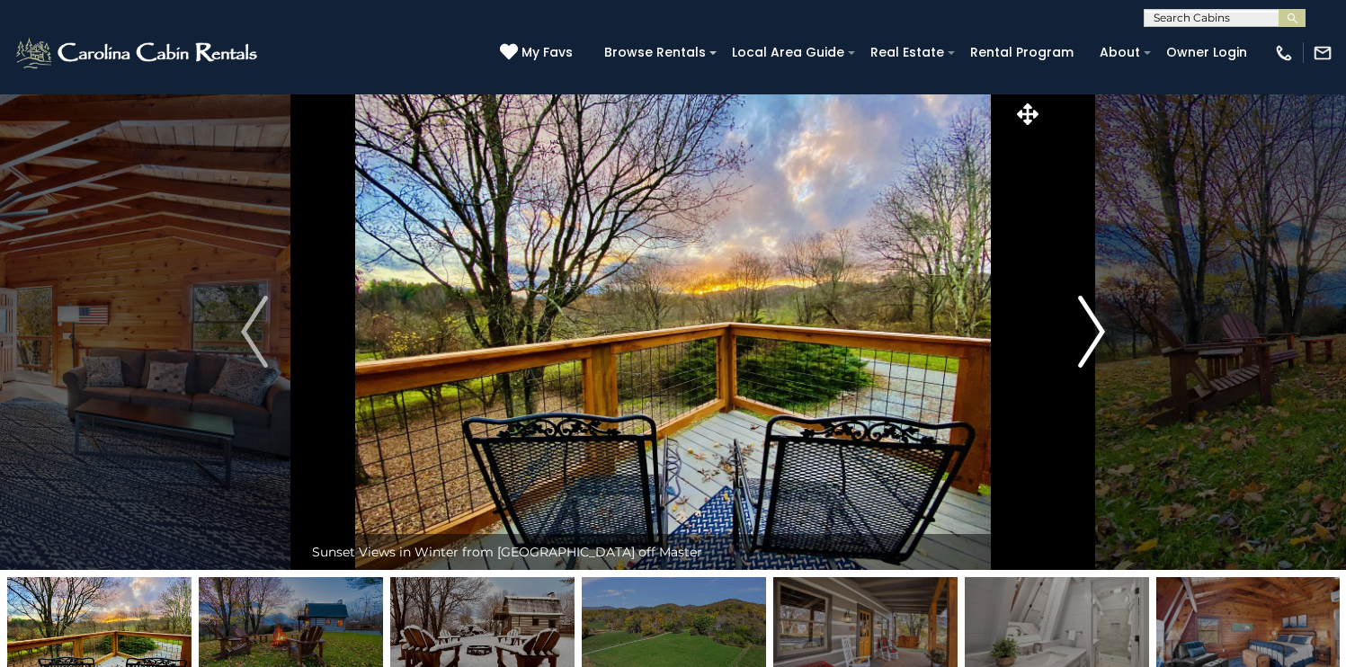
click at [1105, 368] on img "Next" at bounding box center [1091, 332] width 27 height 72
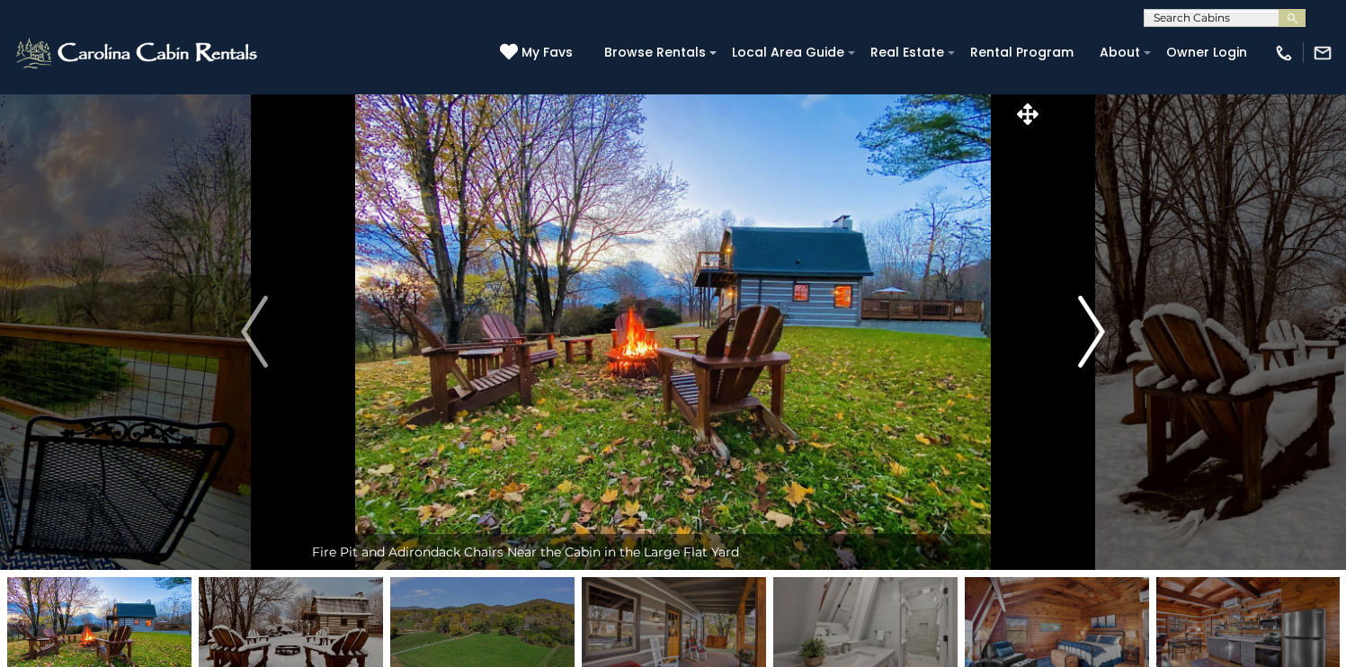
click at [1105, 368] on img "Next" at bounding box center [1091, 332] width 27 height 72
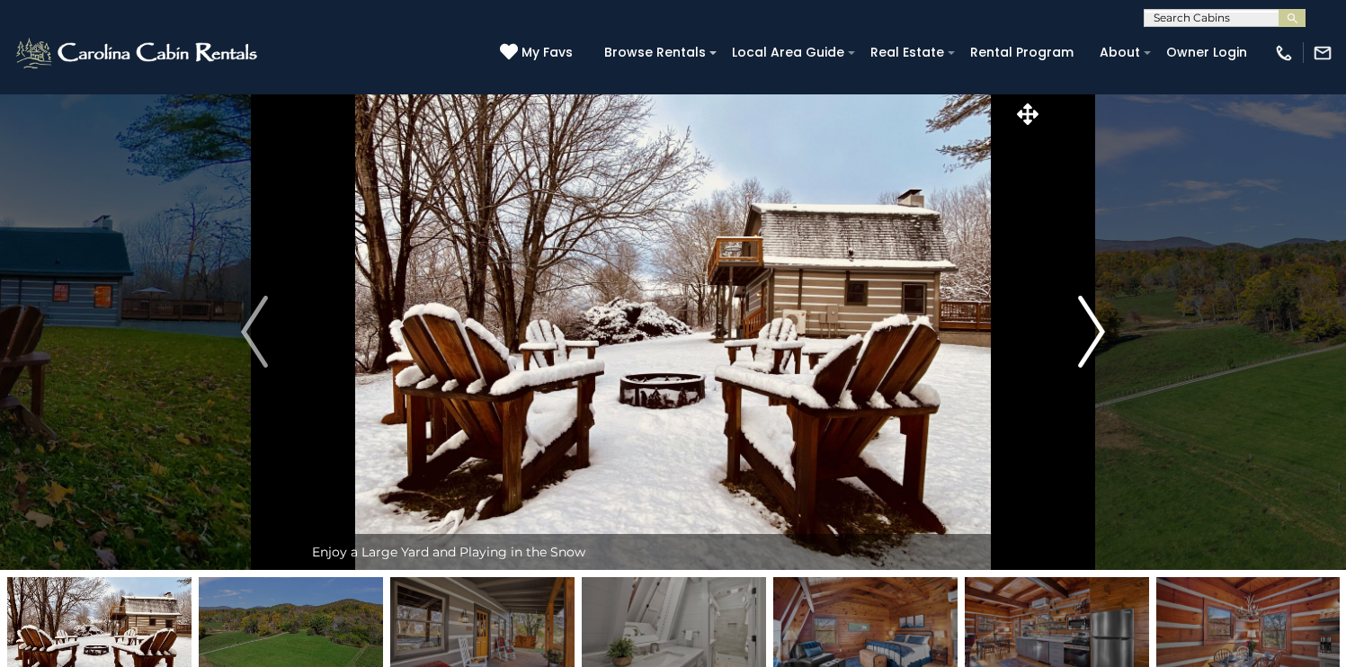
click at [1105, 368] on img "Next" at bounding box center [1091, 332] width 27 height 72
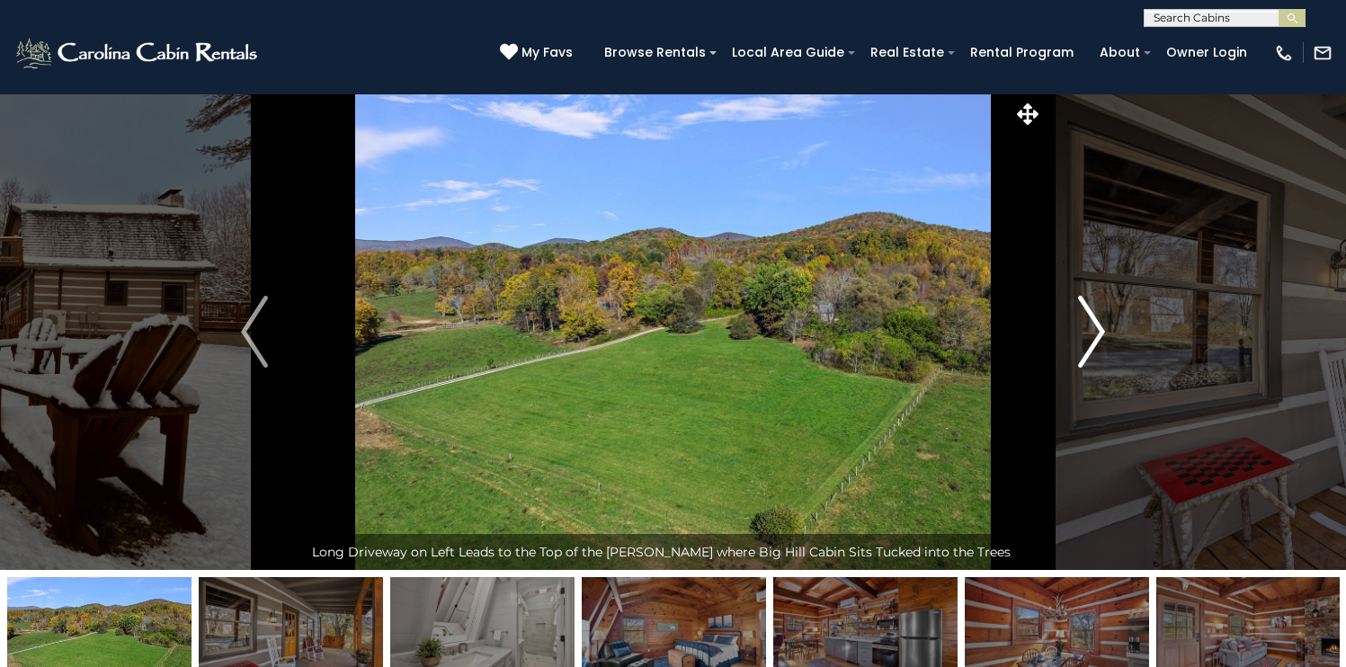
click at [1105, 368] on img "Next" at bounding box center [1091, 332] width 27 height 72
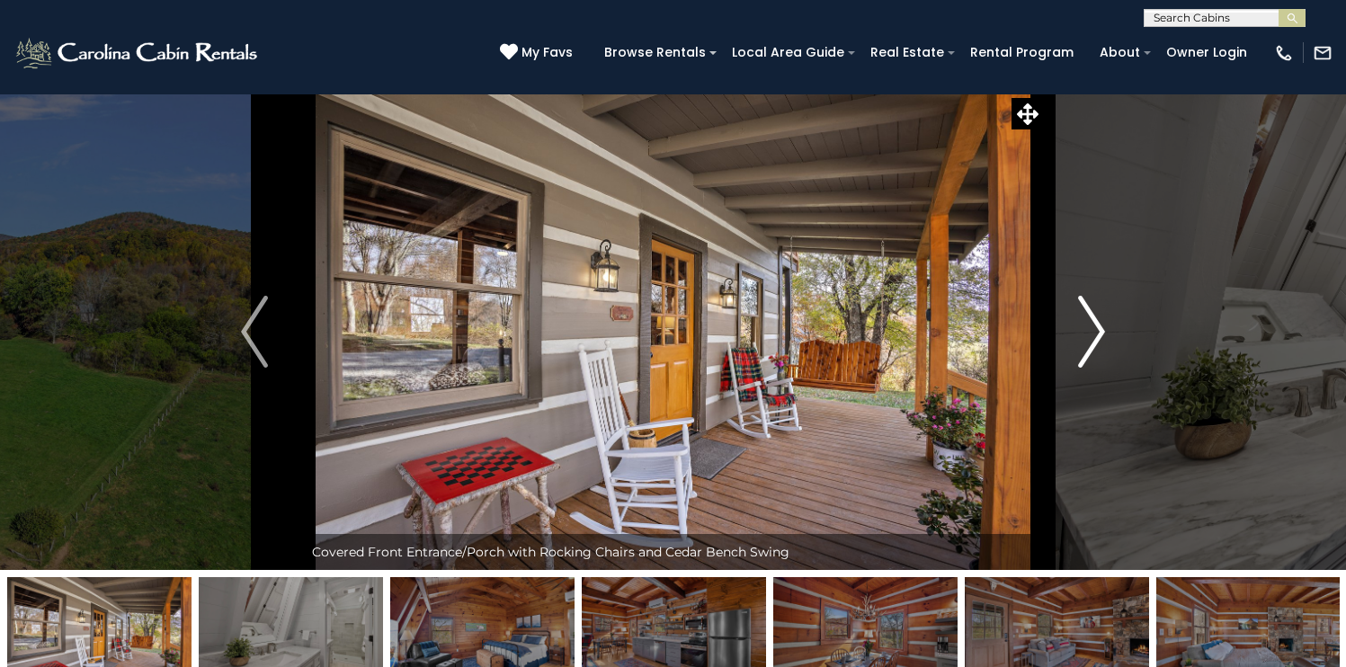
click at [1105, 368] on img "Next" at bounding box center [1091, 332] width 27 height 72
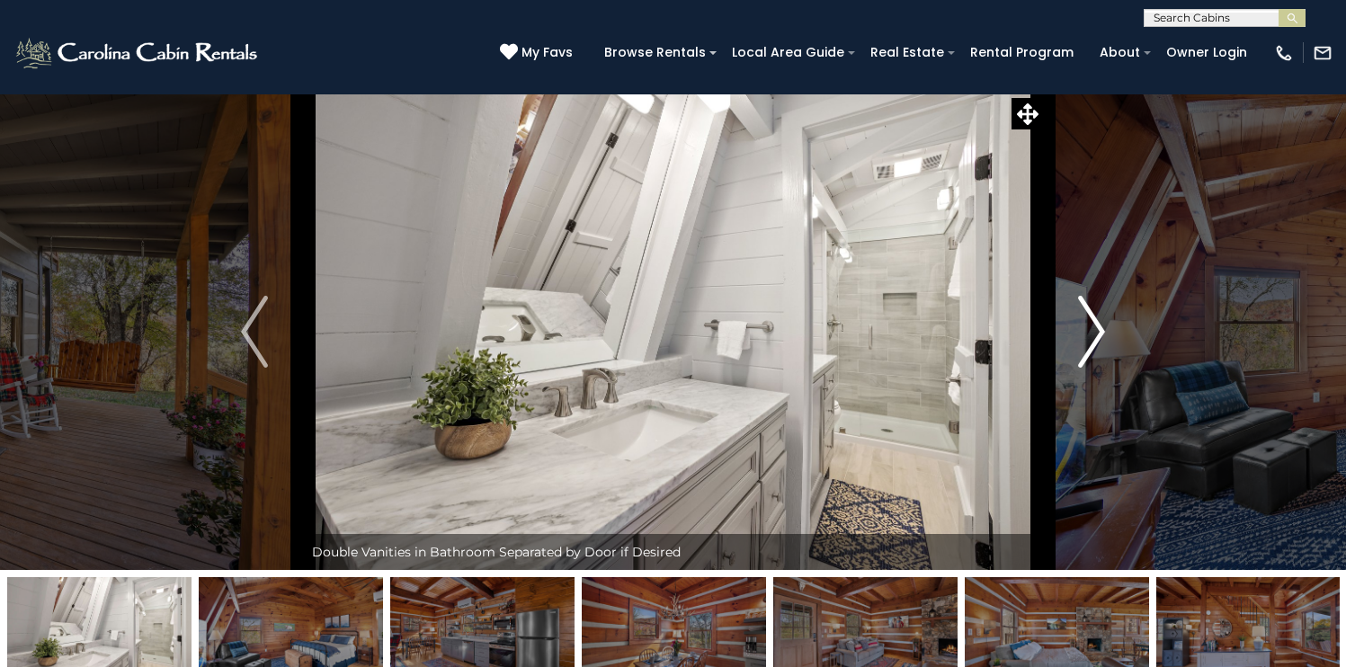
click at [1105, 368] on img "Next" at bounding box center [1091, 332] width 27 height 72
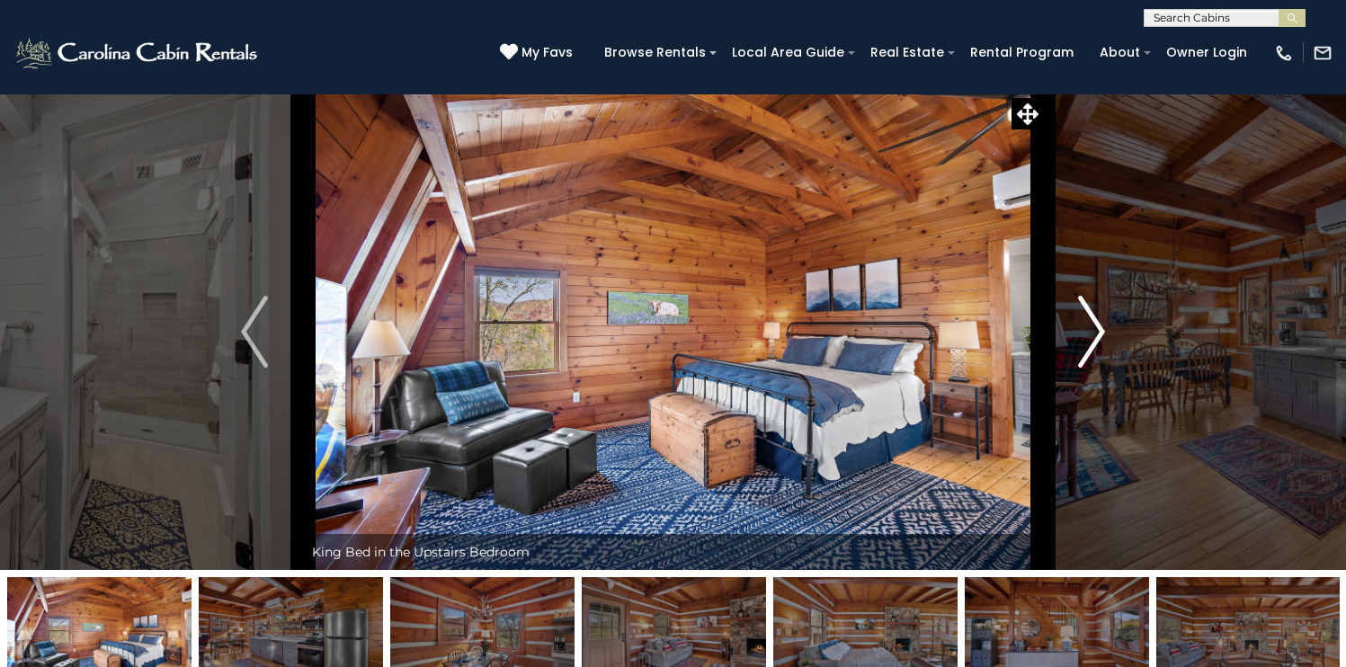
click at [1105, 368] on img "Next" at bounding box center [1091, 332] width 27 height 72
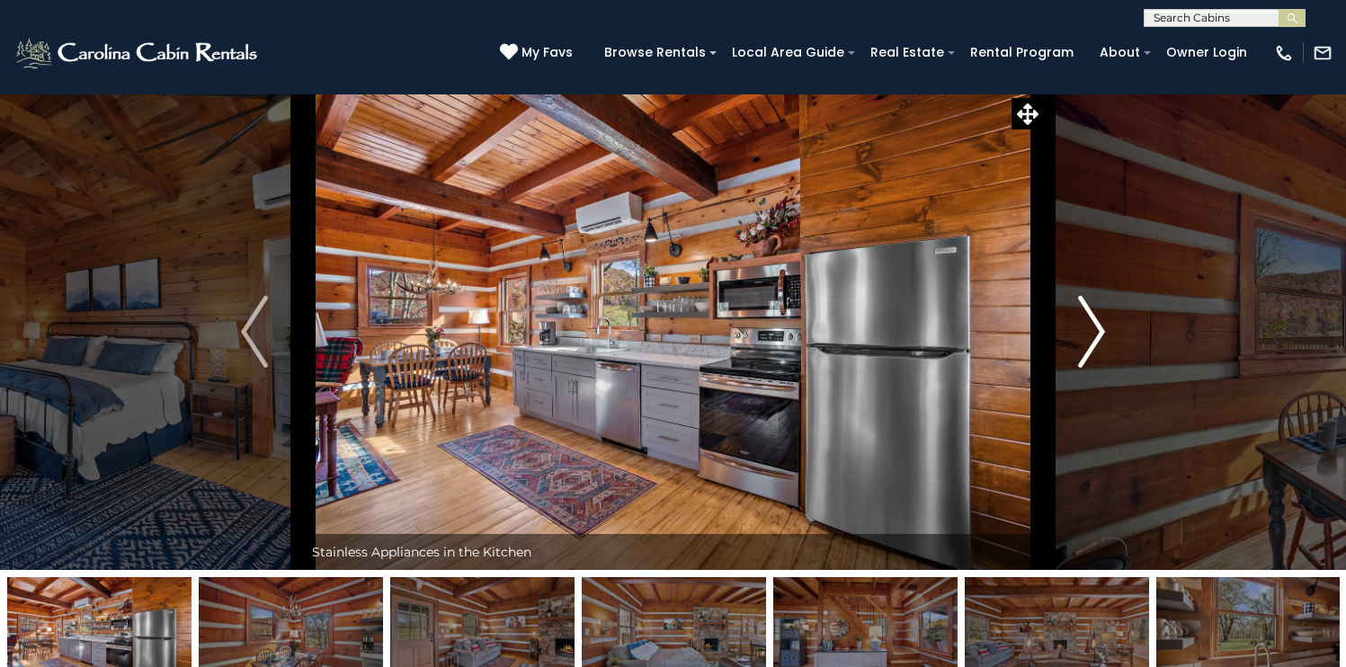
click at [1105, 368] on img "Next" at bounding box center [1091, 332] width 27 height 72
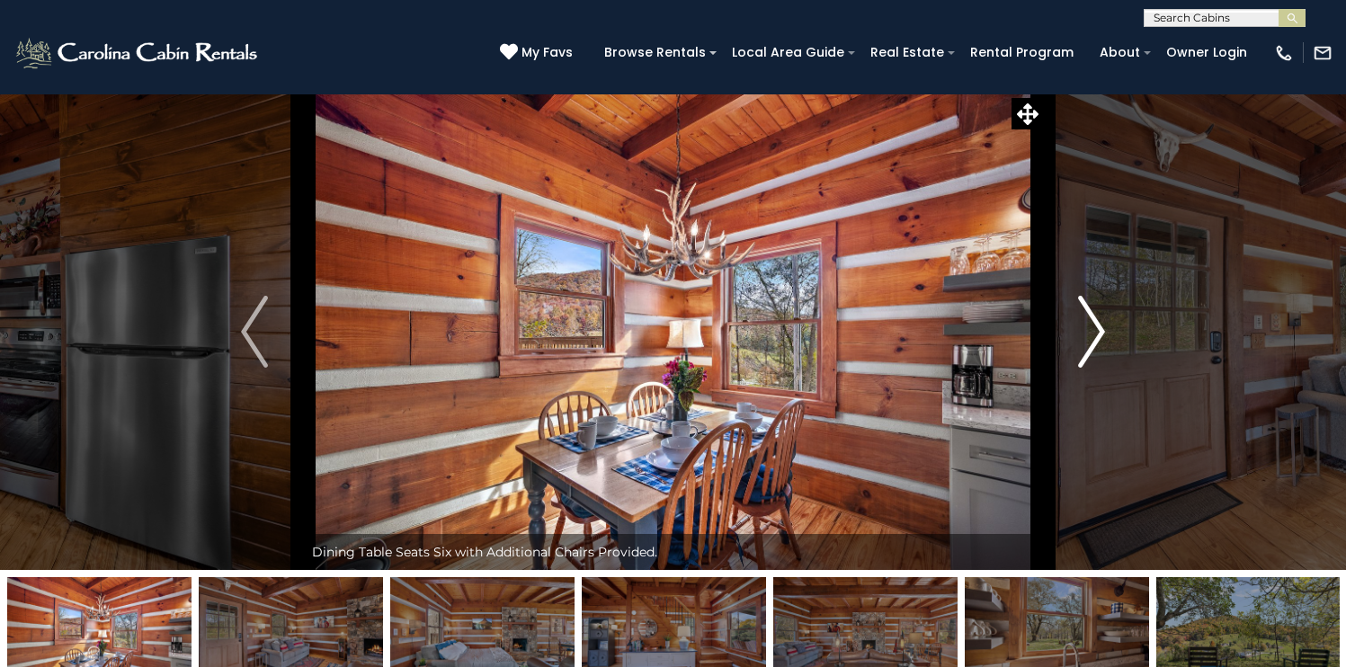
click at [1105, 368] on img "Next" at bounding box center [1091, 332] width 27 height 72
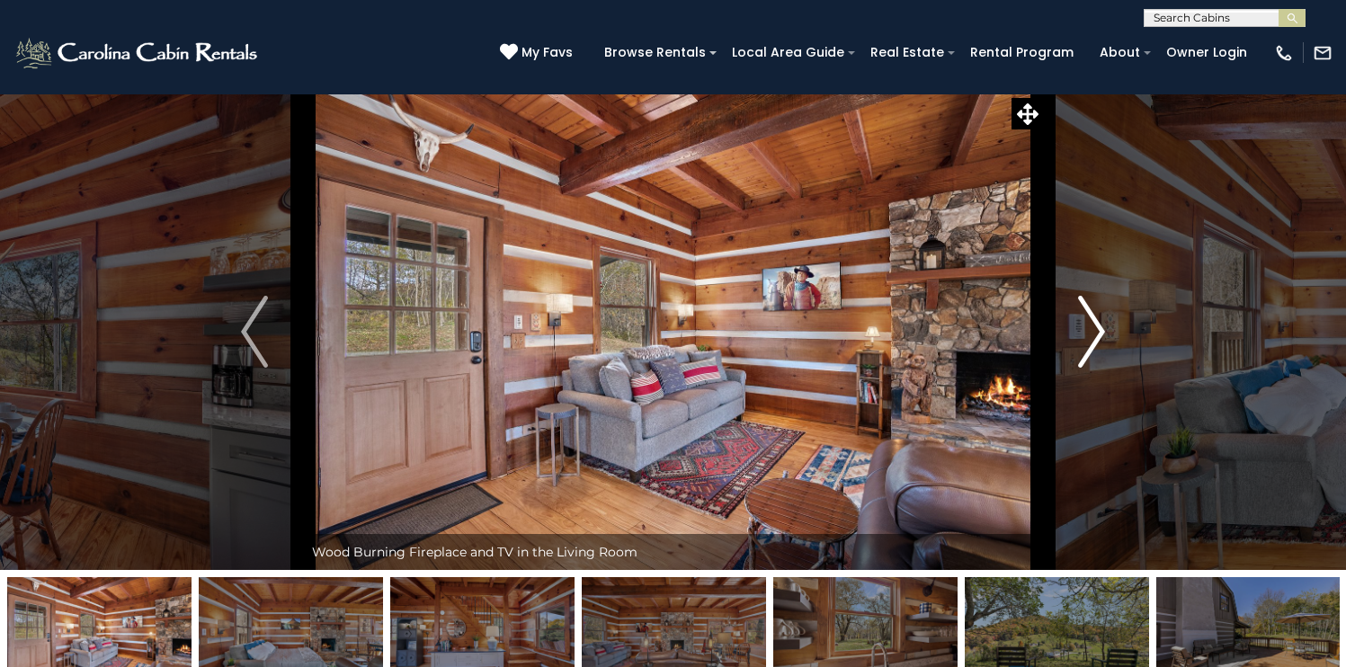
click at [1105, 368] on img "Next" at bounding box center [1091, 332] width 27 height 72
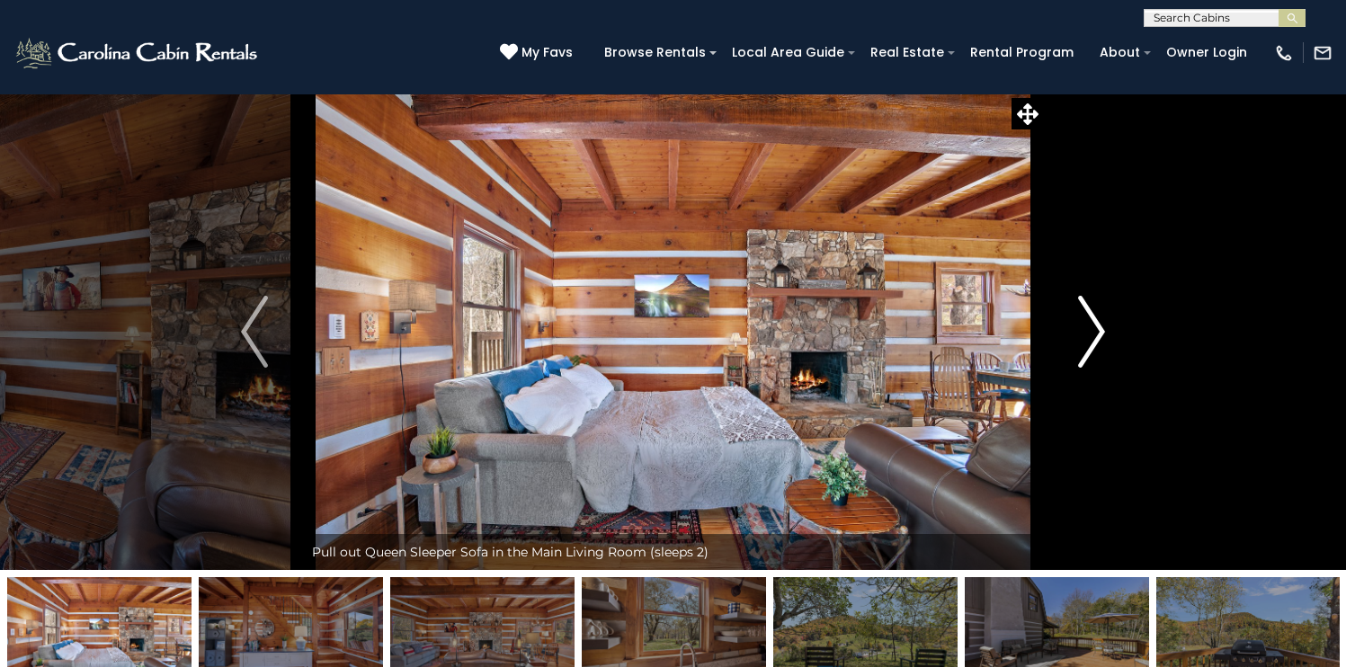
click at [1105, 368] on img "Next" at bounding box center [1091, 332] width 27 height 72
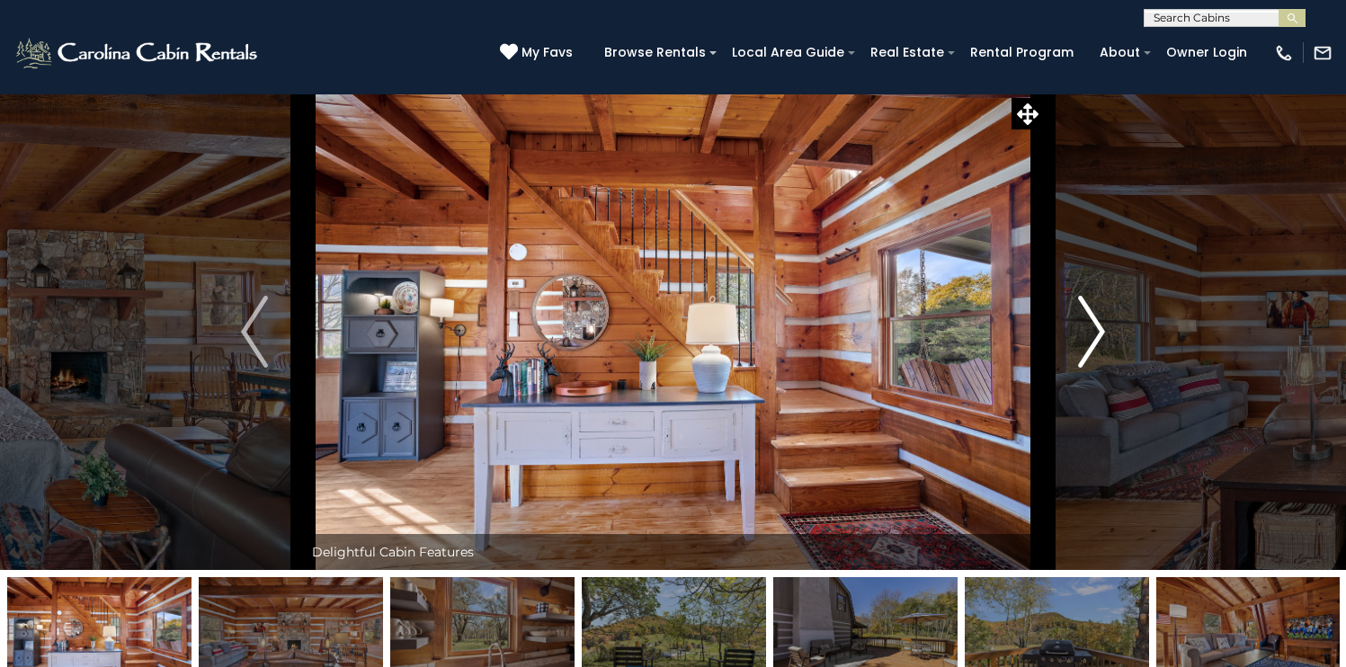
click at [1105, 368] on img "Next" at bounding box center [1091, 332] width 27 height 72
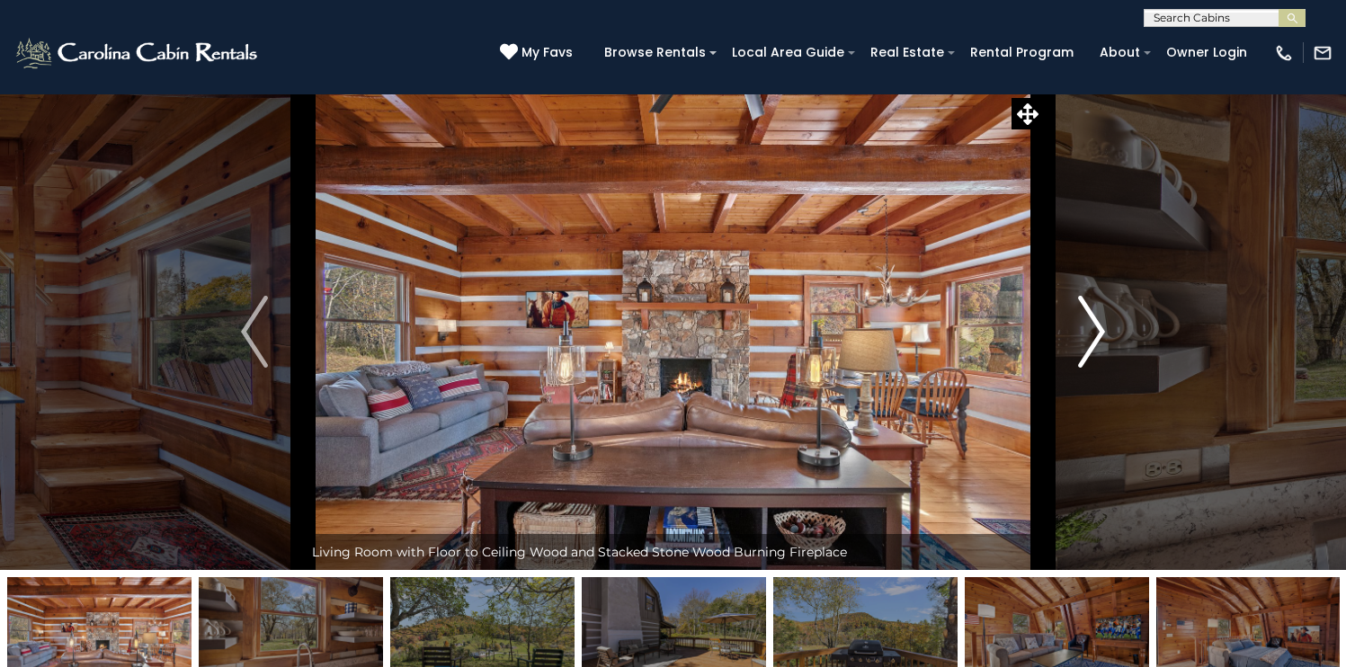
click at [1105, 368] on img "Next" at bounding box center [1091, 332] width 27 height 72
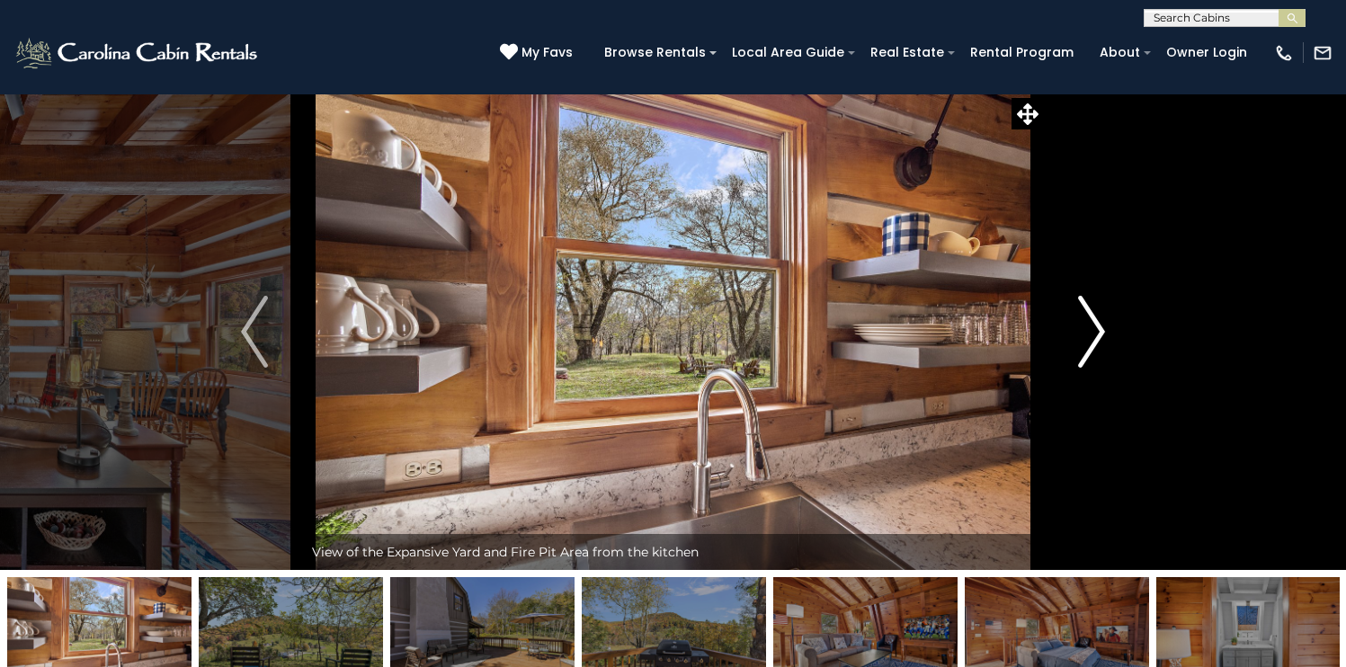
click at [1105, 368] on img "Next" at bounding box center [1091, 332] width 27 height 72
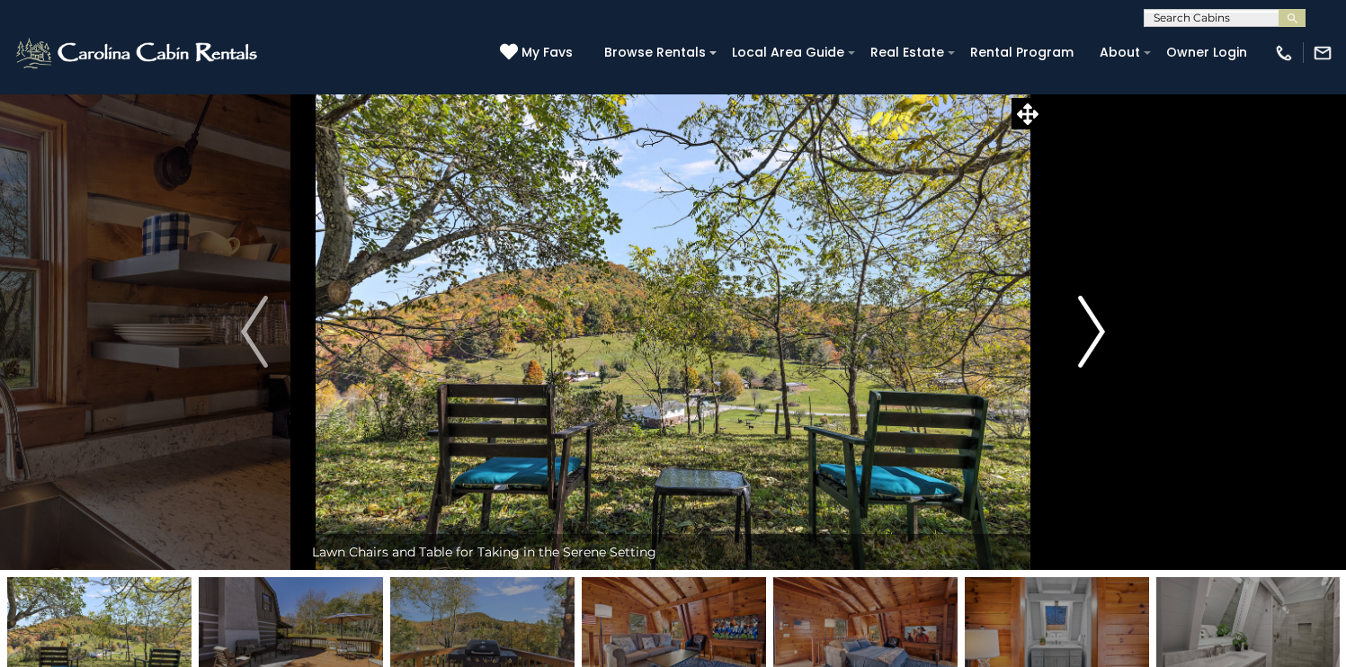
click at [1105, 368] on img "Next" at bounding box center [1091, 332] width 27 height 72
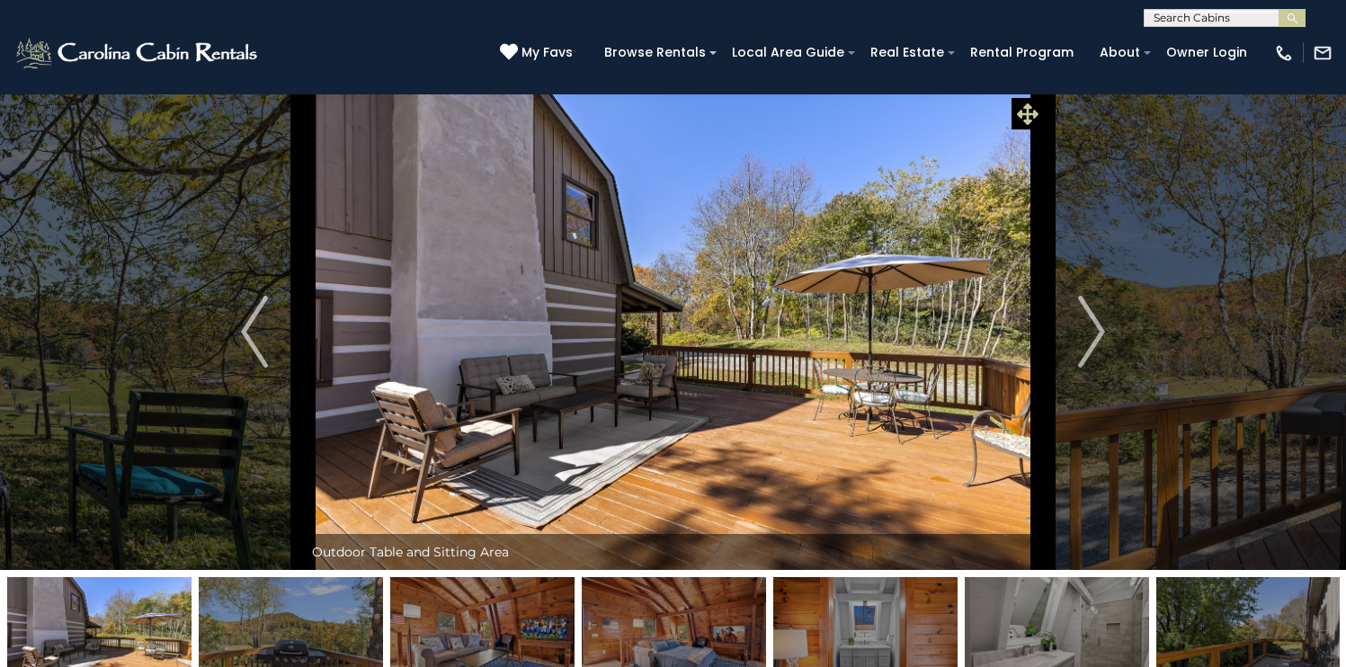
click at [1023, 108] on icon at bounding box center [1028, 114] width 22 height 22
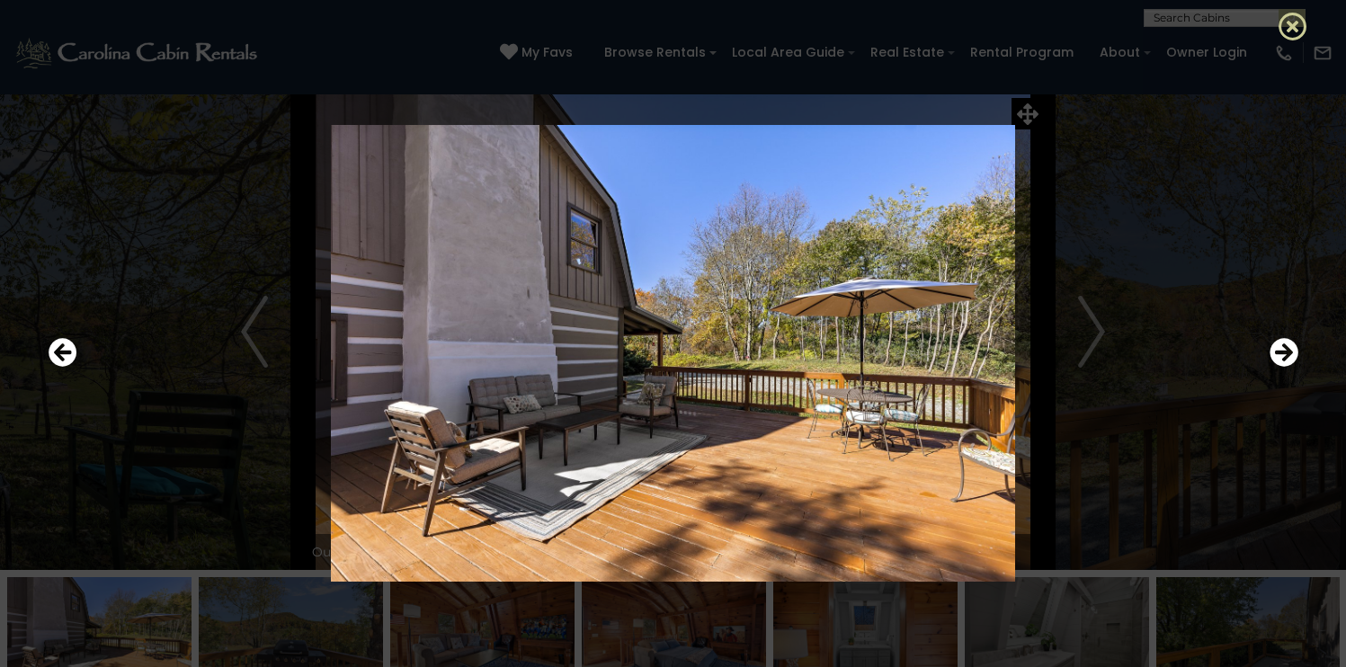
click at [1299, 26] on icon at bounding box center [1293, 26] width 29 height 29
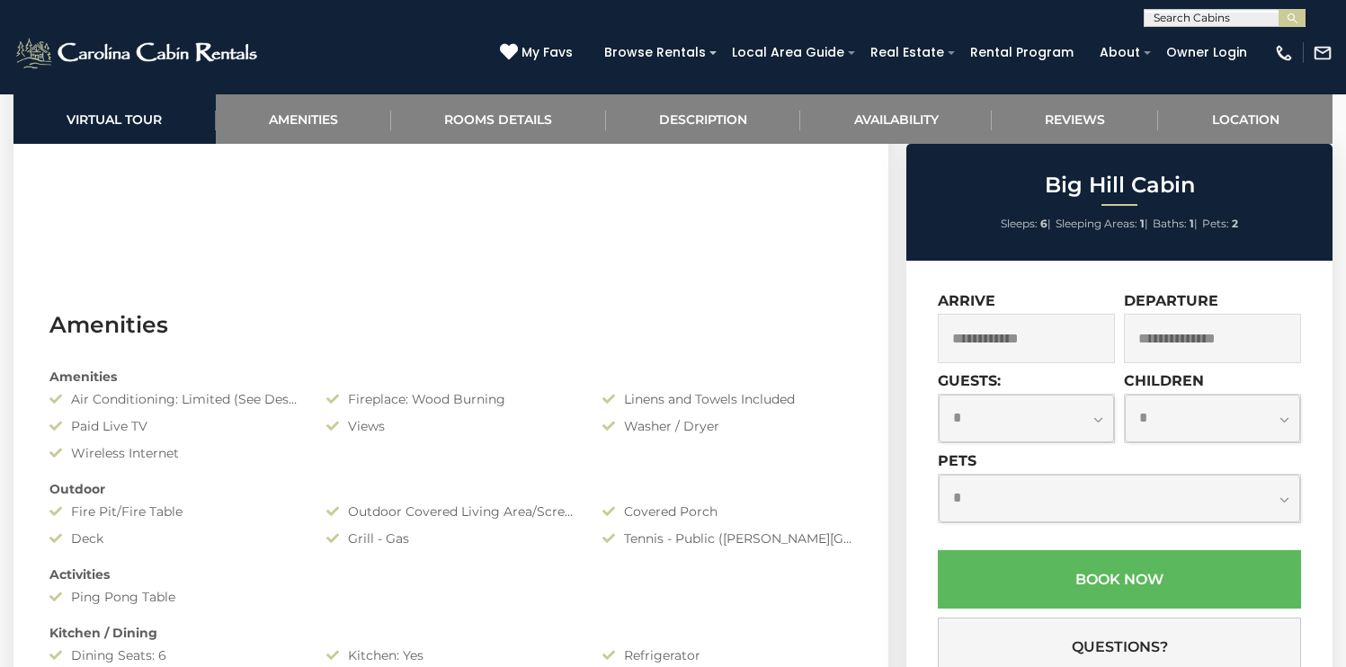
scroll to position [710, 0]
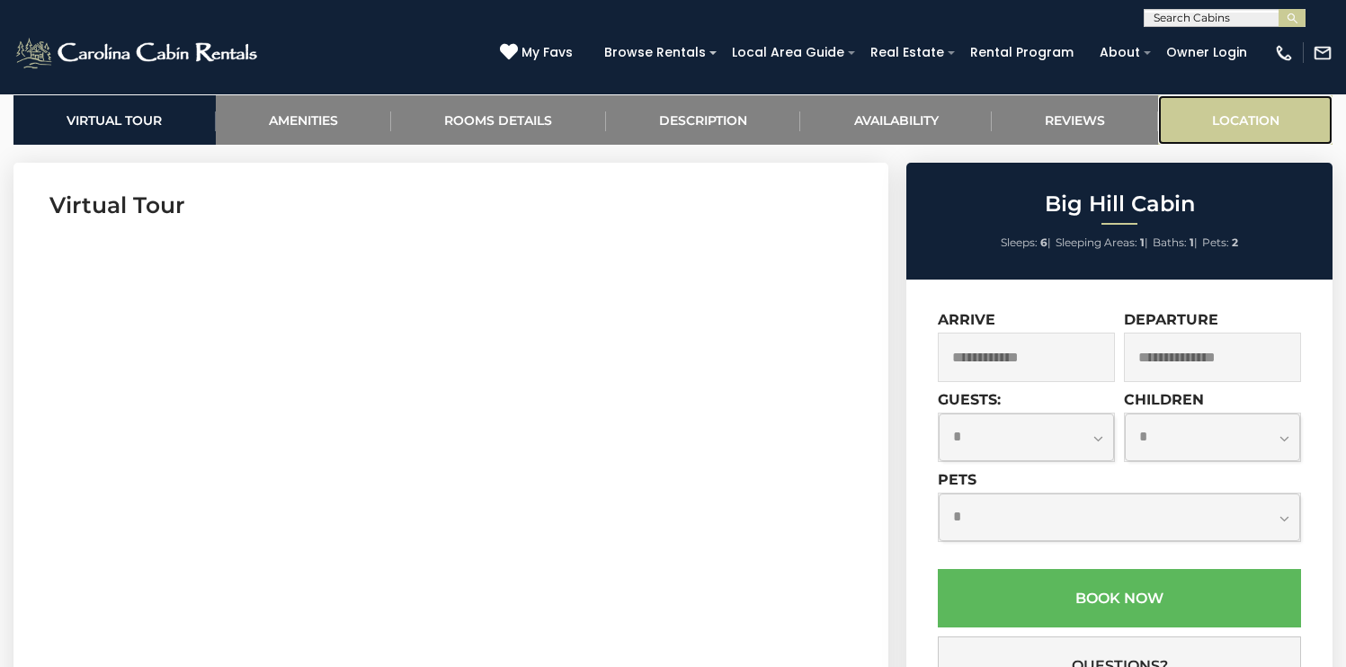
click at [1216, 145] on link "Location" at bounding box center [1245, 119] width 174 height 49
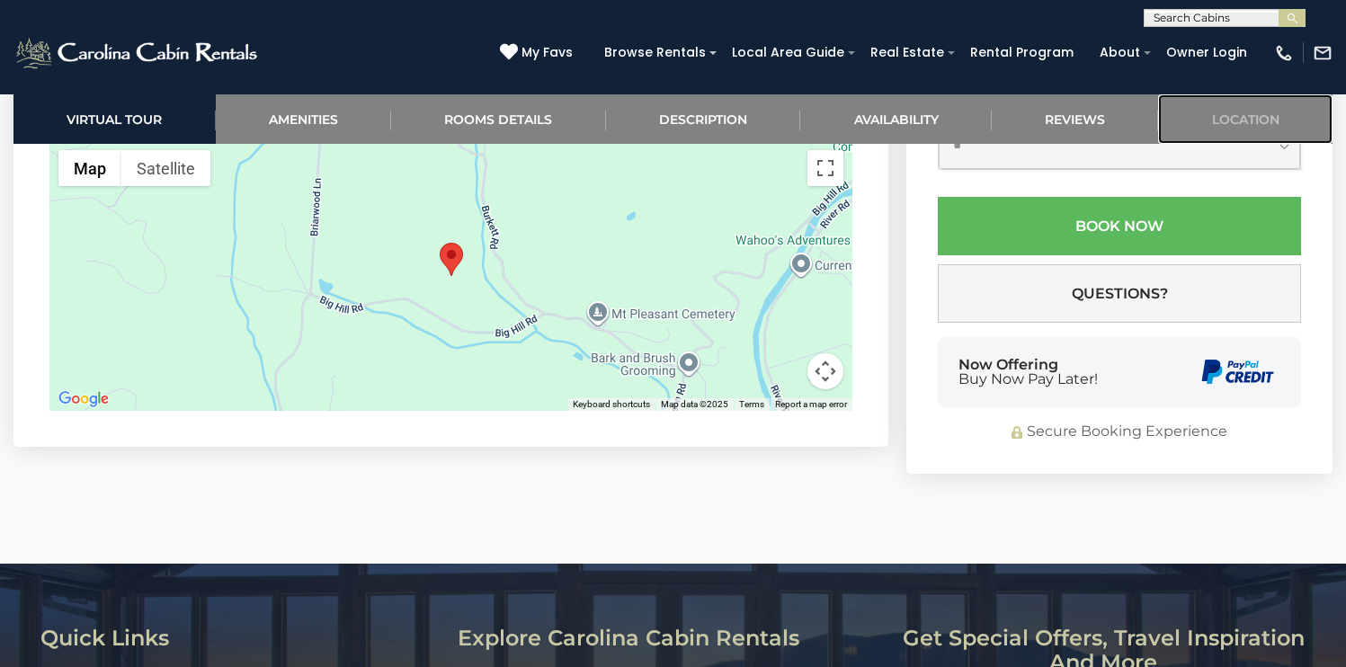
scroll to position [4396, 0]
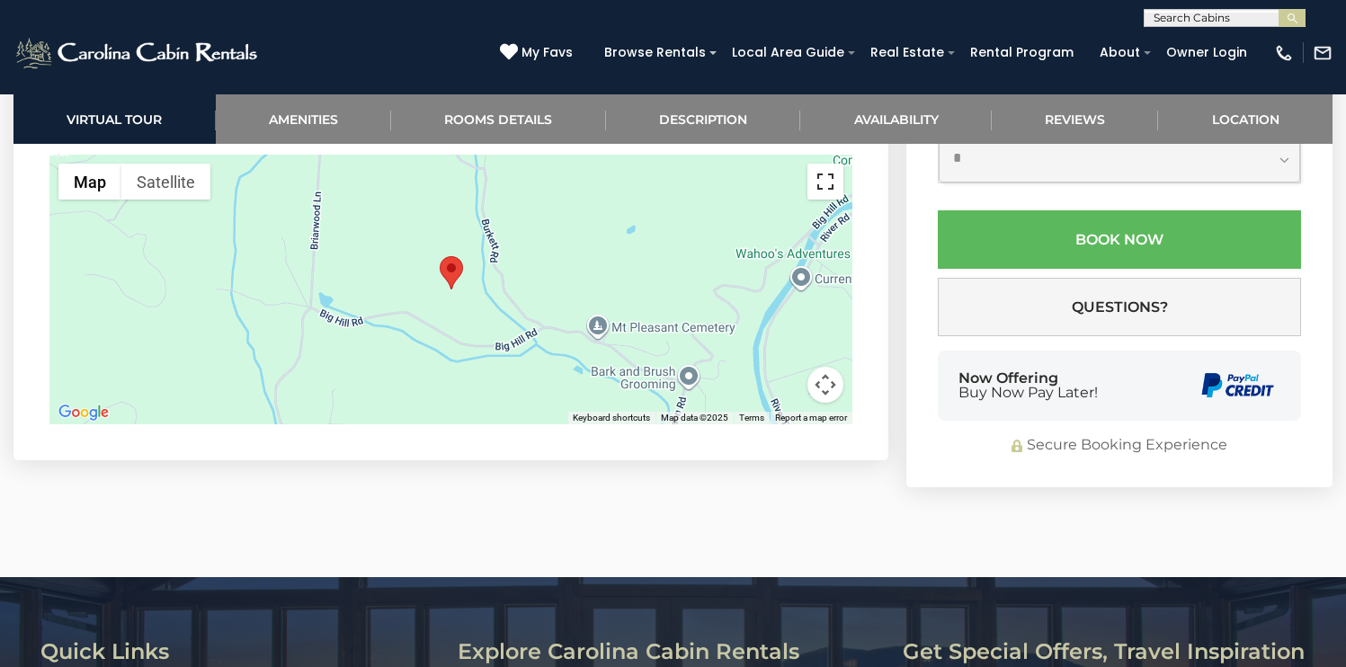
click at [816, 200] on button "Toggle fullscreen view" at bounding box center [826, 182] width 36 height 36
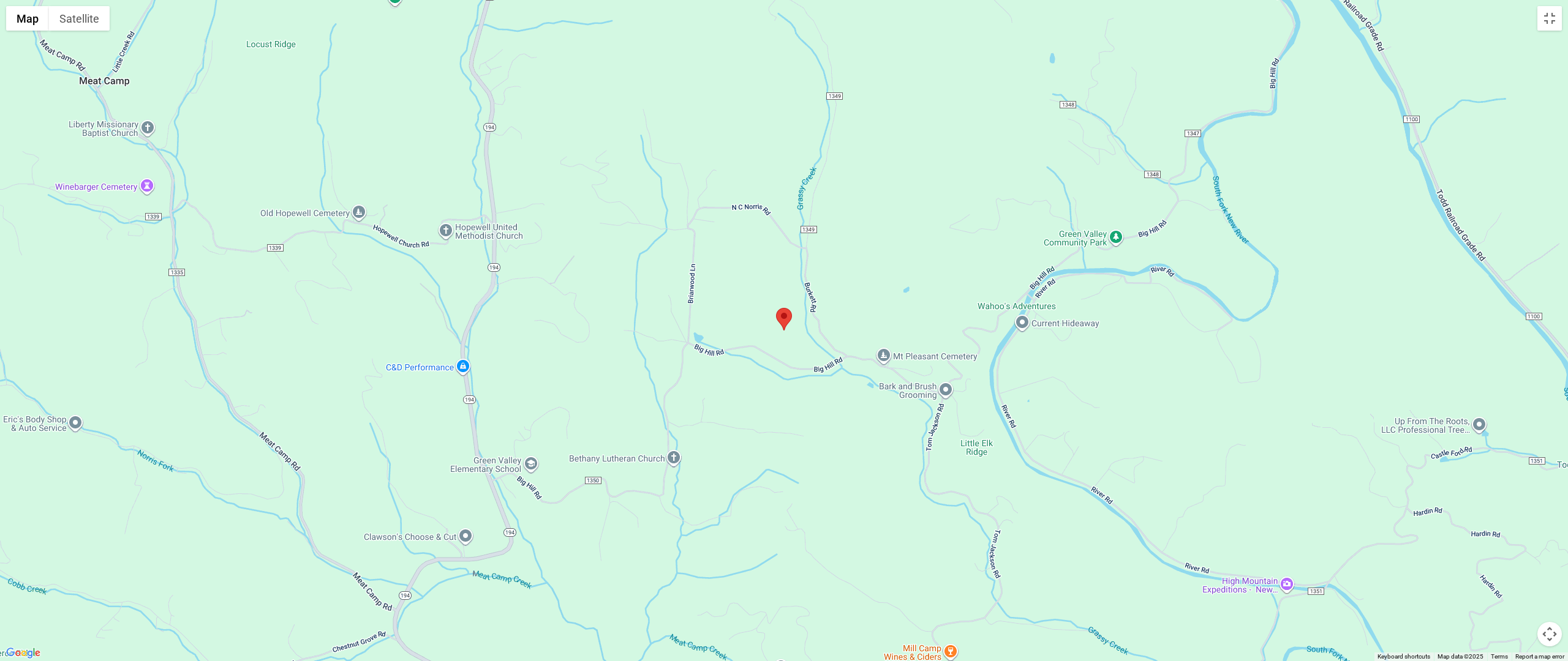
click at [916, 453] on button "Map camera controls" at bounding box center [1550, 634] width 25 height 25
click at [916, 453] on button "Zoom out" at bounding box center [1519, 634] width 25 height 25
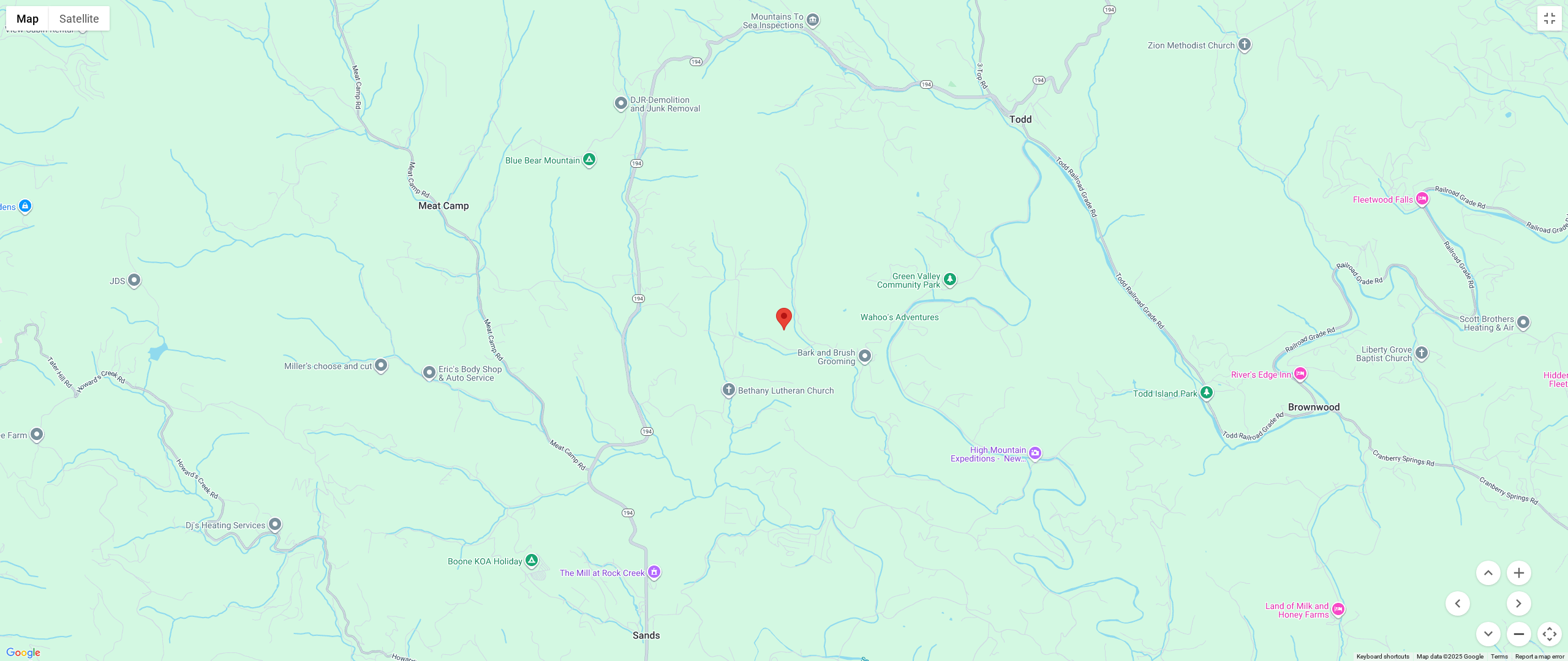
click at [916, 453] on button "Zoom out" at bounding box center [1519, 634] width 25 height 25
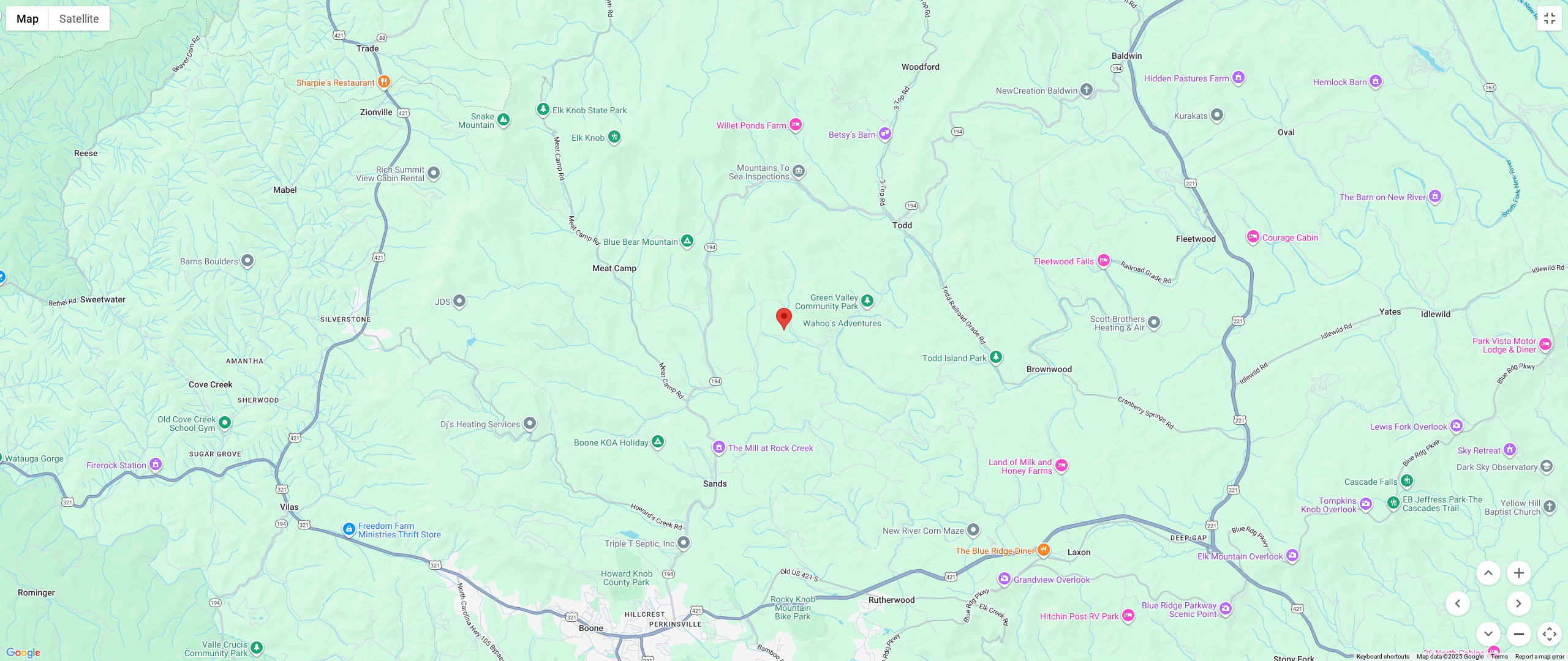
click at [916, 453] on button "Zoom out" at bounding box center [1519, 634] width 25 height 25
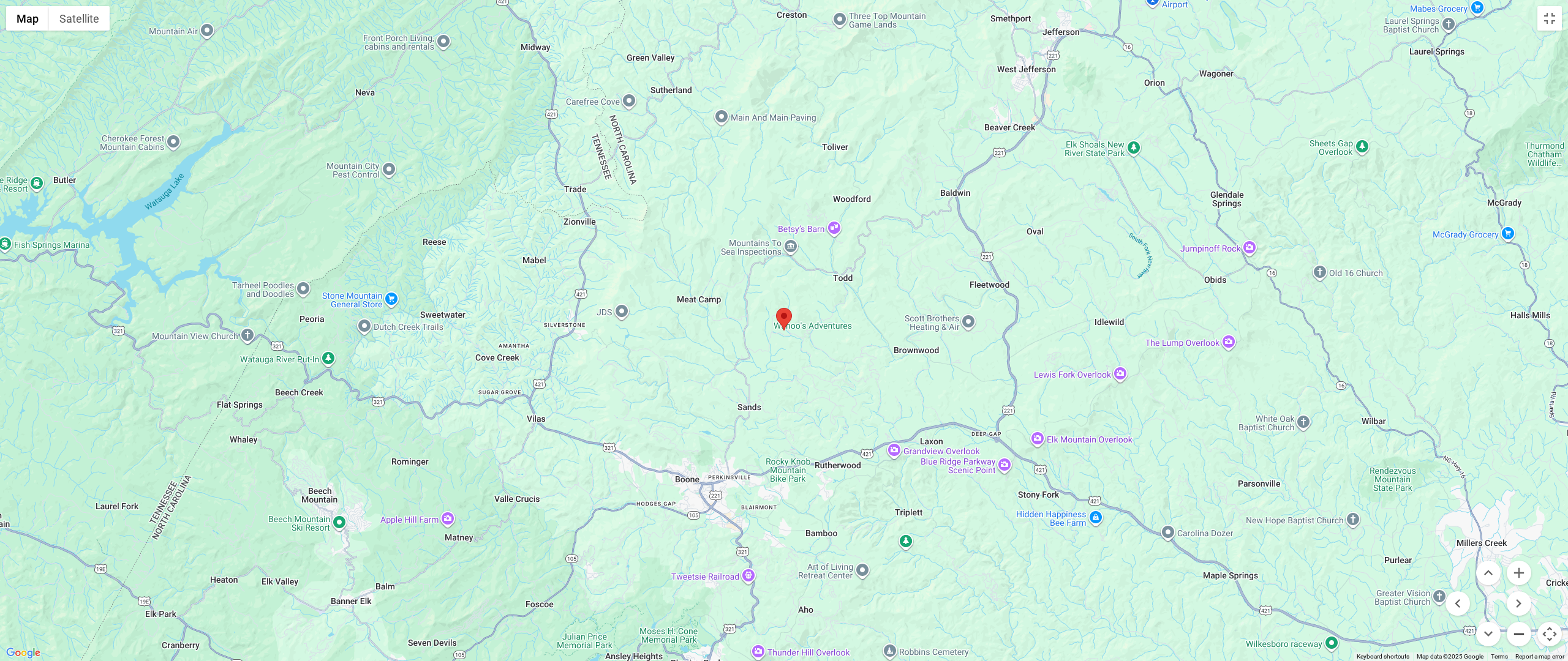
click at [916, 453] on button "Zoom out" at bounding box center [1519, 634] width 25 height 25
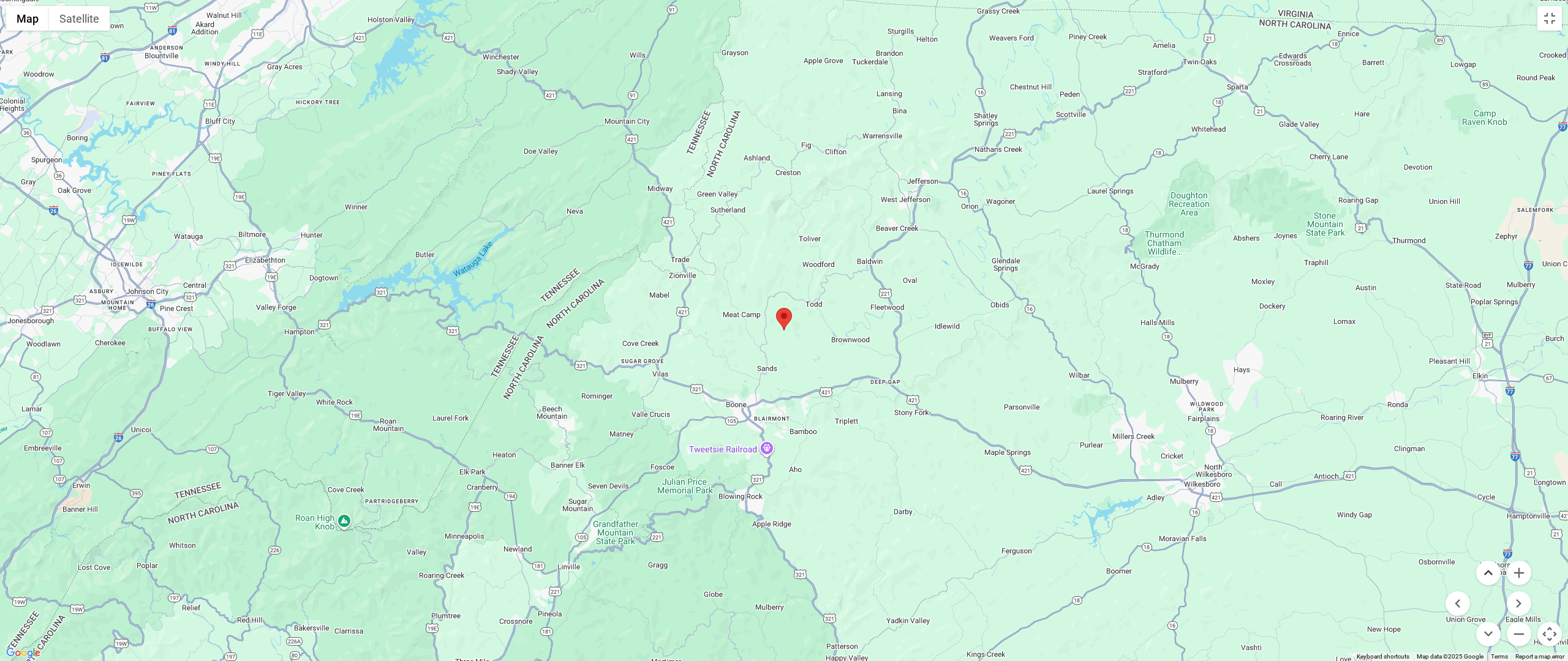
click at [916, 453] on button "Move up" at bounding box center [1488, 573] width 25 height 25
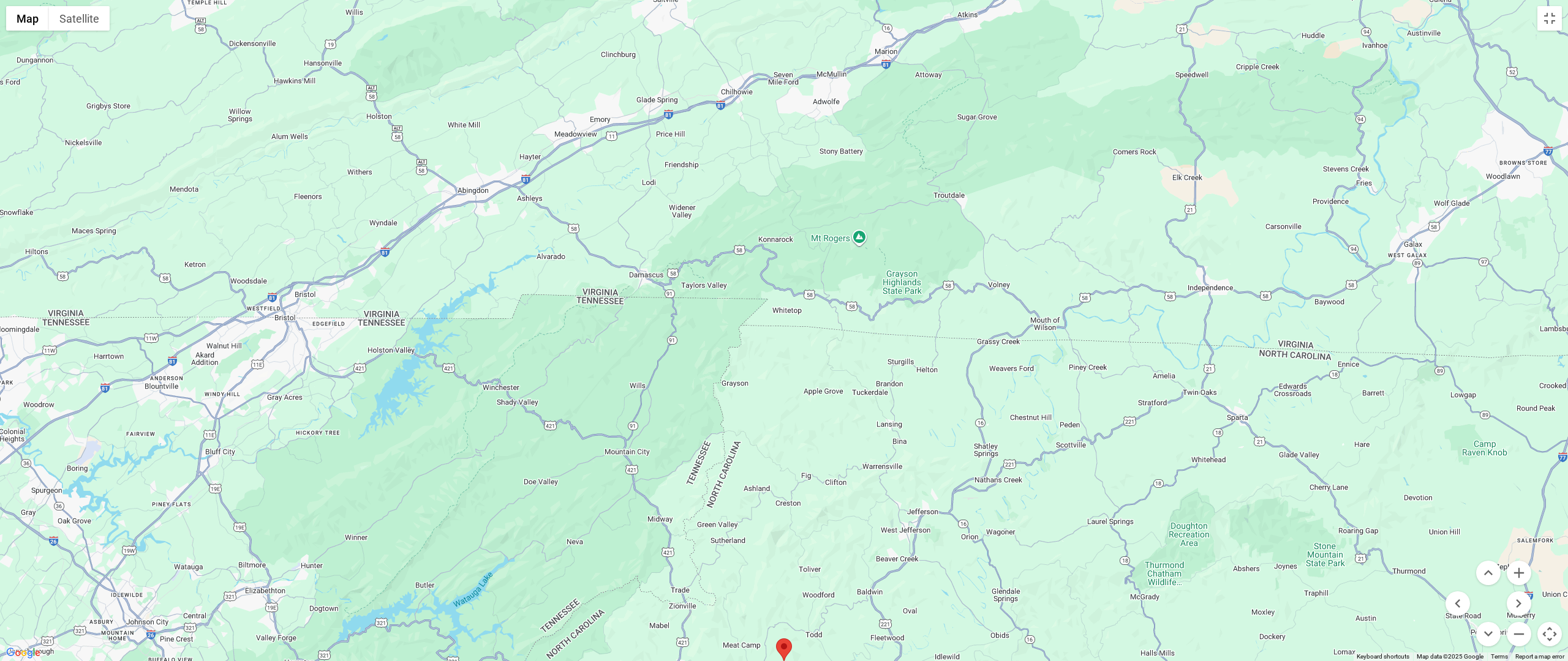
drag, startPoint x: 805, startPoint y: 327, endPoint x: 757, endPoint y: 289, distance: 61.2
click at [804, 330] on div at bounding box center [784, 330] width 1568 height 661
